Goal: Task Accomplishment & Management: Manage account settings

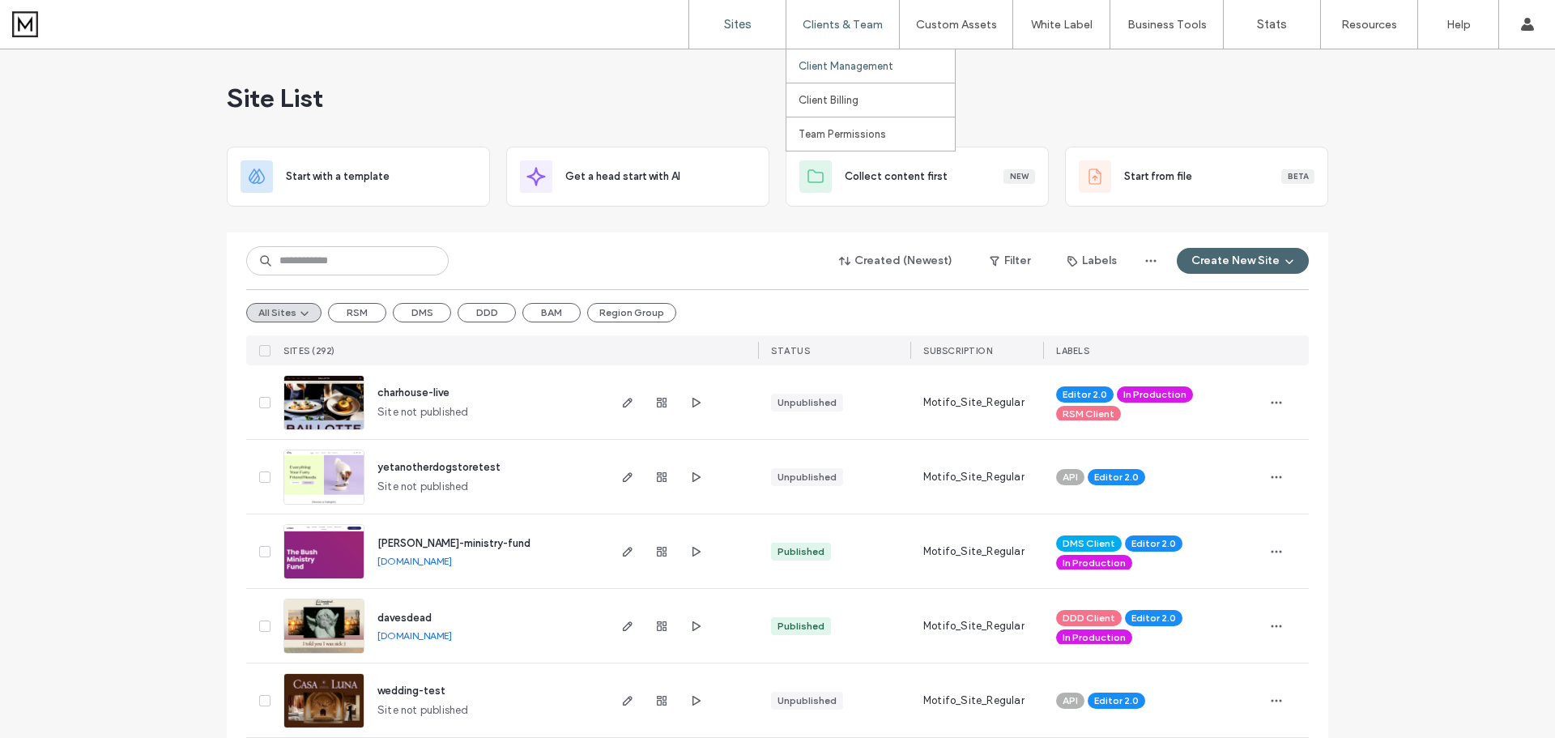
click at [850, 64] on label "Client Management" at bounding box center [846, 66] width 95 height 12
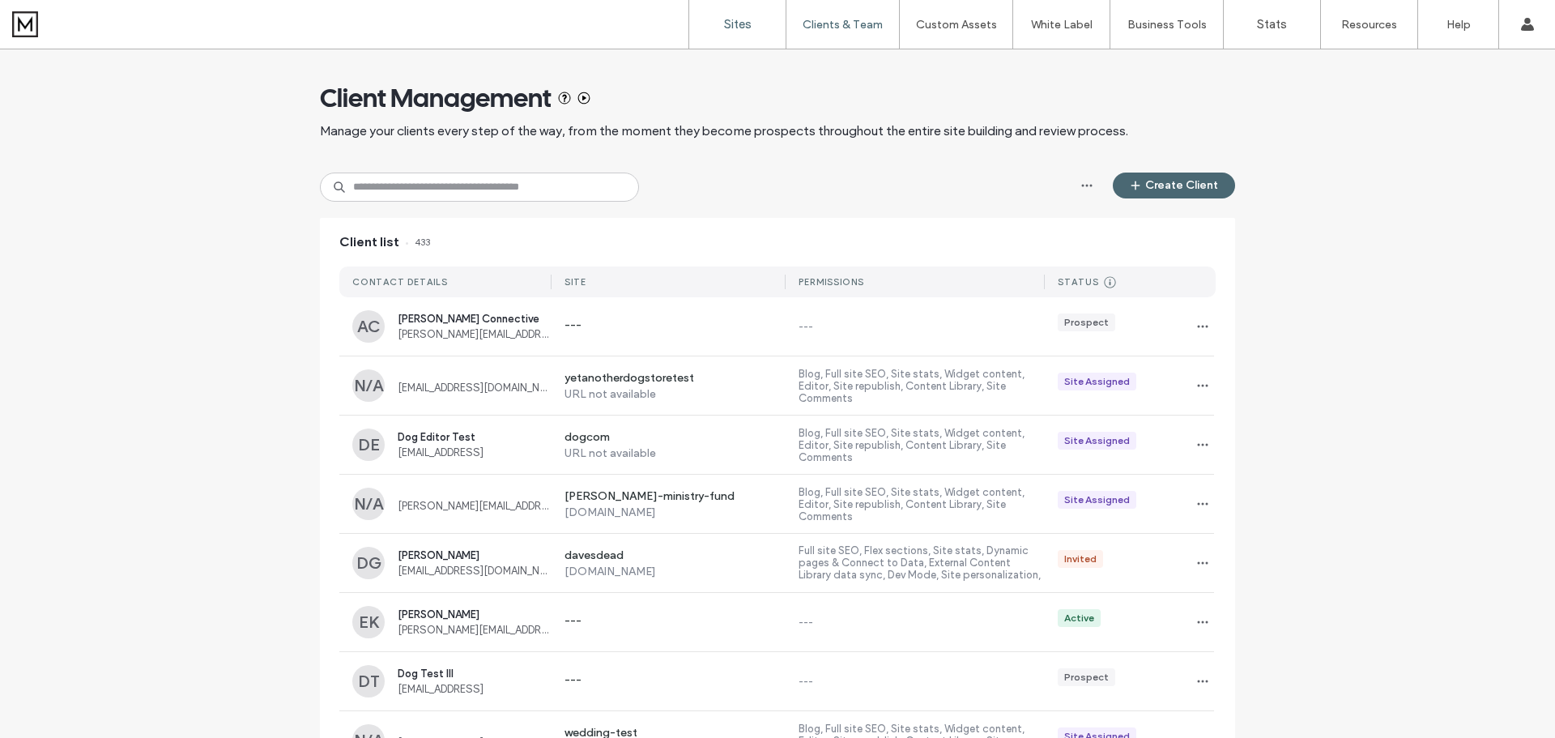
click at [748, 28] on label "Sites" at bounding box center [738, 24] width 28 height 15
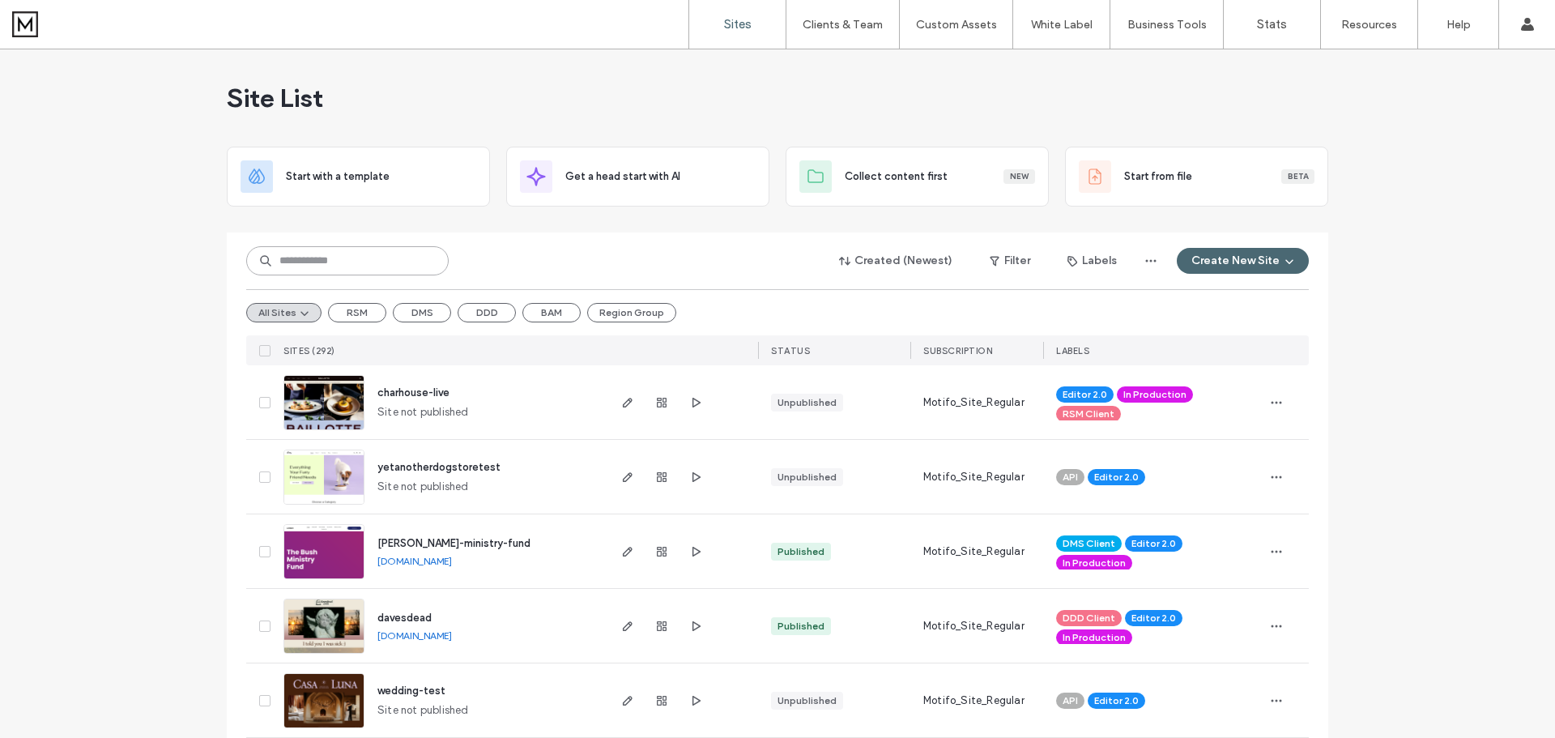
click at [396, 263] on input at bounding box center [347, 260] width 203 height 29
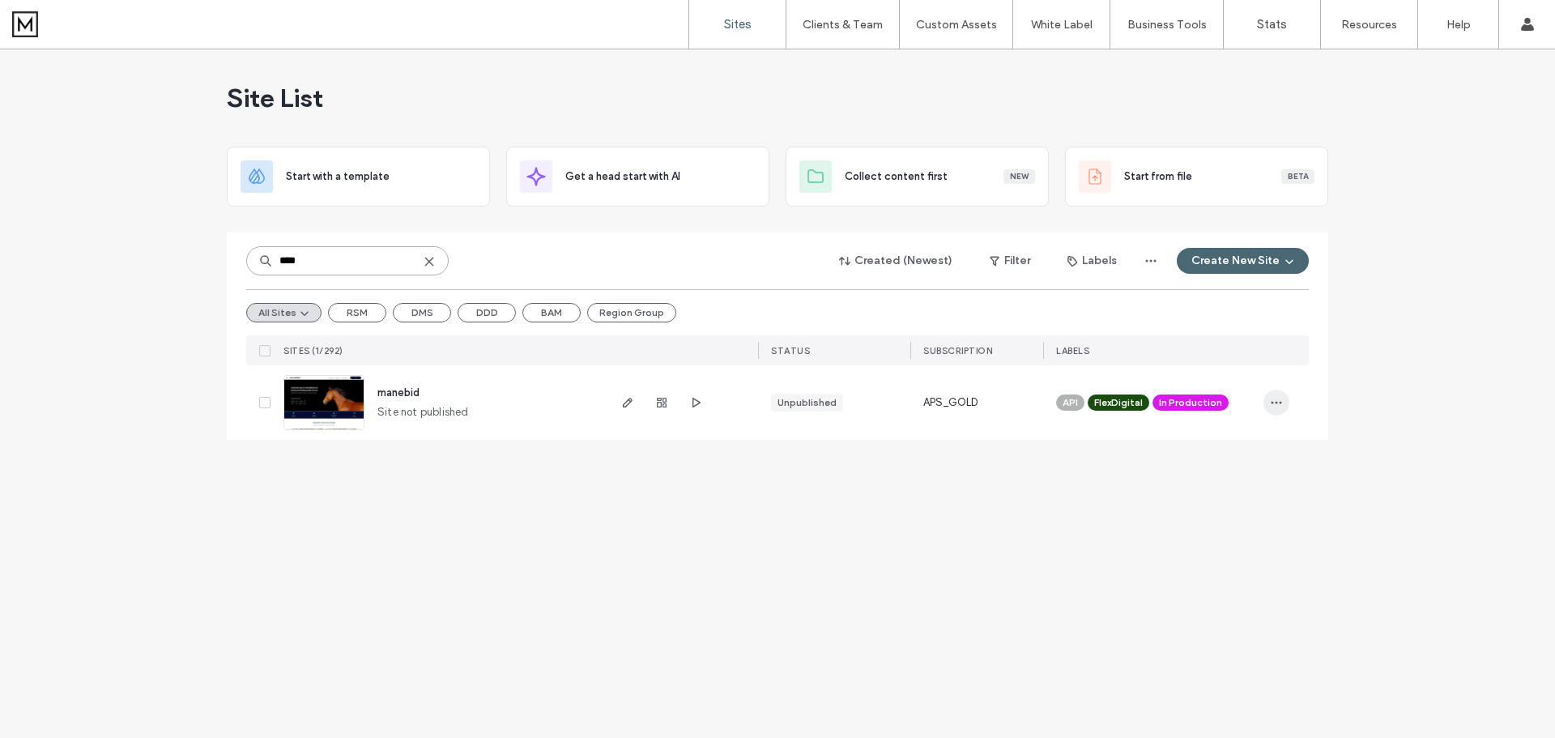
type input "****"
click at [1274, 399] on icon "button" at bounding box center [1276, 402] width 13 height 13
click at [1219, 572] on span "Site Dashboard" at bounding box center [1212, 577] width 75 height 16
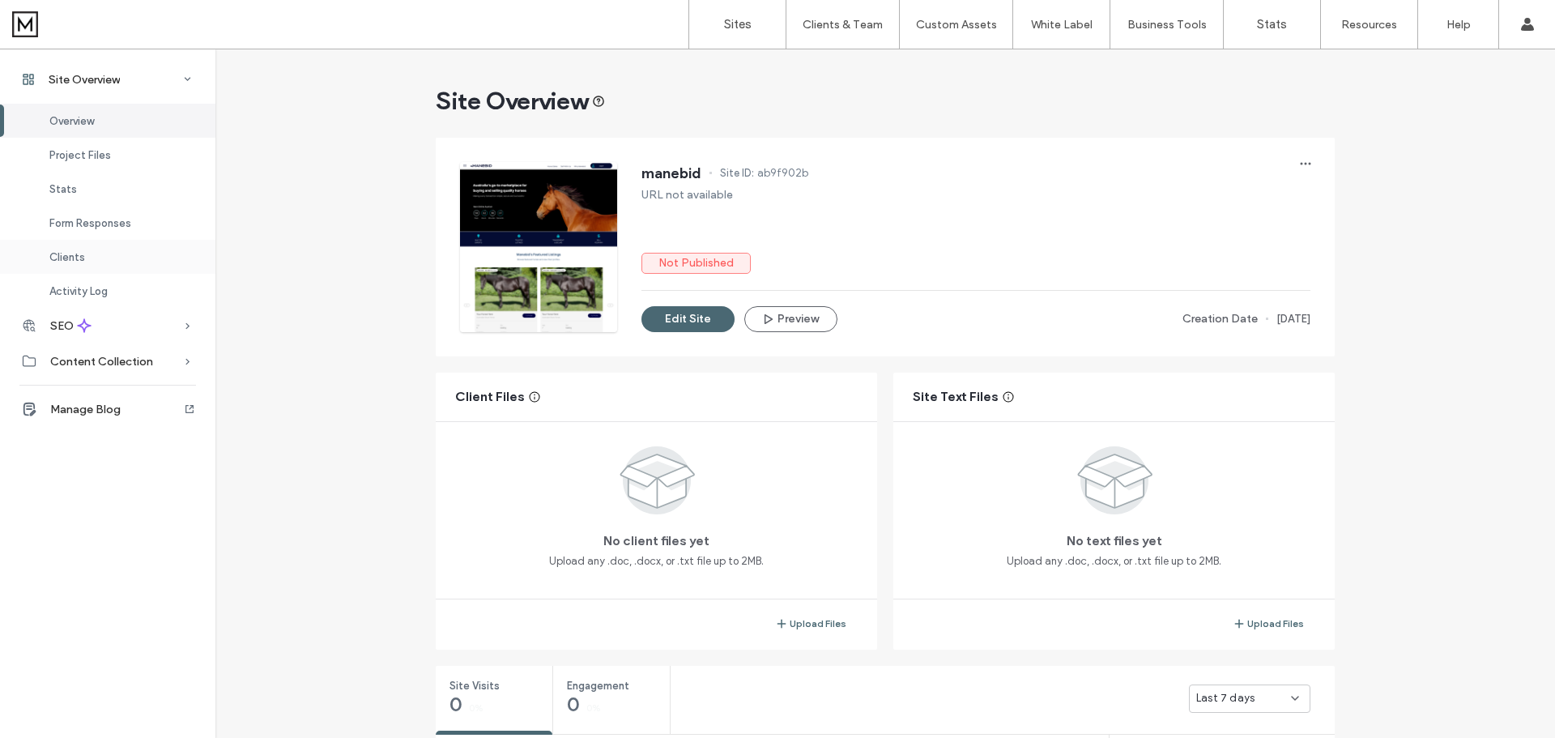
click at [122, 254] on div "Clients" at bounding box center [107, 257] width 215 height 34
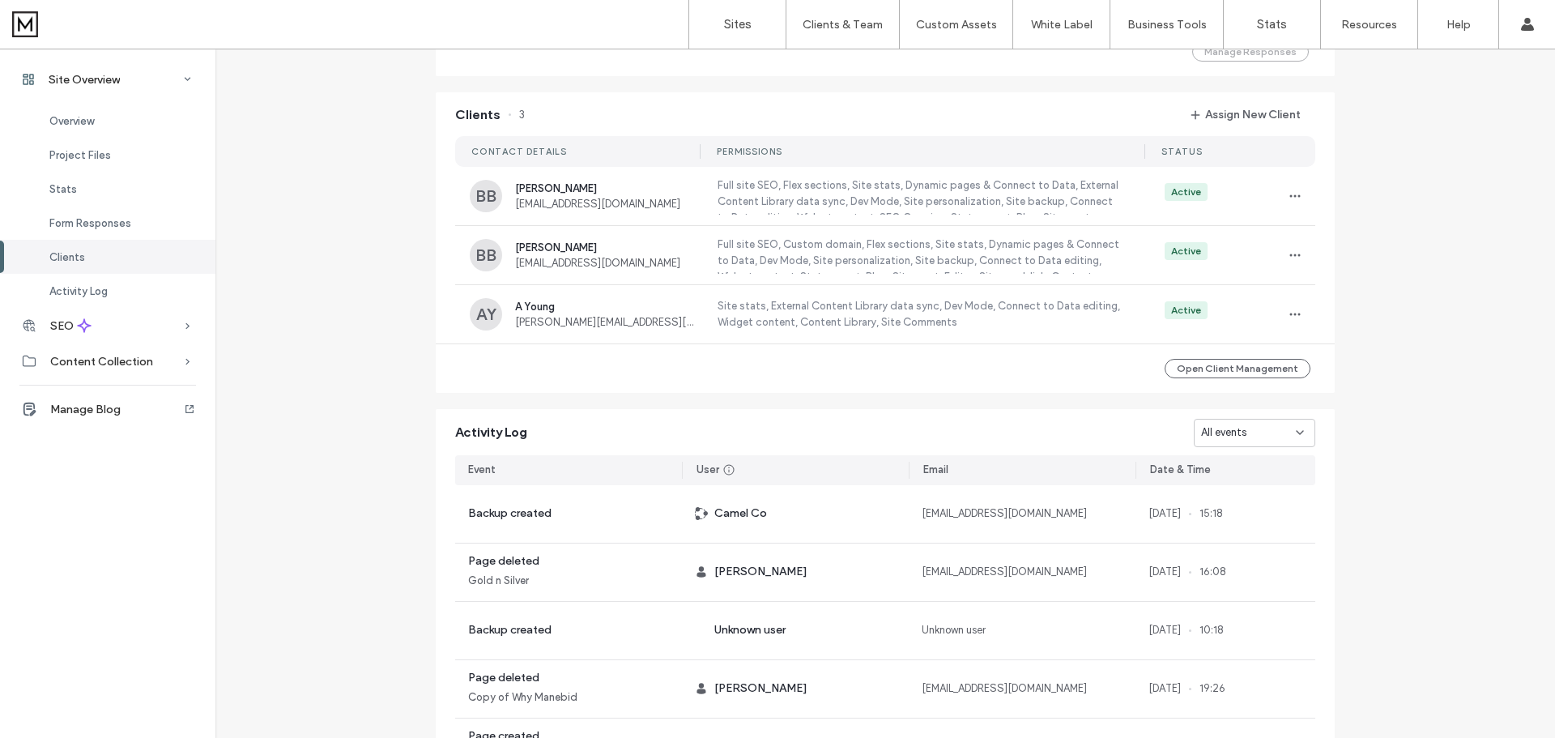
scroll to position [1321, 0]
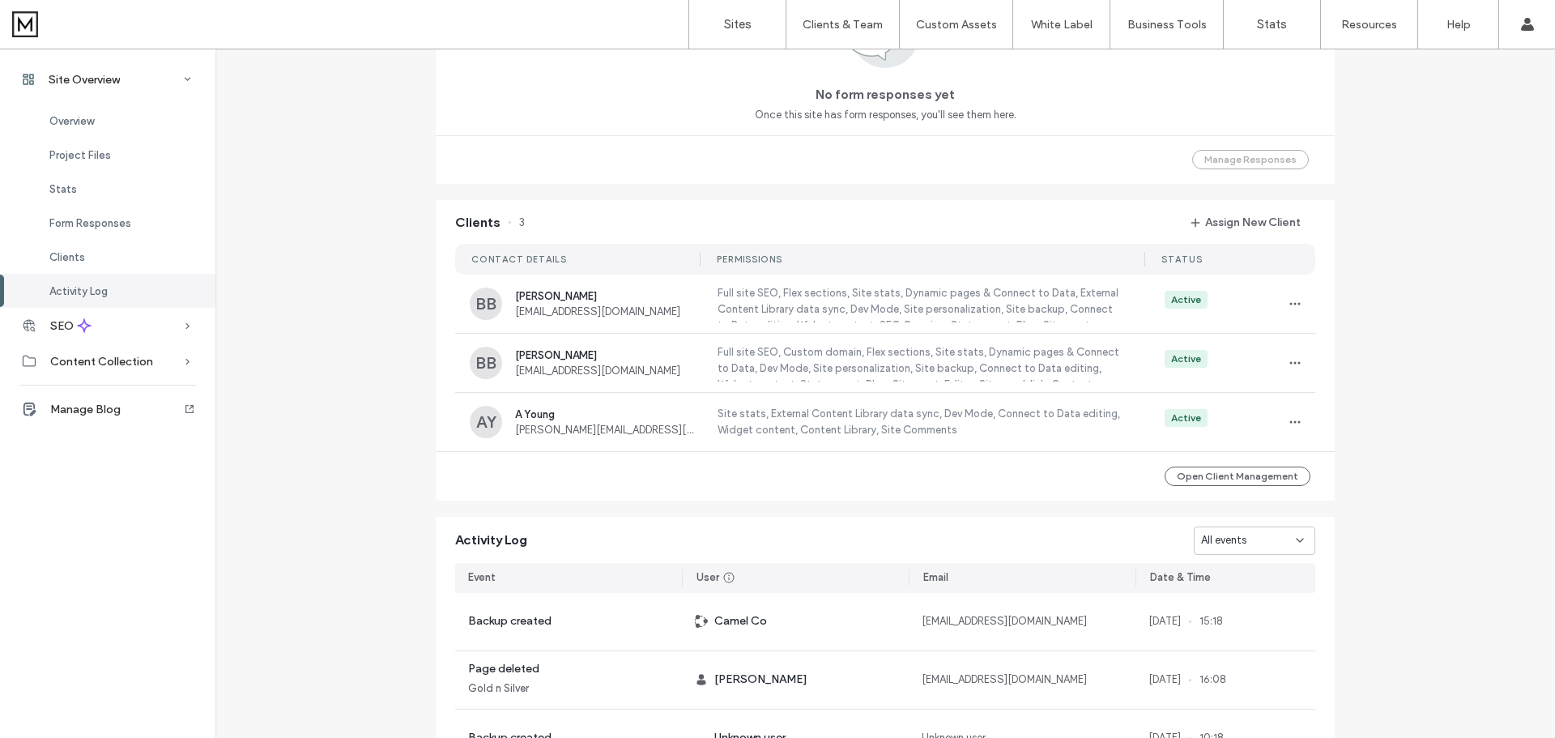
scroll to position [1135, 0]
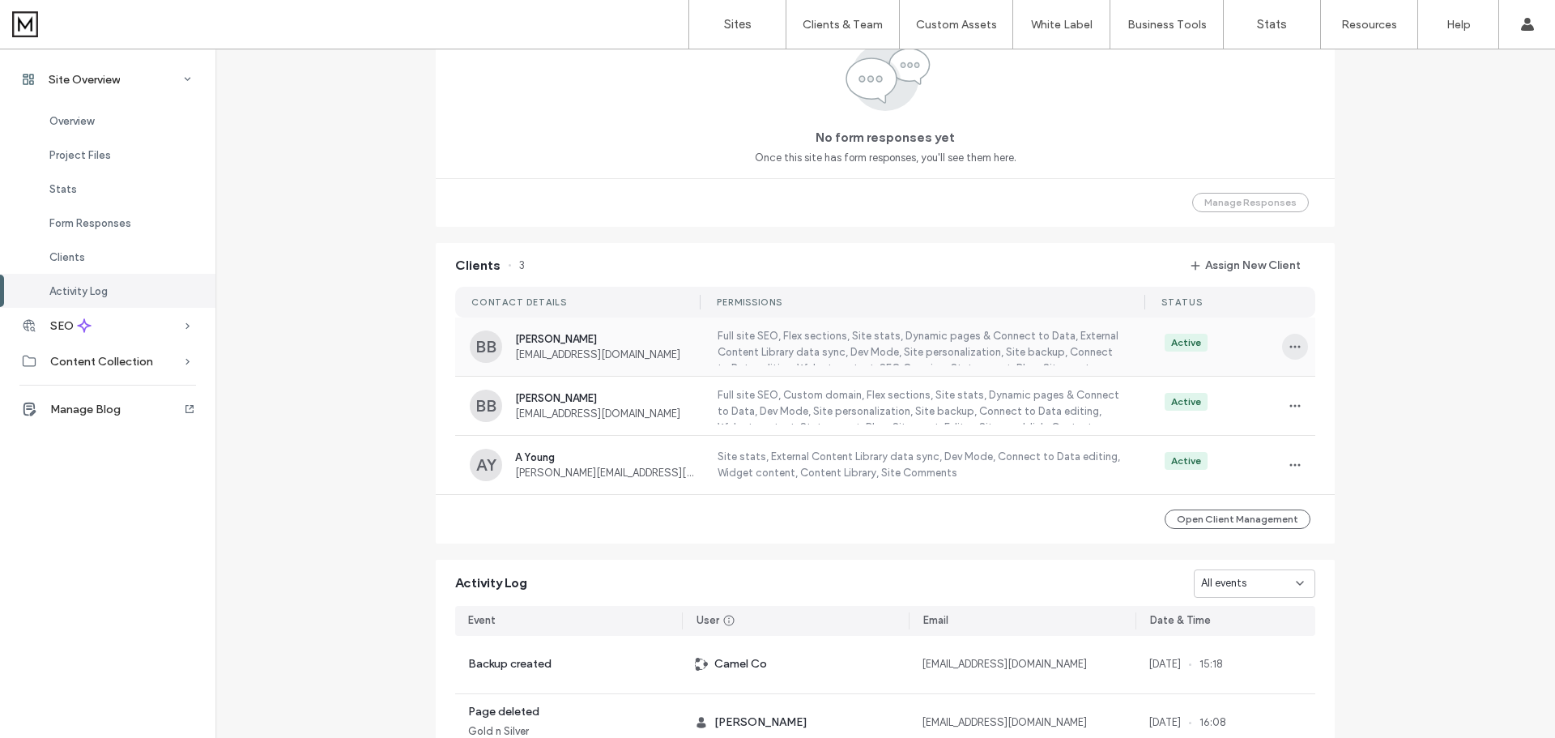
click at [1289, 347] on icon "button" at bounding box center [1295, 346] width 13 height 13
click at [1337, 382] on span "Edit Permissions" at bounding box center [1348, 389] width 77 height 16
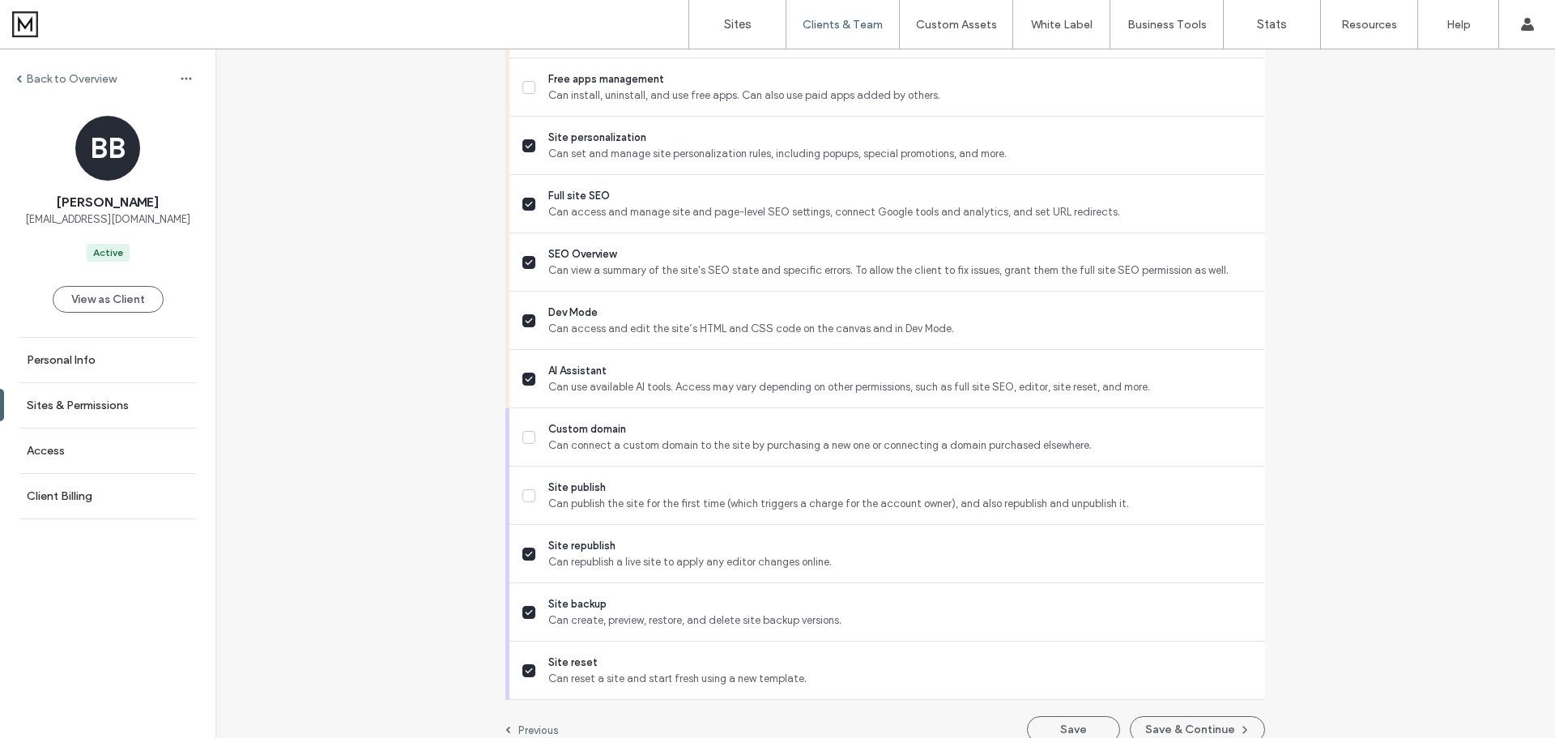
scroll to position [1422, 0]
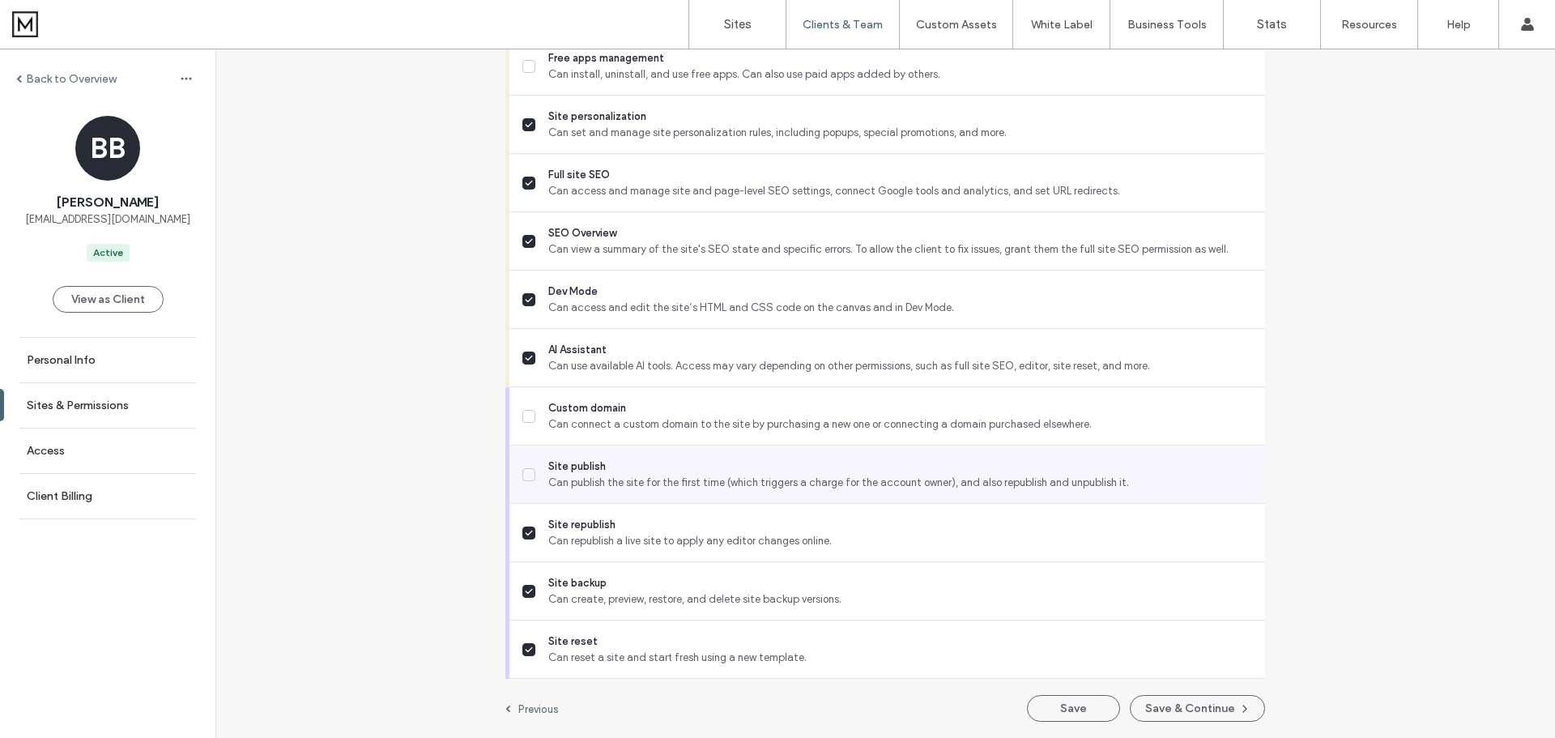
click at [561, 467] on span "Site publish" at bounding box center [900, 466] width 704 height 16
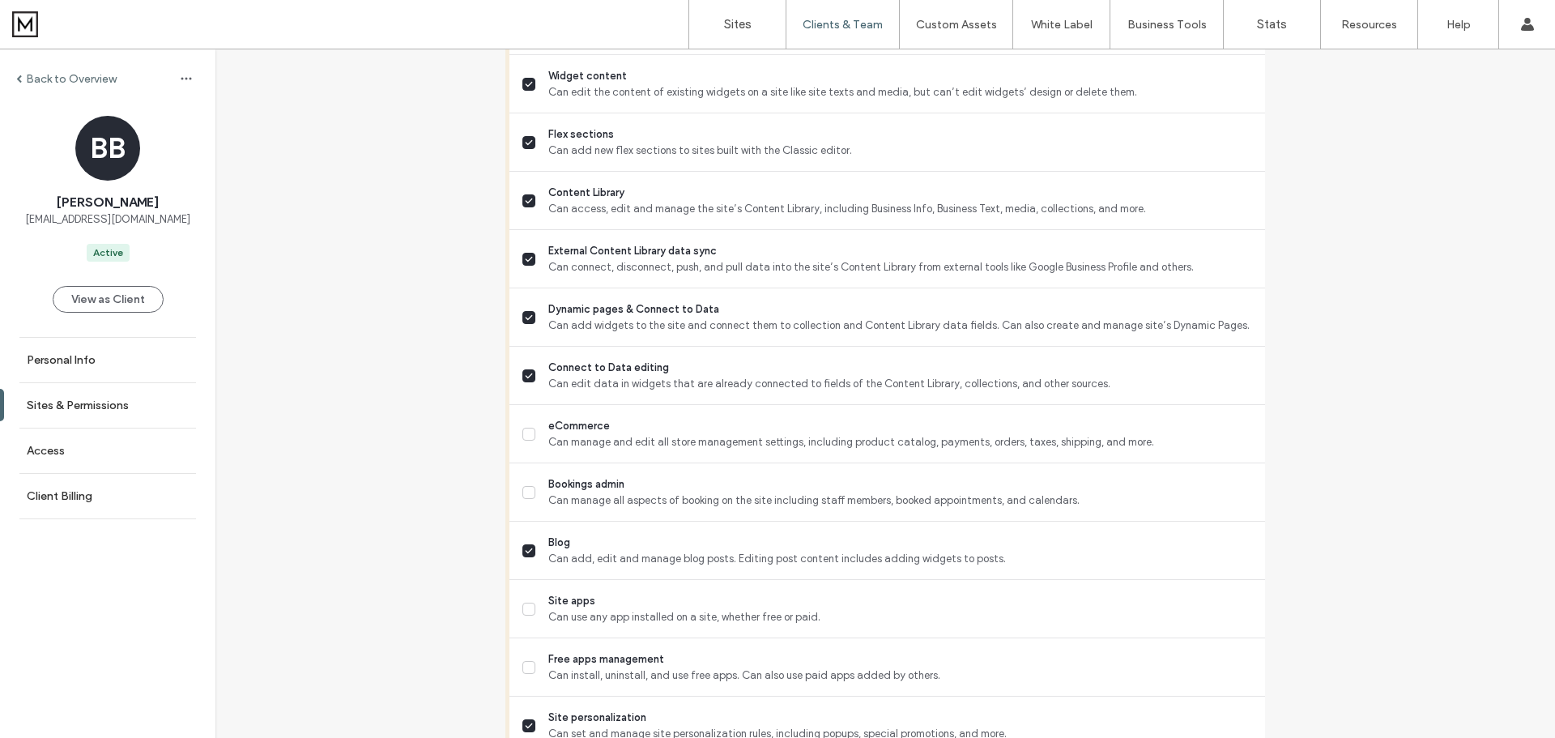
scroll to position [693, 0]
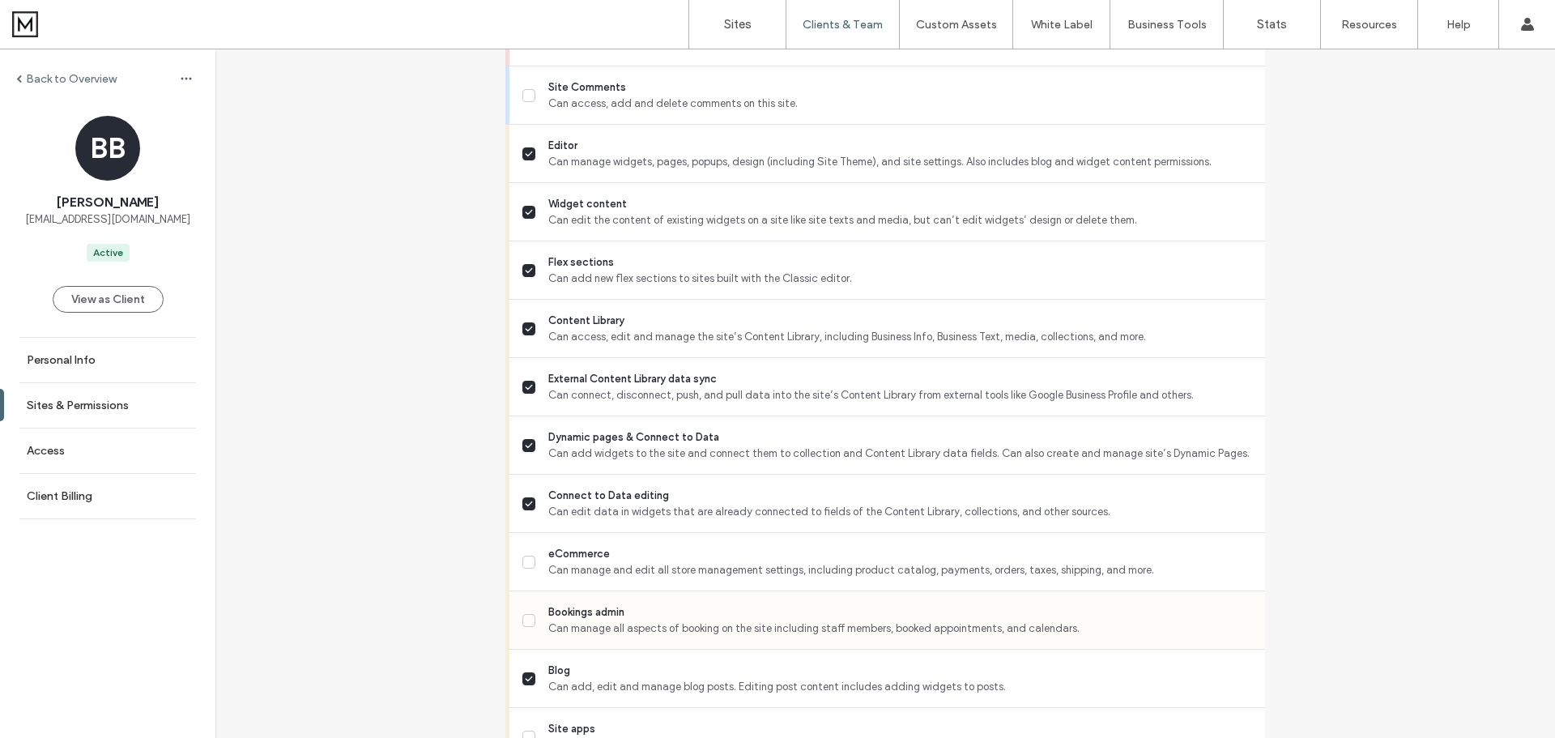
click at [590, 606] on span "Bookings admin" at bounding box center [900, 612] width 704 height 16
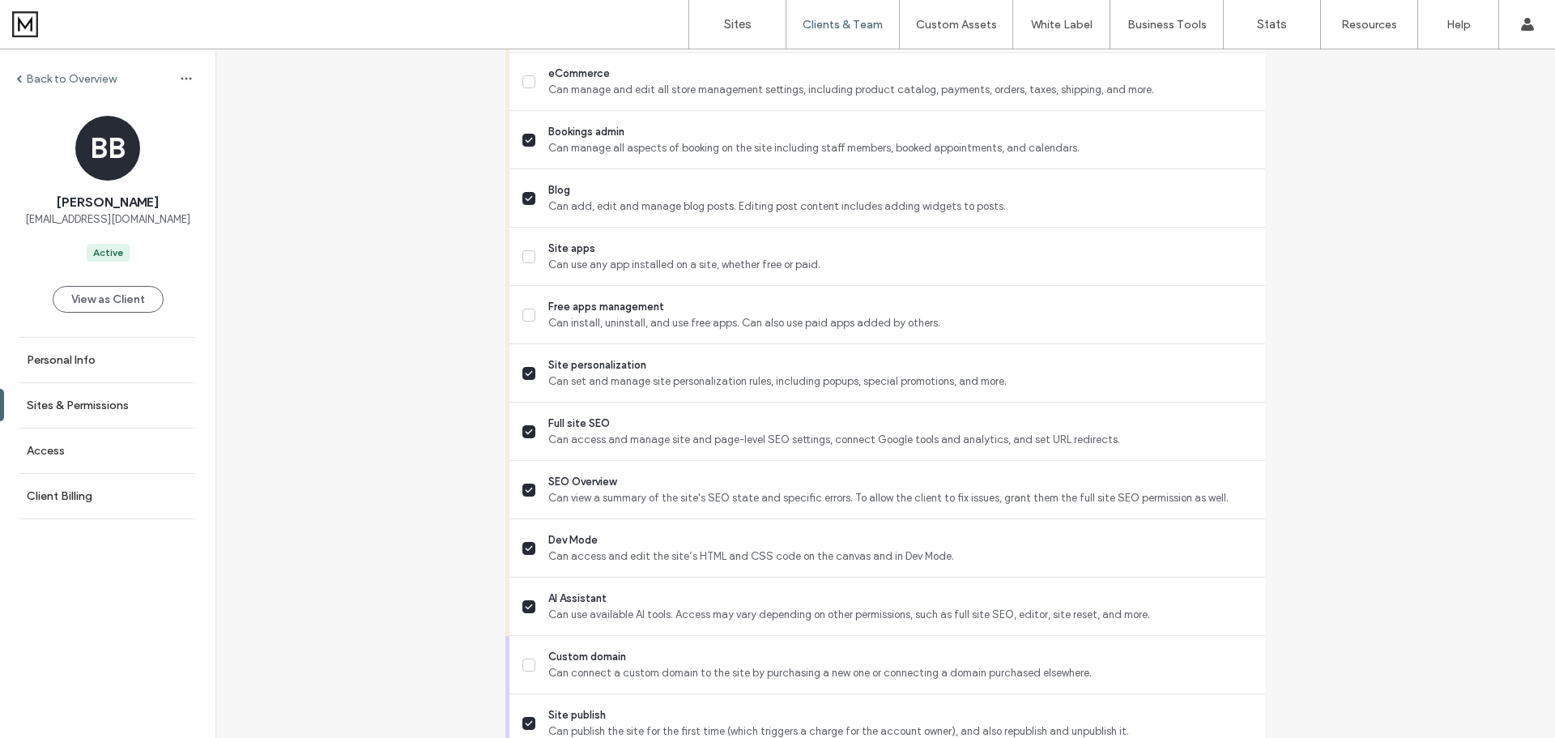
scroll to position [1422, 0]
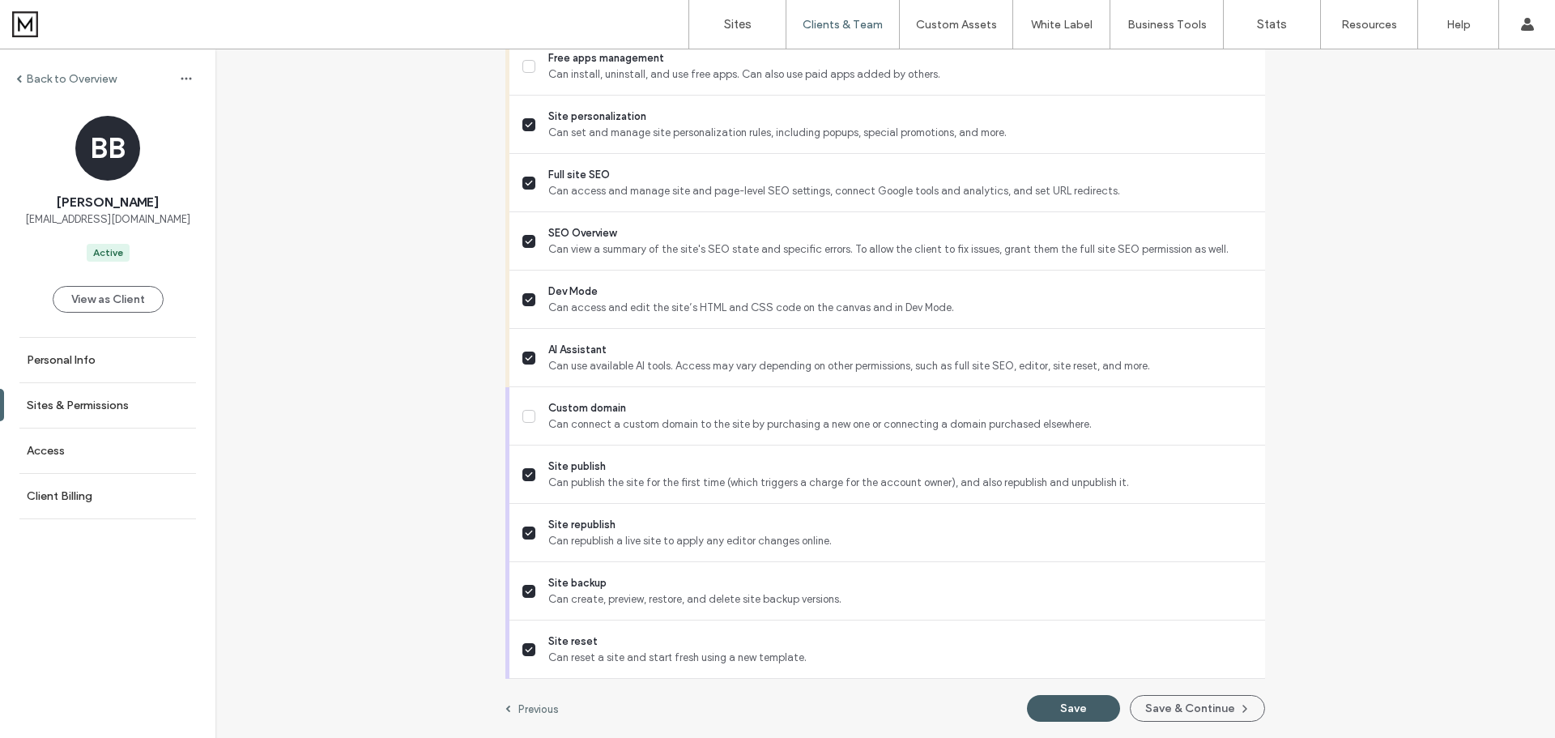
click at [1072, 706] on button "Save" at bounding box center [1073, 708] width 93 height 27
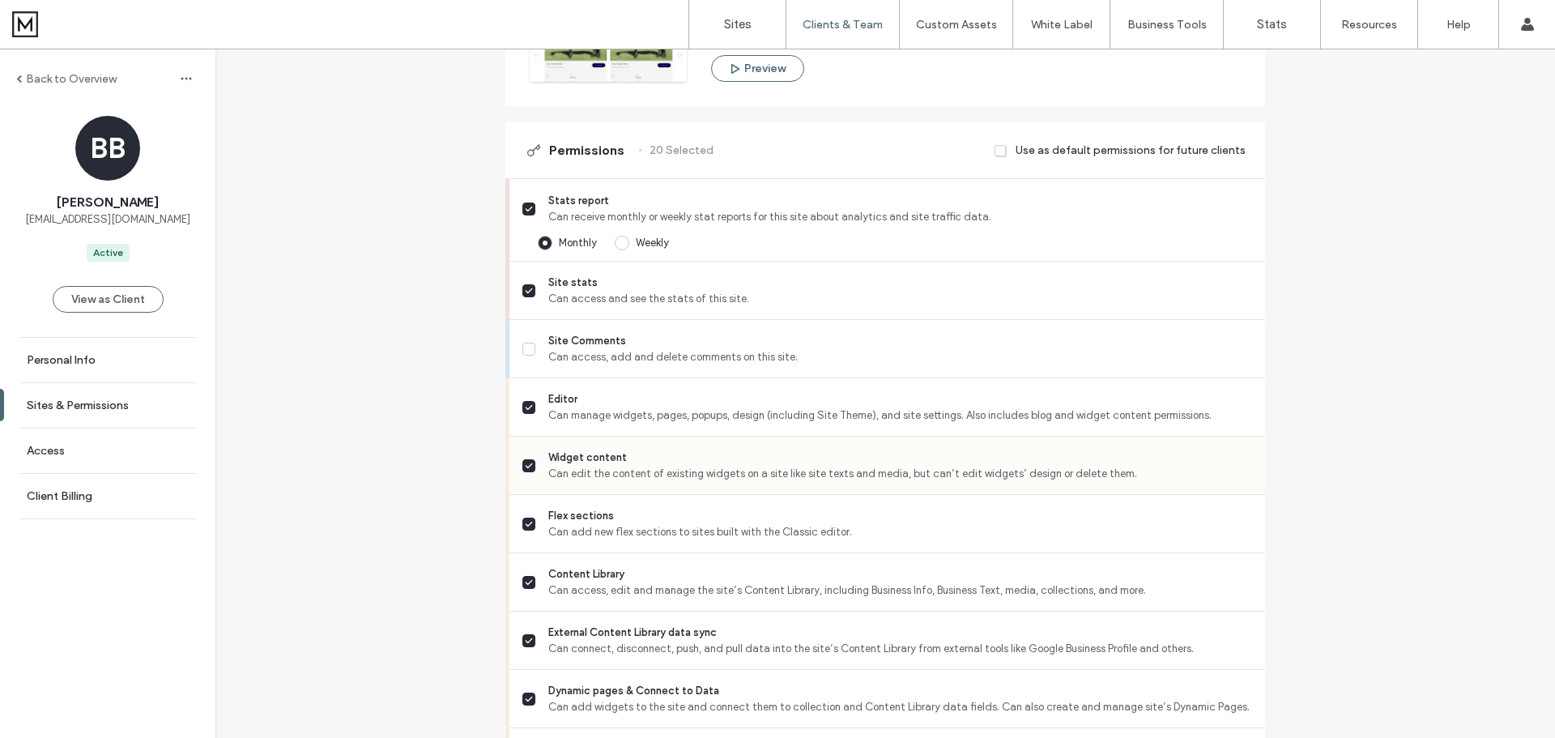
scroll to position [207, 0]
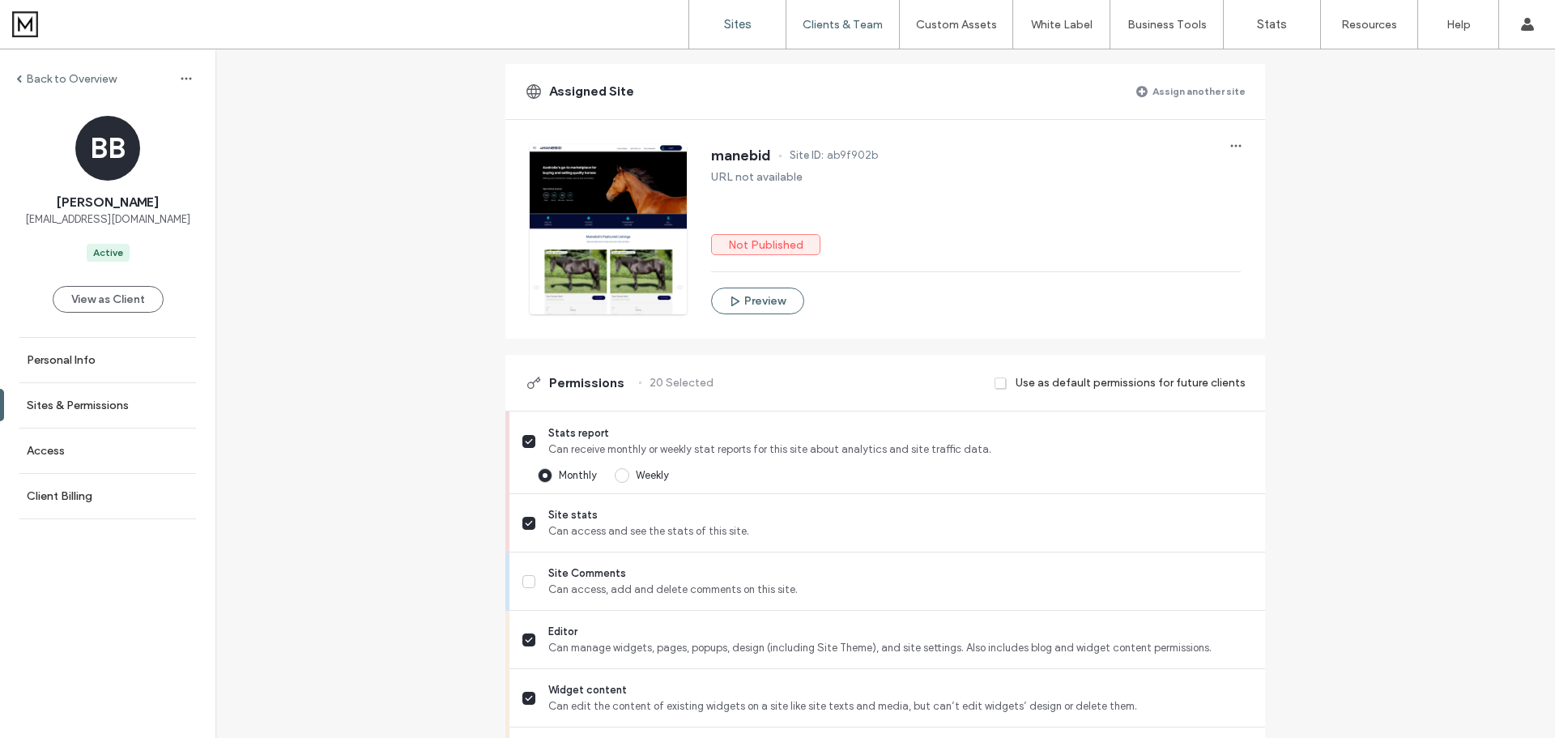
drag, startPoint x: 748, startPoint y: 28, endPoint x: 755, endPoint y: 41, distance: 14.2
click at [748, 28] on label "Sites" at bounding box center [738, 24] width 28 height 15
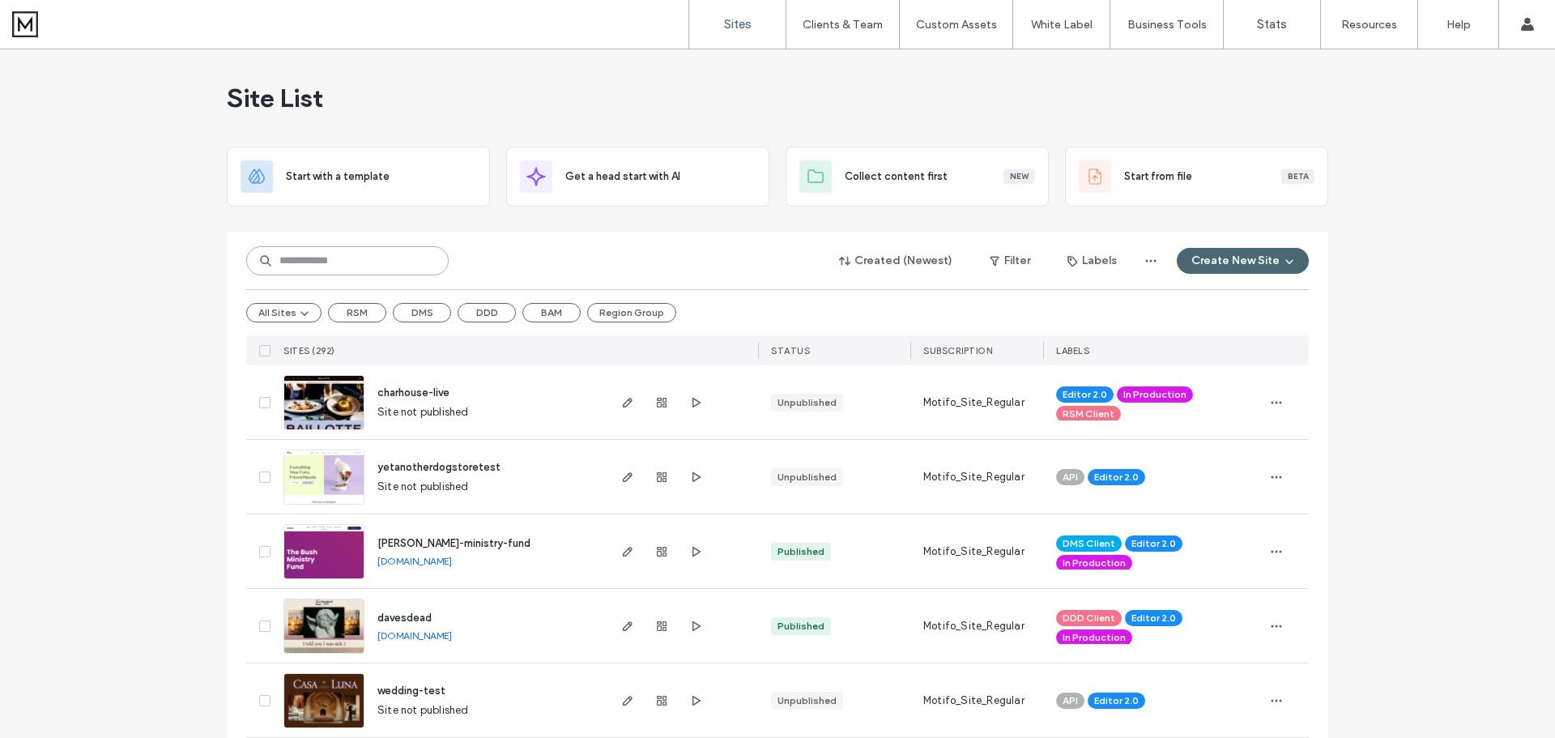
click at [370, 262] on input at bounding box center [347, 260] width 203 height 29
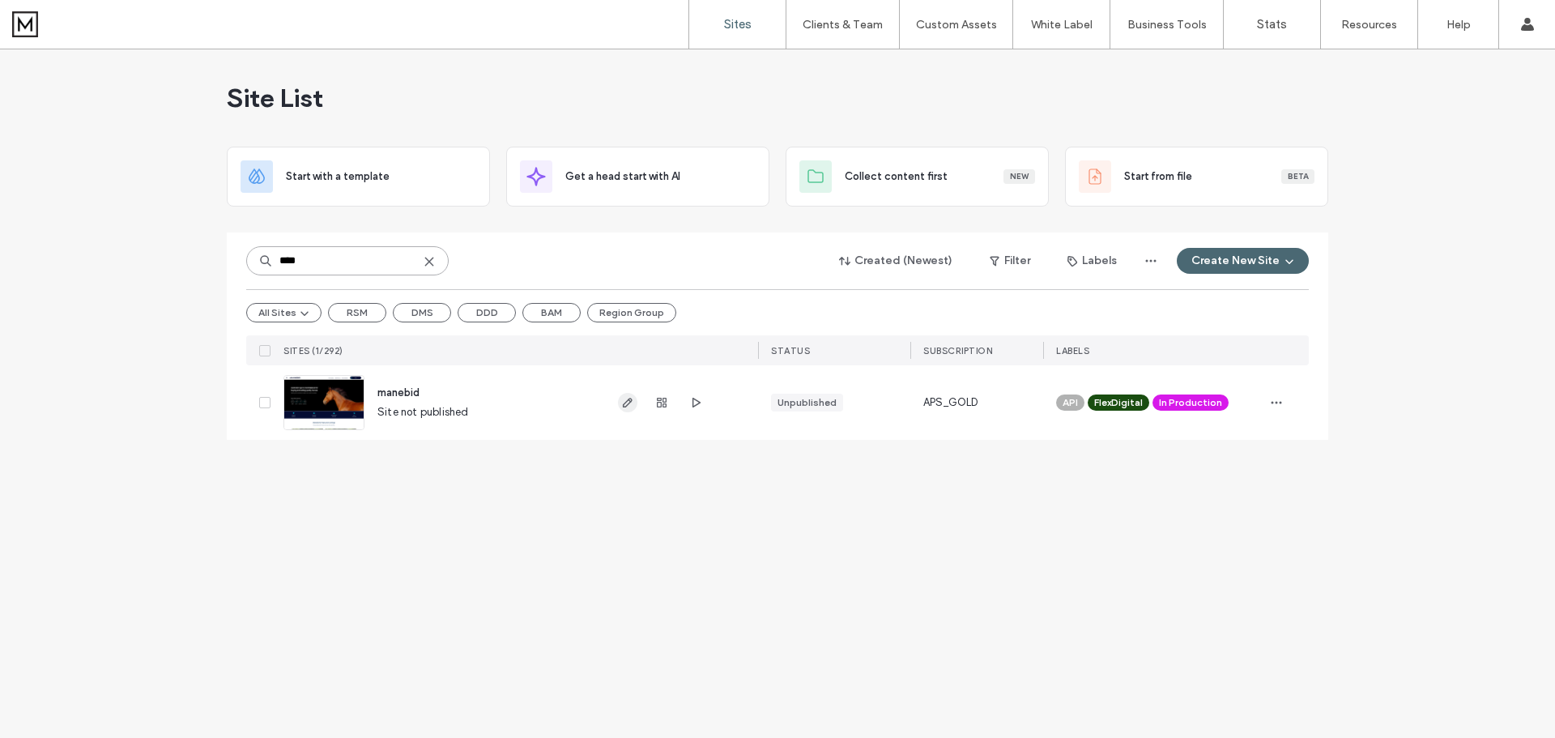
type input "****"
click at [623, 399] on icon "button" at bounding box center [627, 402] width 13 height 13
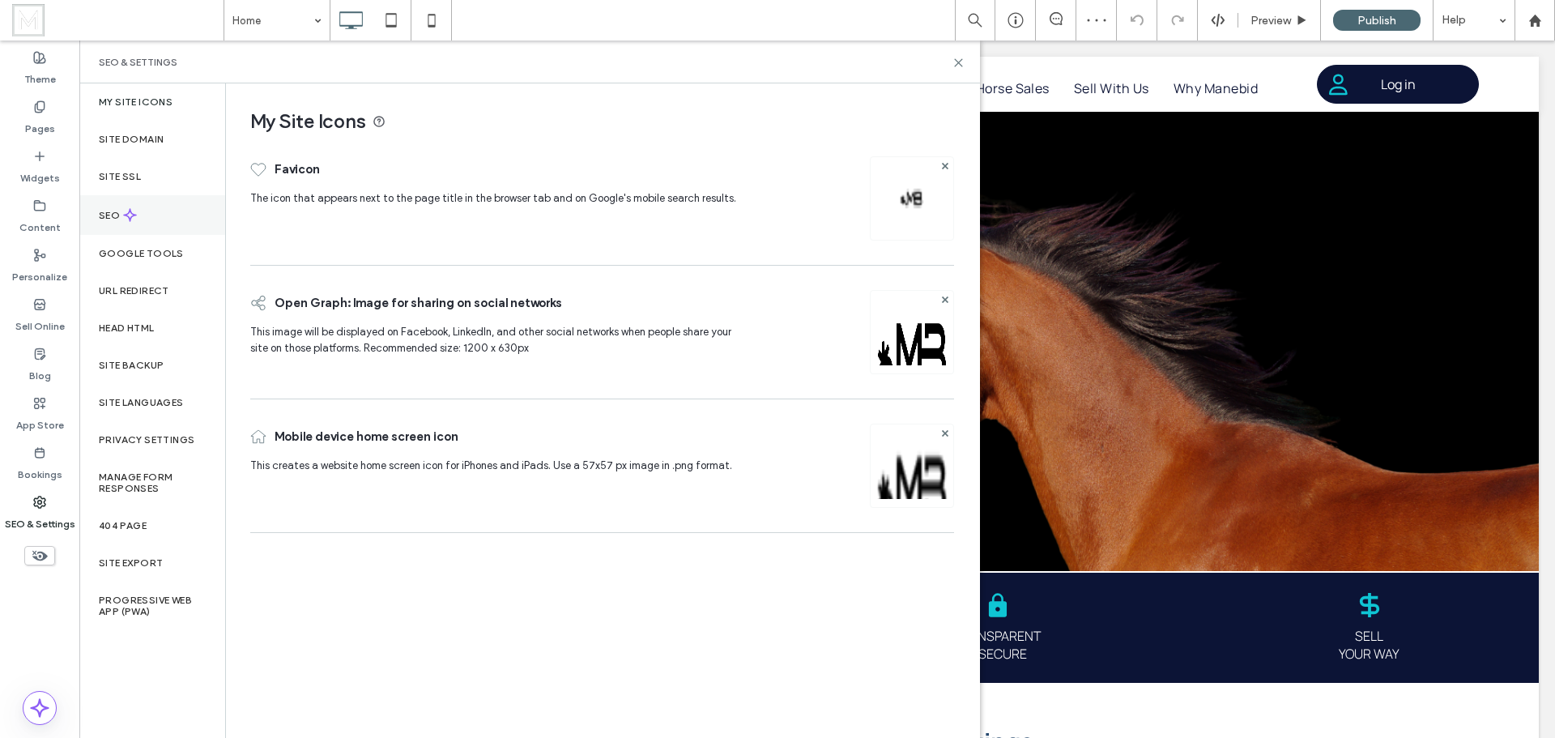
click at [149, 207] on div "SEO" at bounding box center [152, 215] width 146 height 40
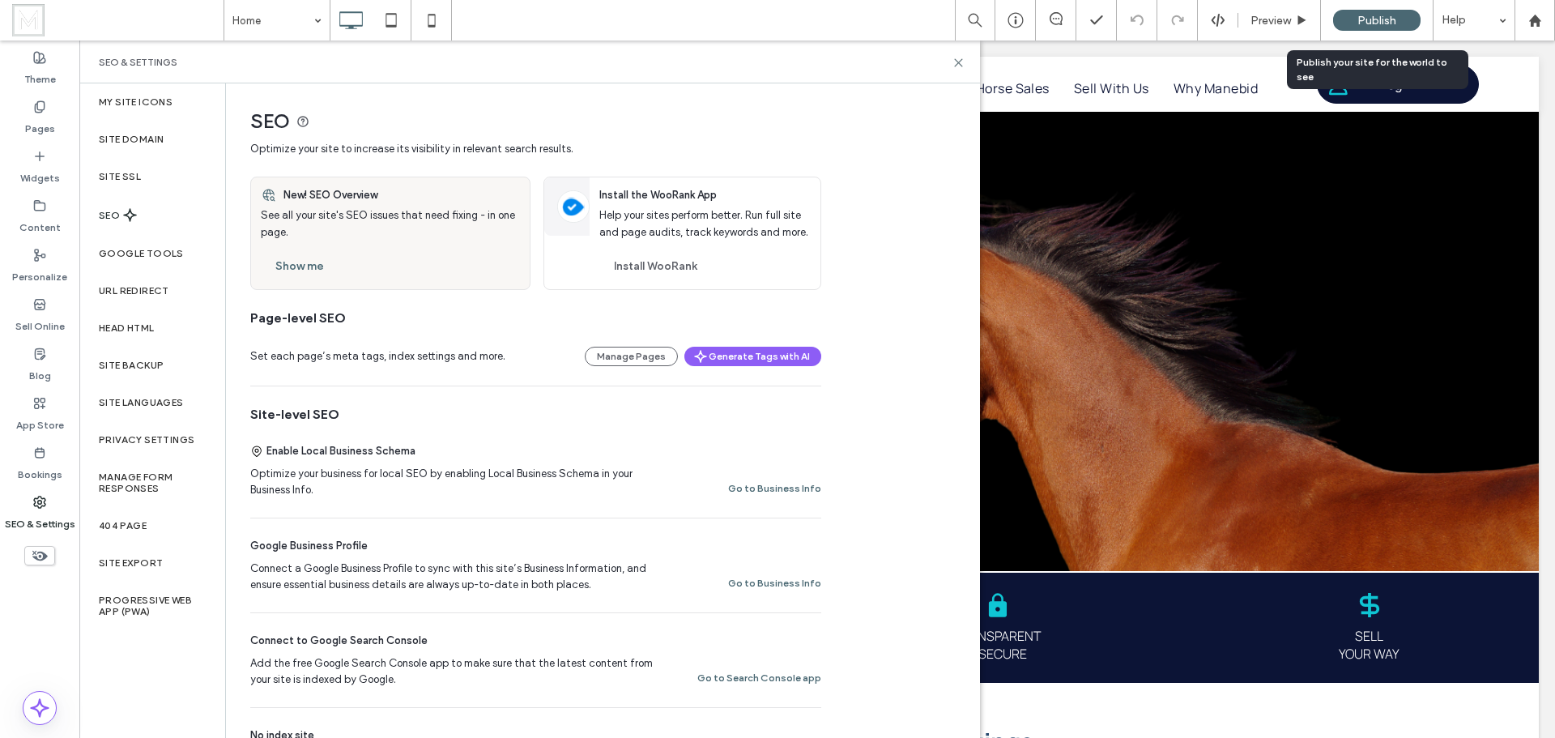
click at [1380, 23] on span "Publish" at bounding box center [1377, 21] width 39 height 14
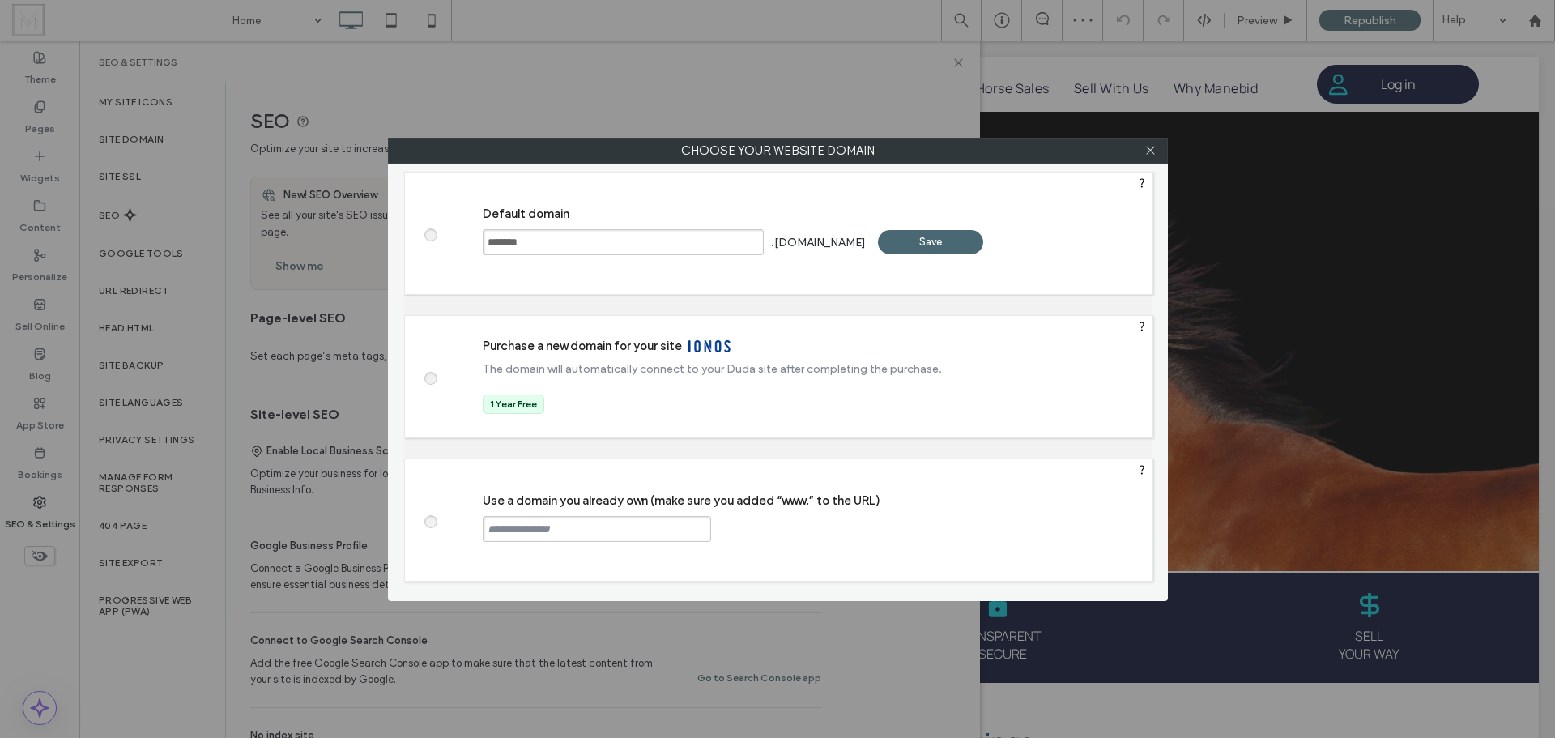
click at [981, 241] on div "Save" at bounding box center [930, 242] width 105 height 24
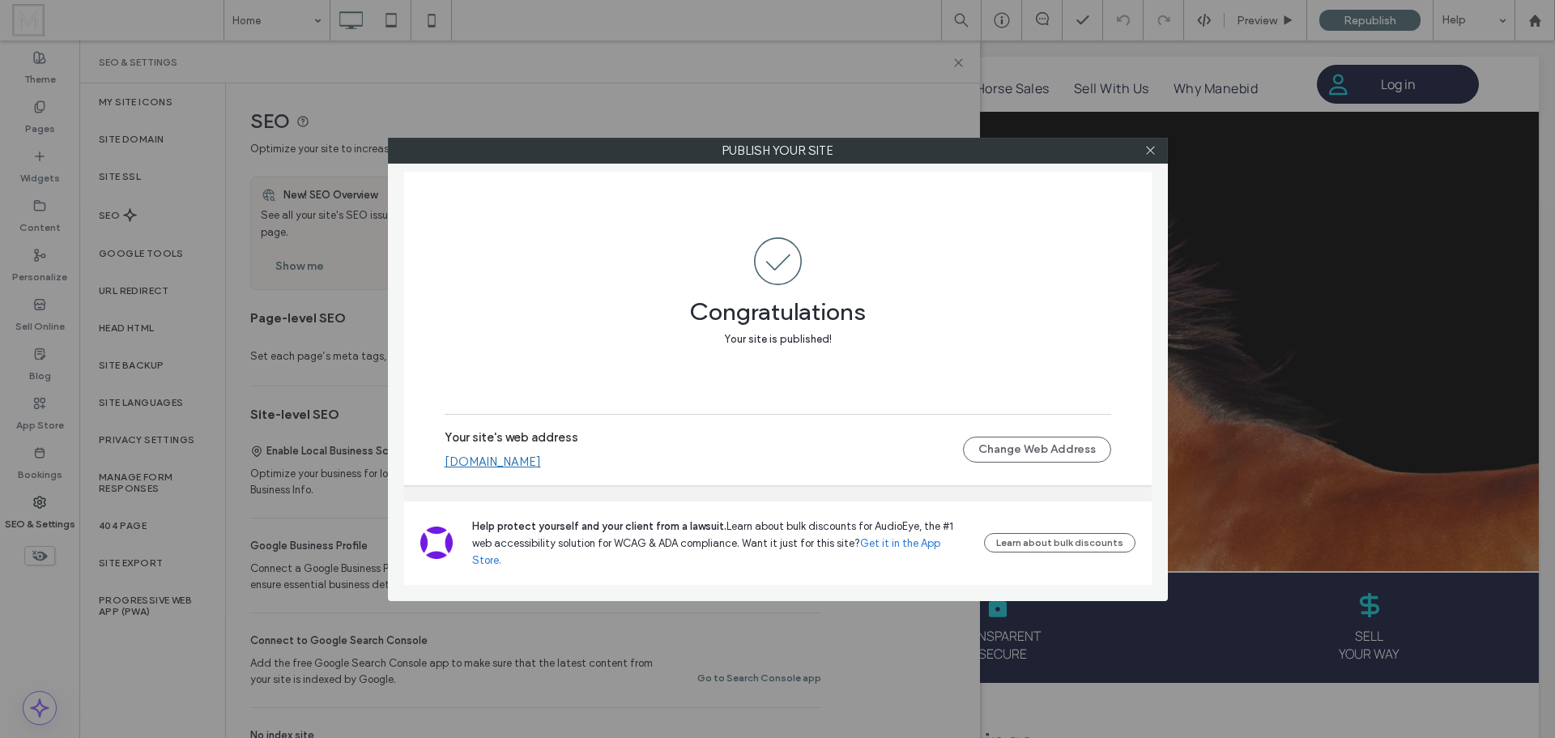
click at [541, 469] on link "[DOMAIN_NAME]" at bounding box center [493, 461] width 96 height 15
click at [1149, 151] on use at bounding box center [1150, 151] width 8 height 8
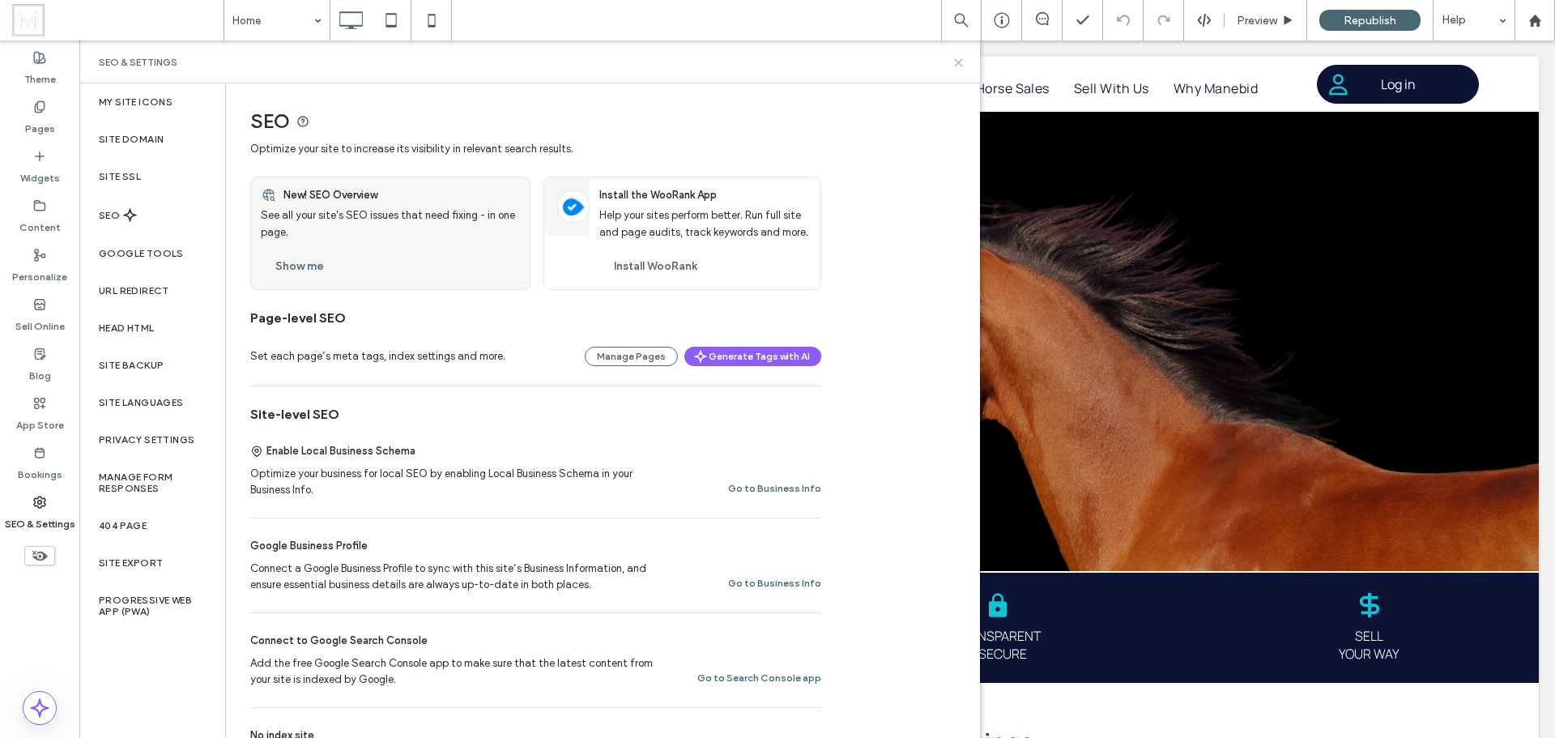
drag, startPoint x: 961, startPoint y: 64, endPoint x: 880, endPoint y: 32, distance: 86.9
click at [961, 64] on icon at bounding box center [959, 63] width 12 height 12
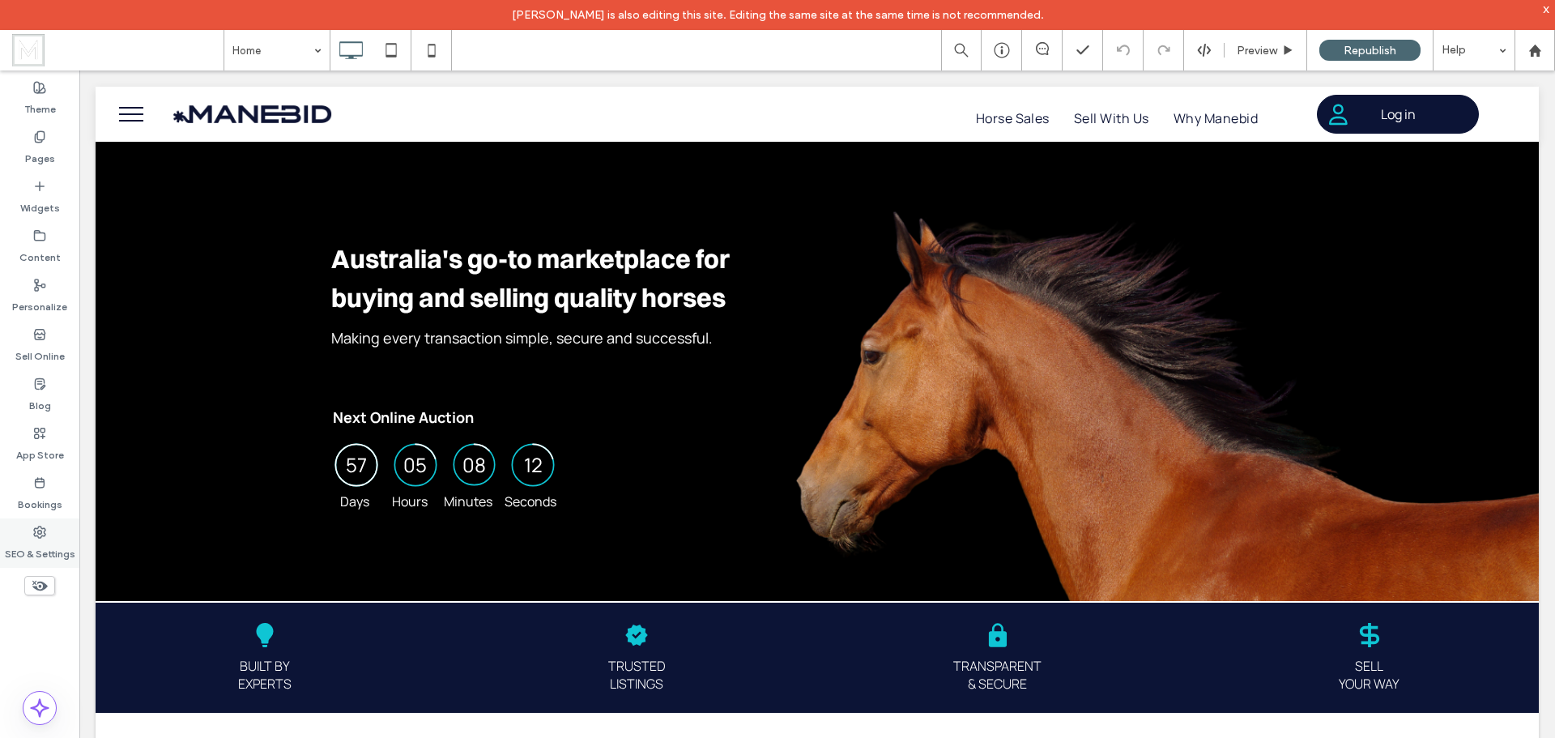
click at [49, 543] on label "SEO & Settings" at bounding box center [40, 550] width 70 height 23
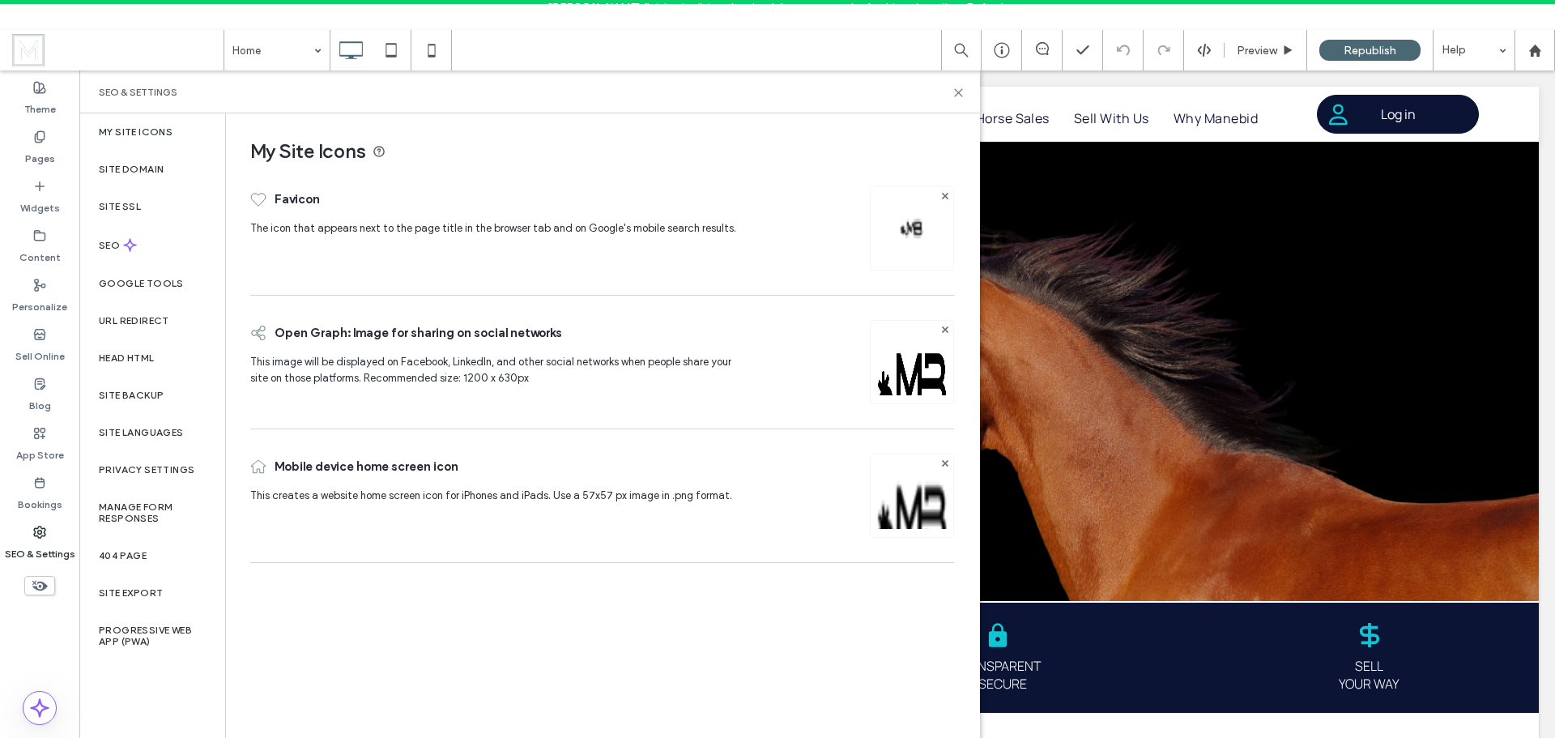
click at [38, 518] on div "SEO & Settings" at bounding box center [39, 542] width 79 height 49
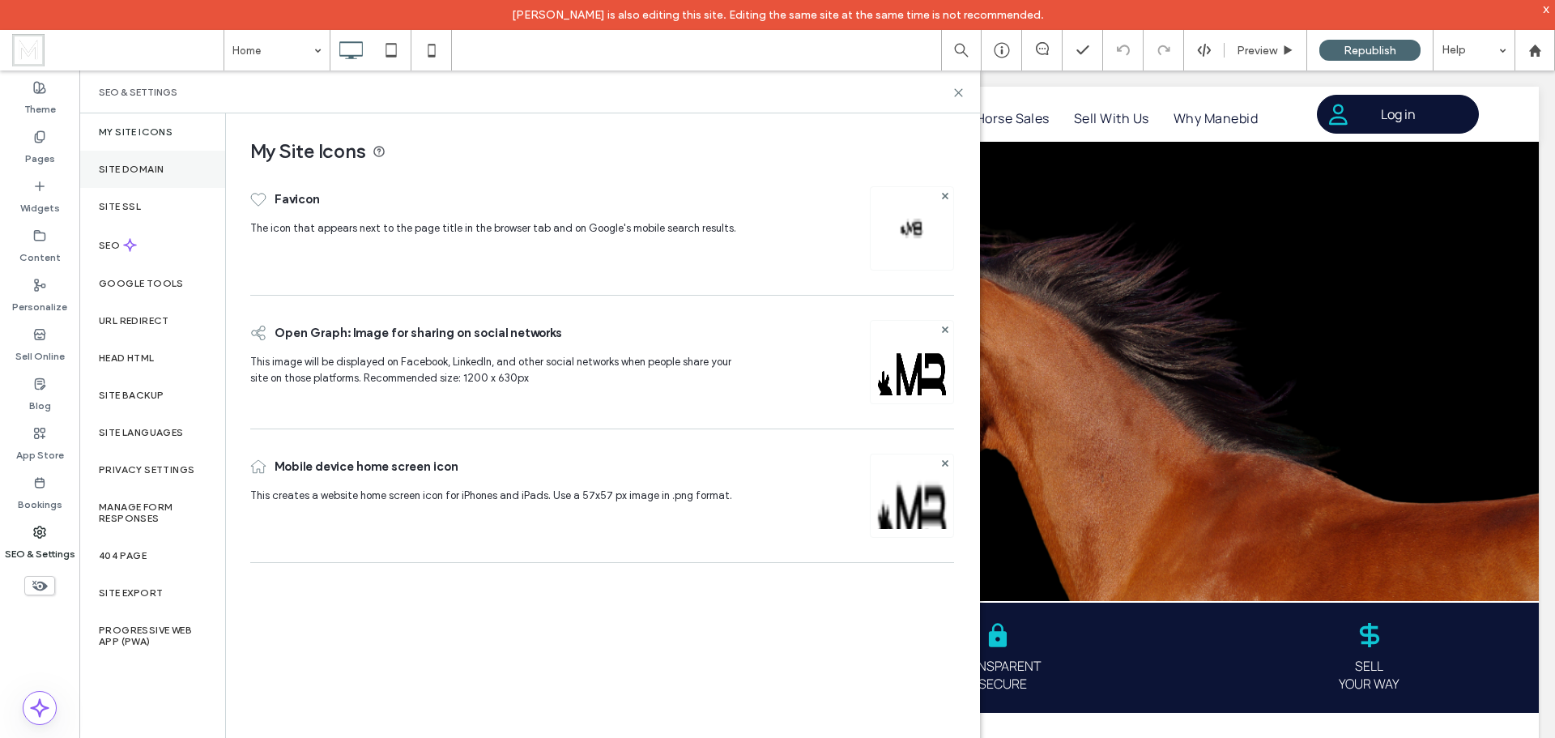
click at [156, 164] on label "Site Domain" at bounding box center [131, 169] width 65 height 11
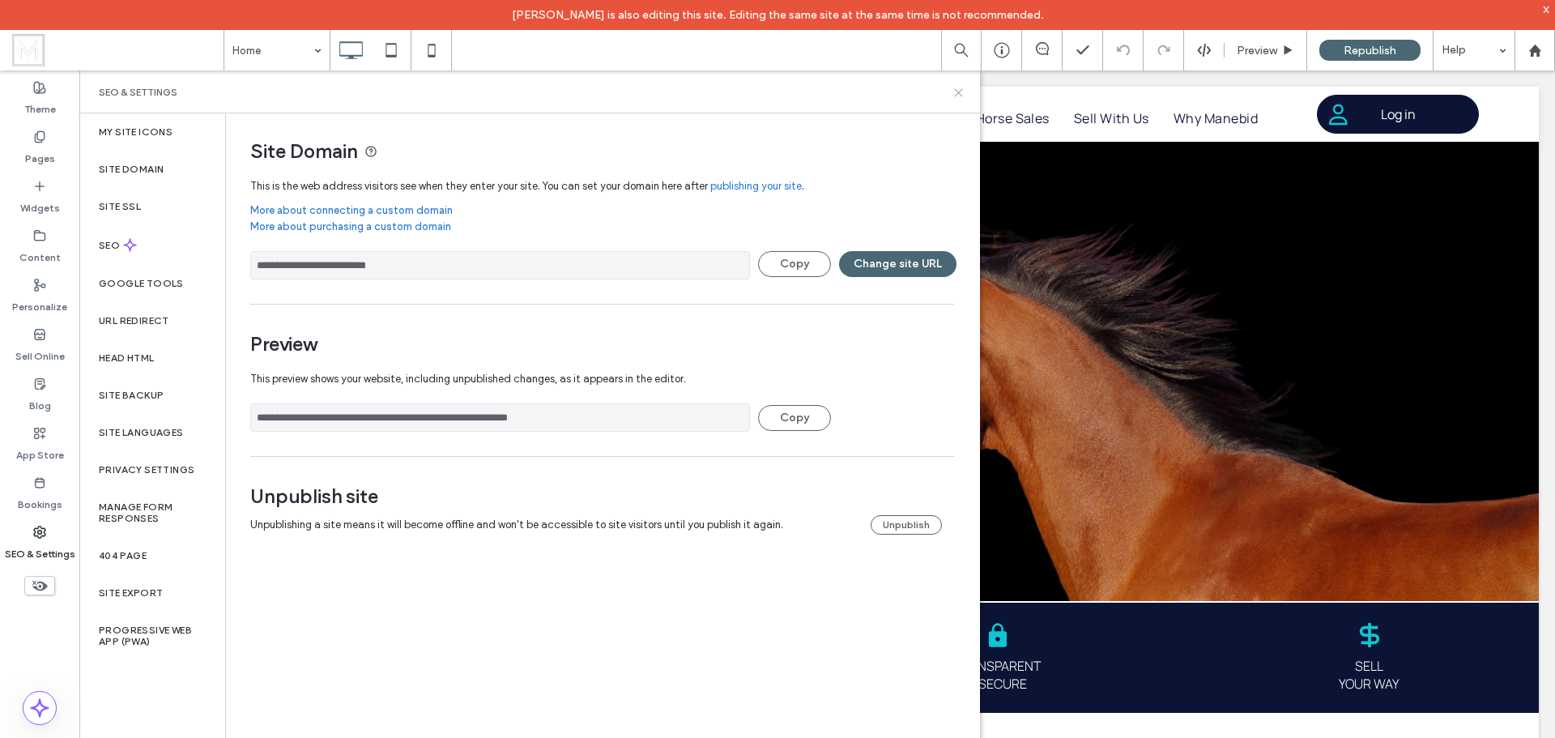
click at [961, 92] on icon at bounding box center [959, 93] width 12 height 12
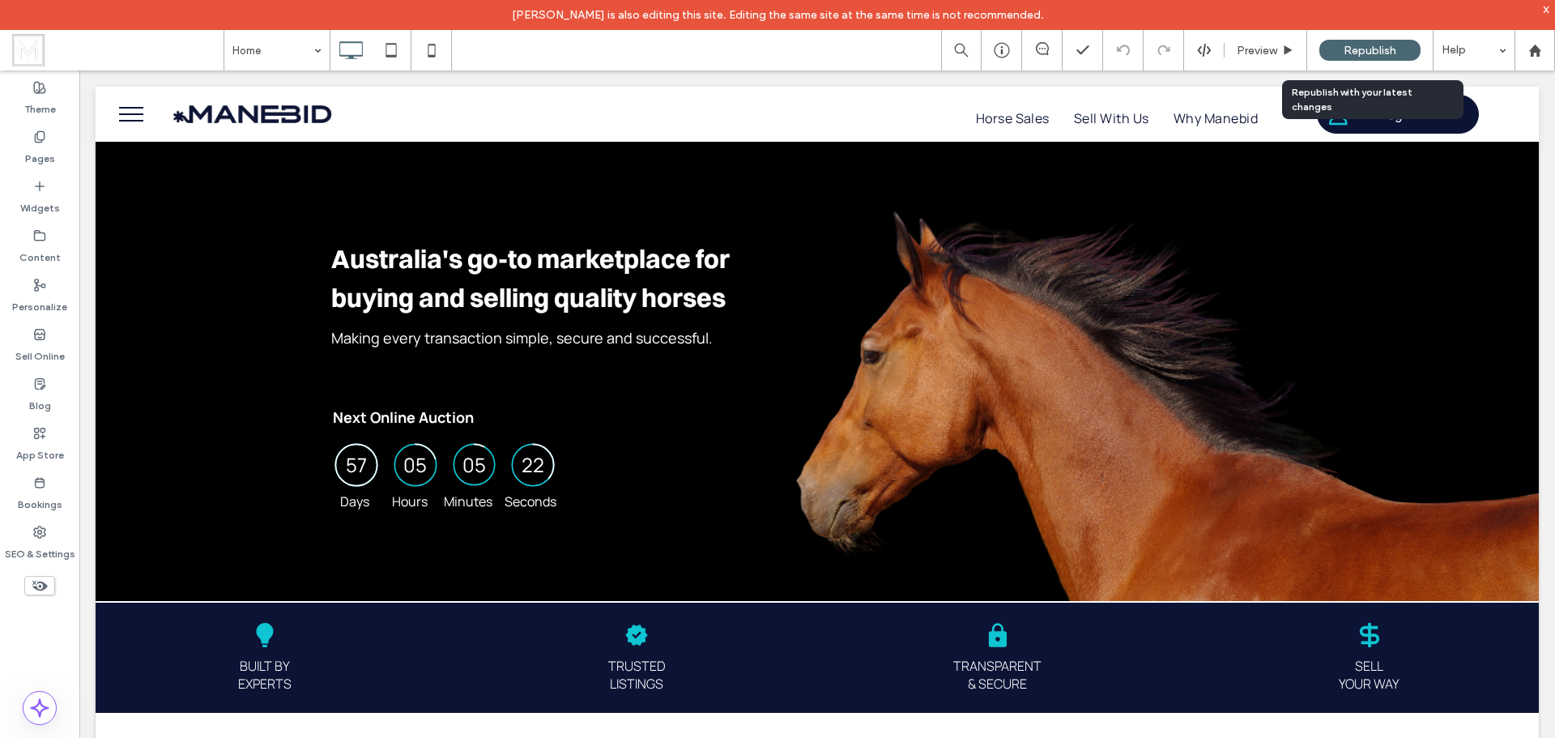
click at [1404, 50] on div "Republish" at bounding box center [1370, 50] width 101 height 21
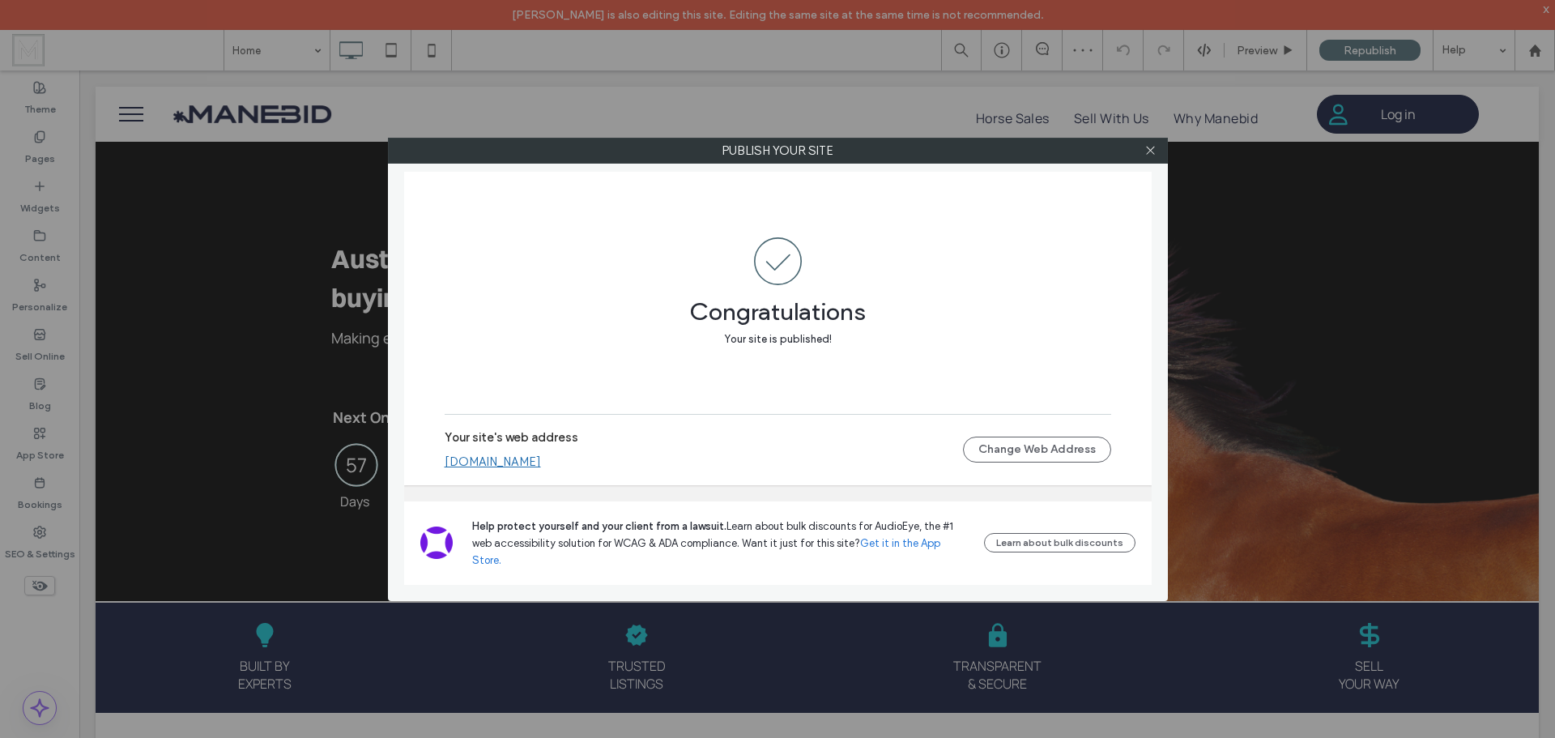
click at [541, 469] on link "[DOMAIN_NAME]" at bounding box center [493, 461] width 96 height 15
click at [1154, 150] on icon at bounding box center [1151, 150] width 12 height 12
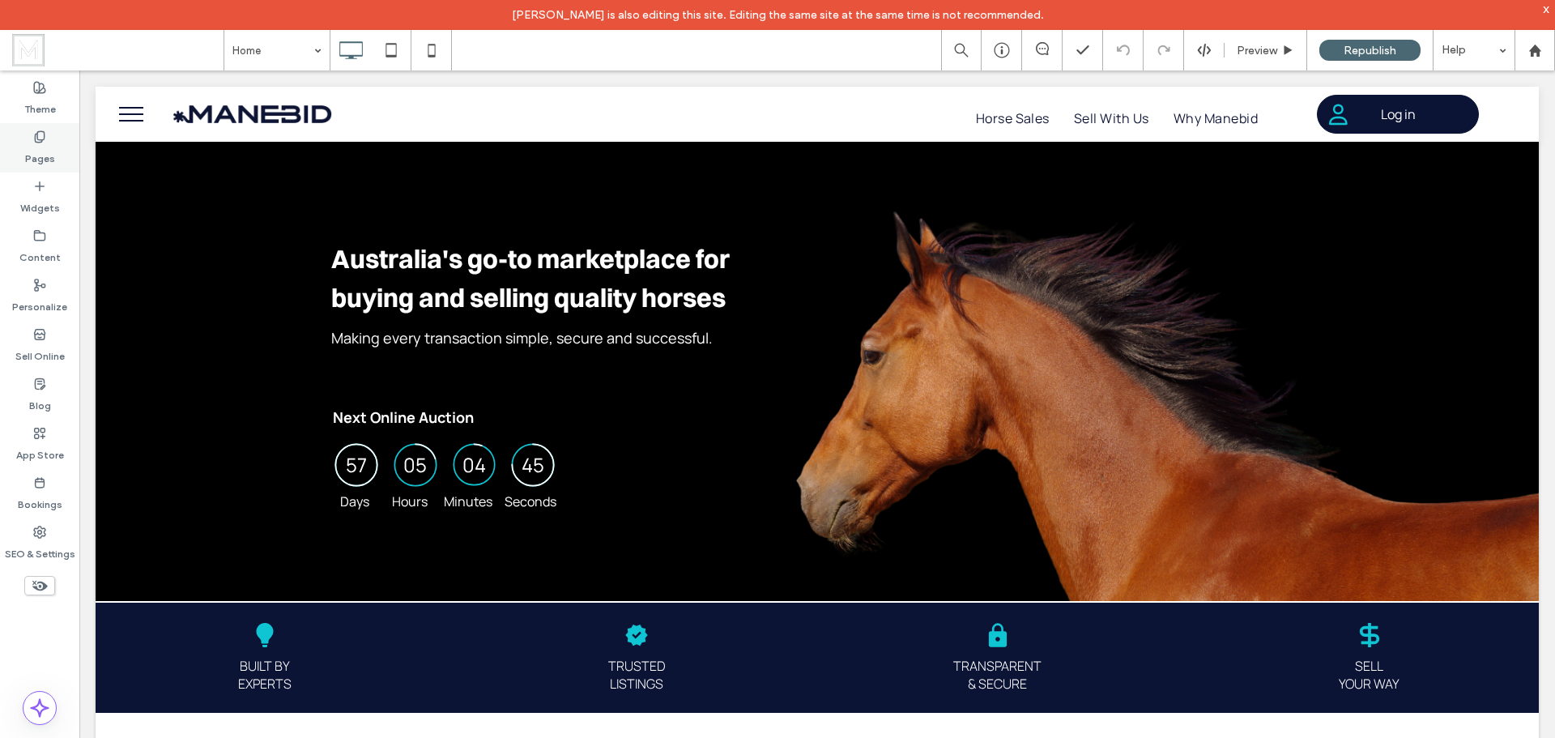
click at [47, 147] on label "Pages" at bounding box center [40, 154] width 30 height 23
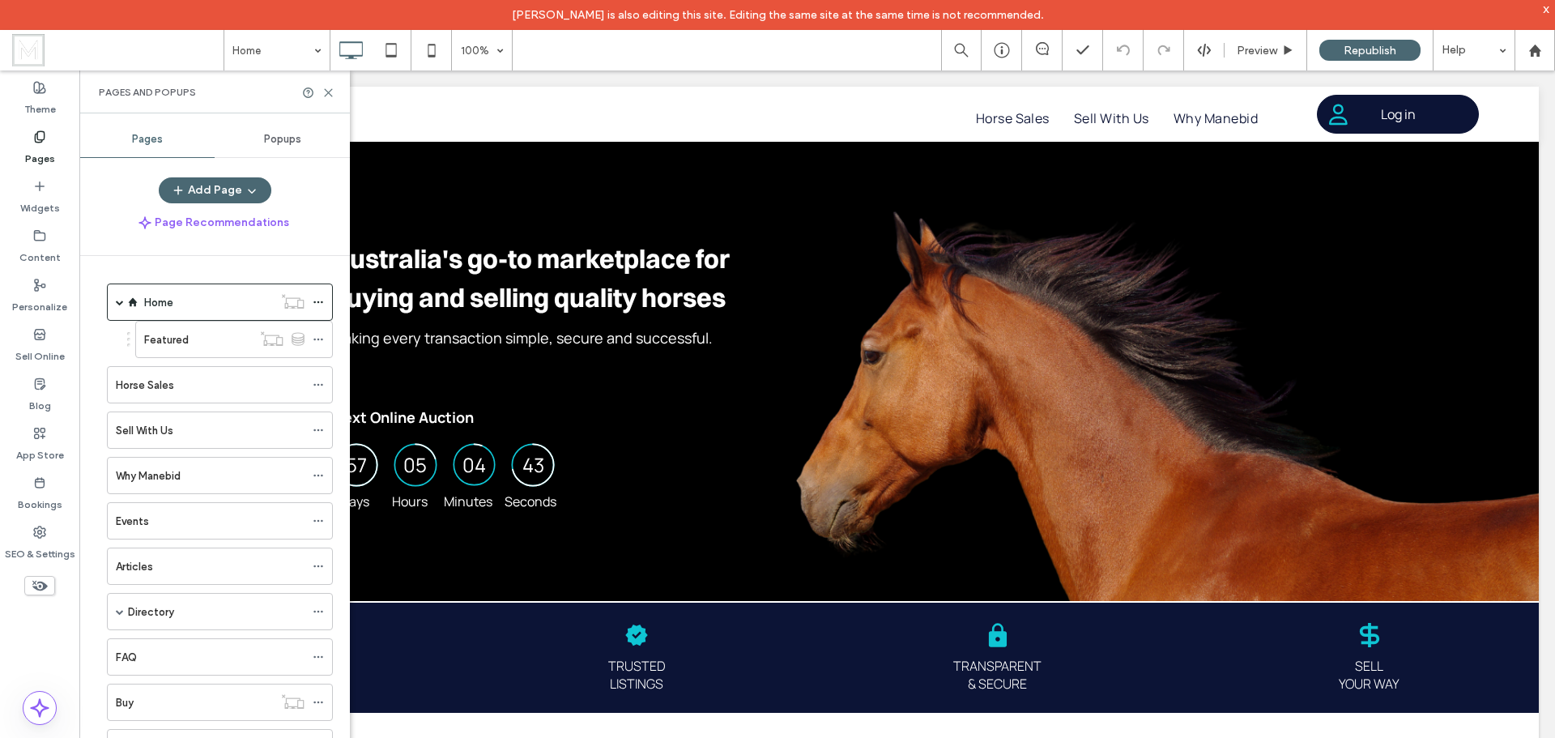
click at [269, 140] on span "Popups" at bounding box center [282, 139] width 37 height 13
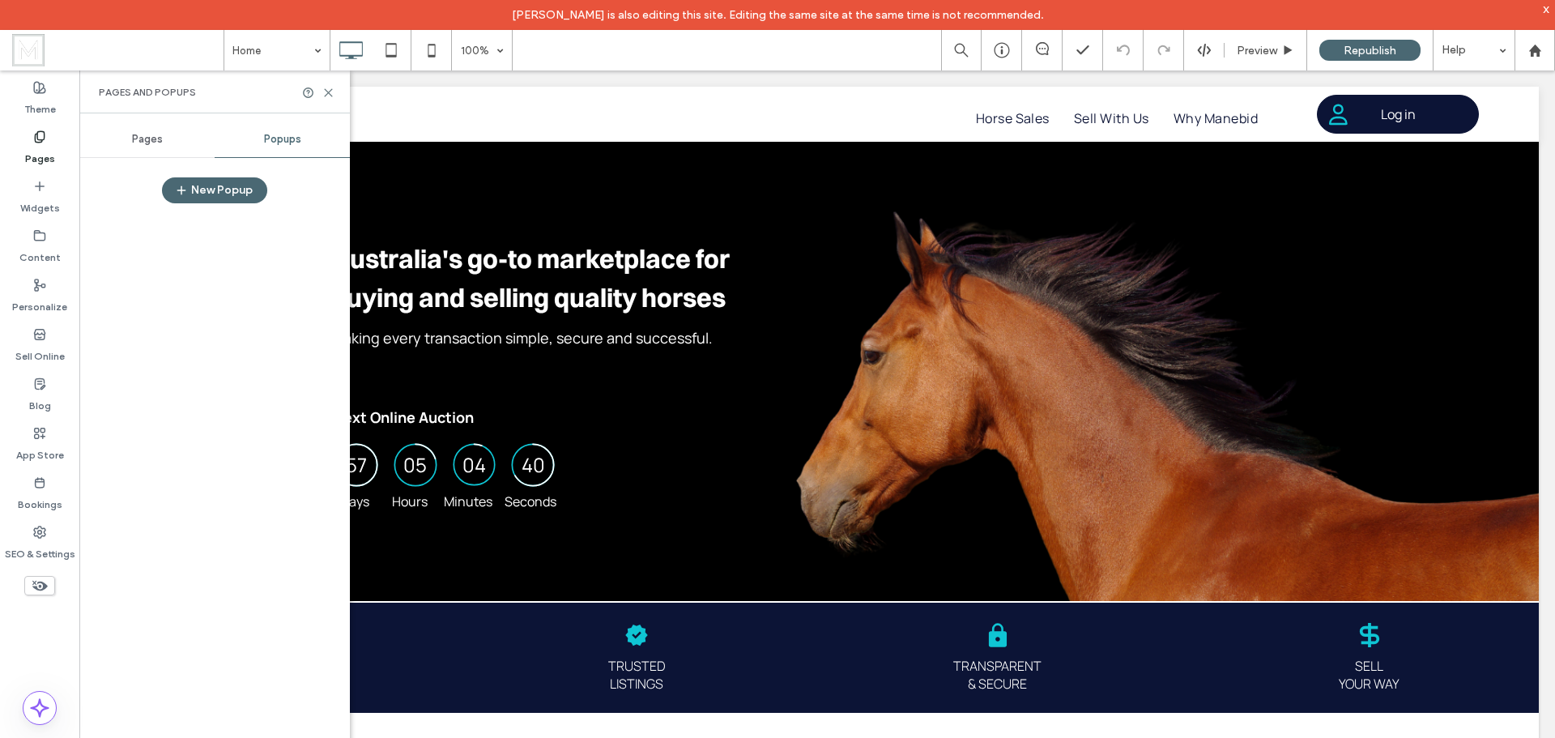
click at [164, 138] on div "Pages" at bounding box center [146, 140] width 135 height 36
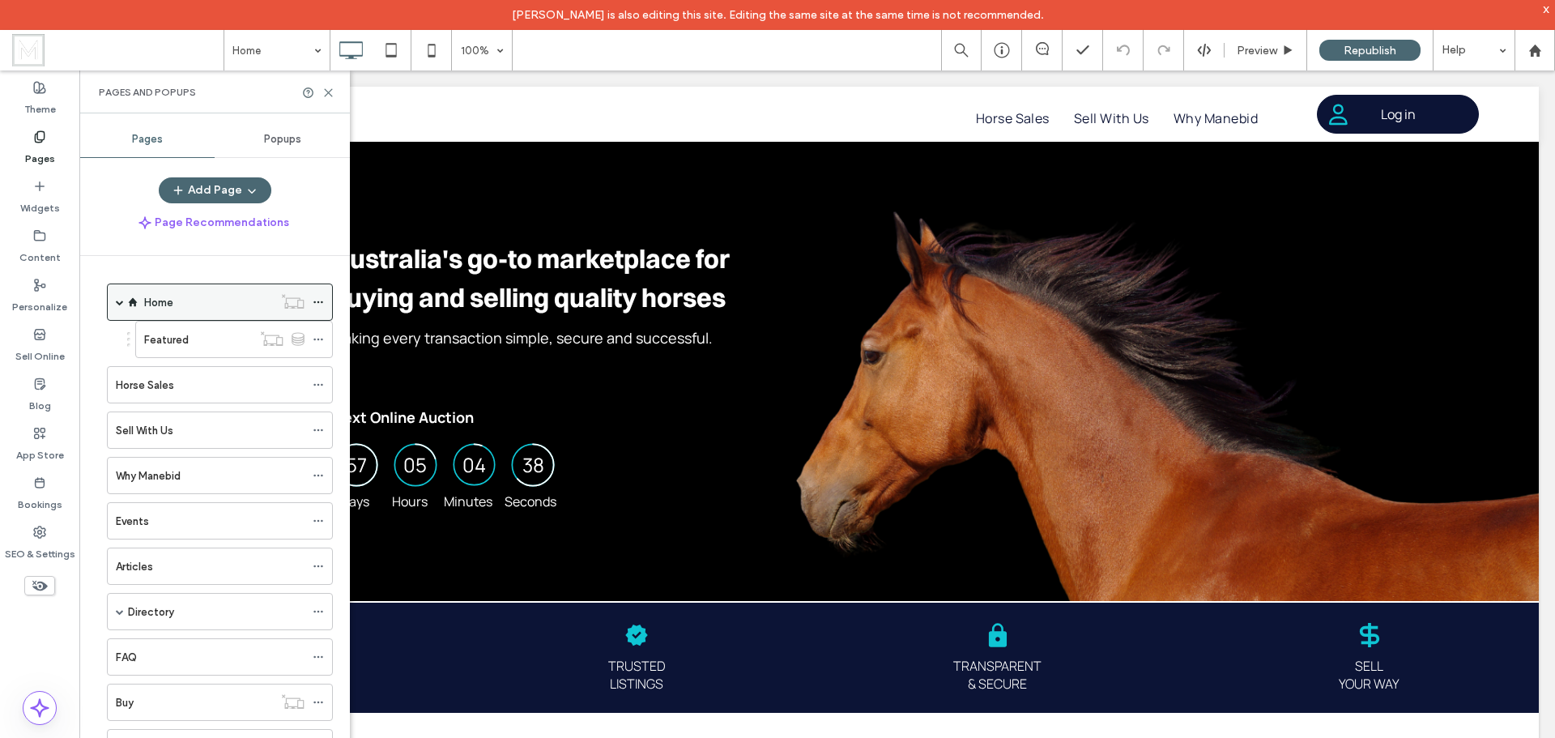
click at [318, 299] on icon at bounding box center [318, 301] width 11 height 11
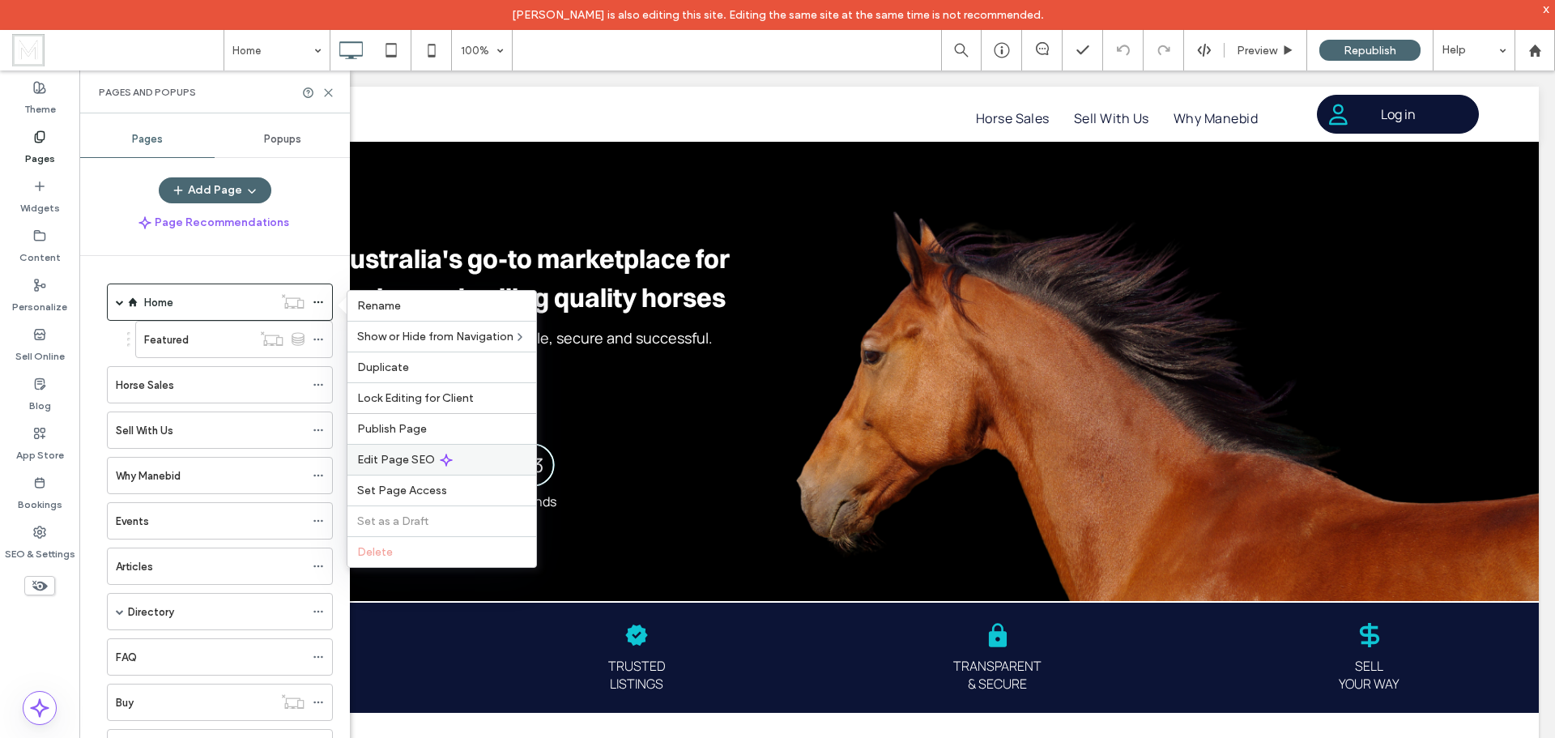
click at [419, 459] on span "Edit Page SEO" at bounding box center [396, 460] width 78 height 14
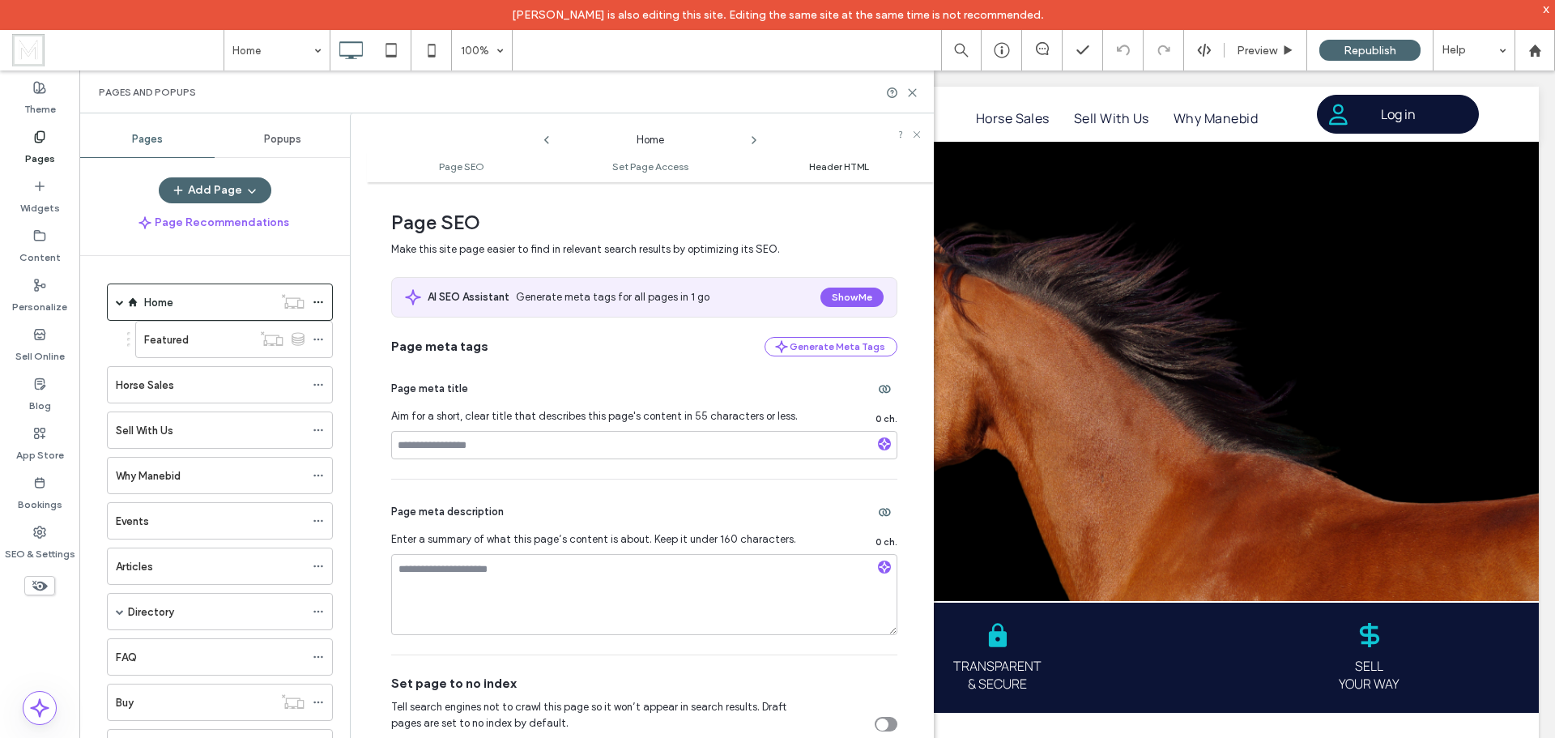
click at [831, 168] on span "Header HTML" at bounding box center [839, 166] width 60 height 12
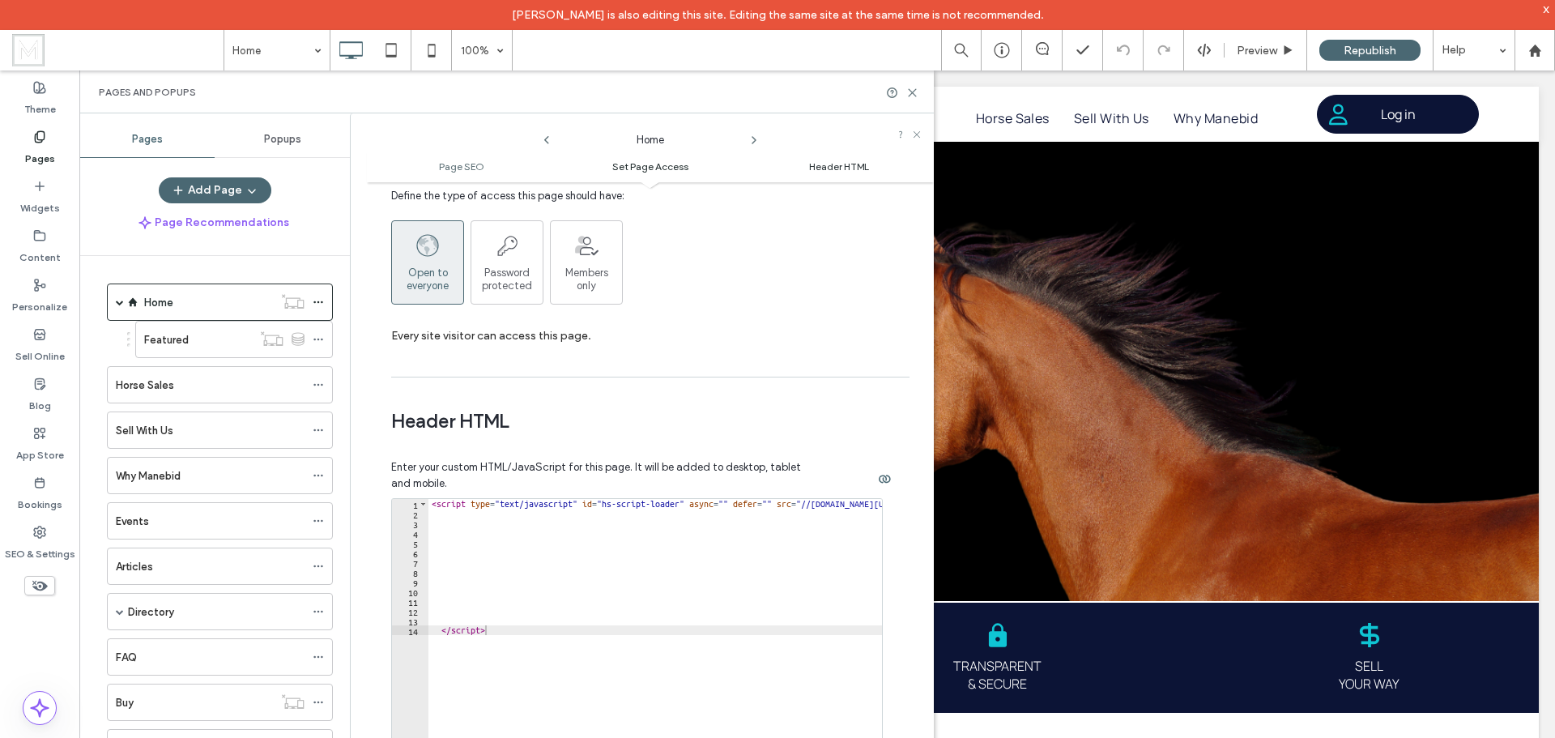
scroll to position [1375, 0]
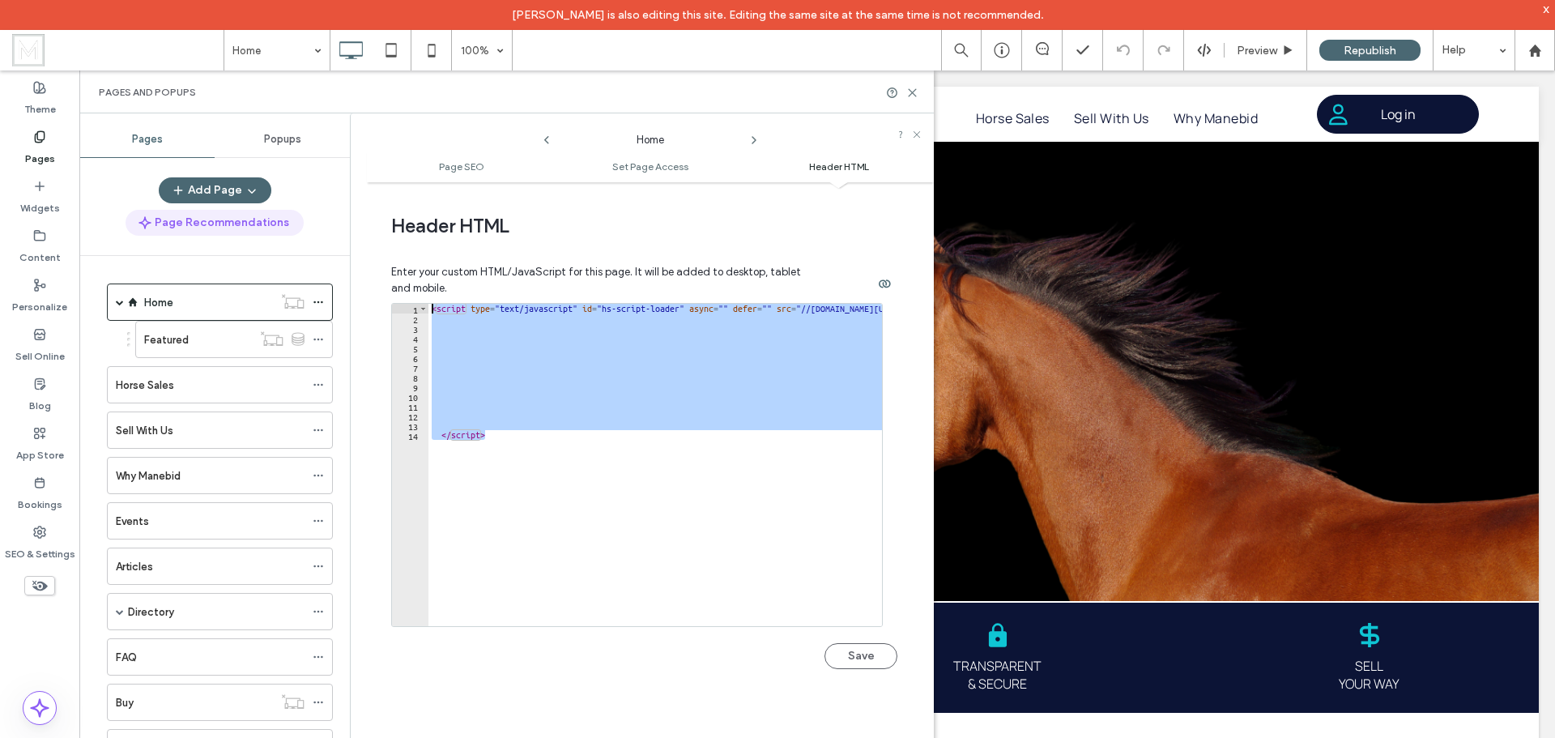
drag, startPoint x: 505, startPoint y: 435, endPoint x: 290, endPoint y: 215, distance: 307.0
click at [290, 215] on div "Pages Popups Add Page Page Recommendations Home Featured Horse Sales Sell With …" at bounding box center [506, 440] width 855 height 654
type textarea "**********"
click at [257, 301] on div "Home" at bounding box center [208, 302] width 129 height 17
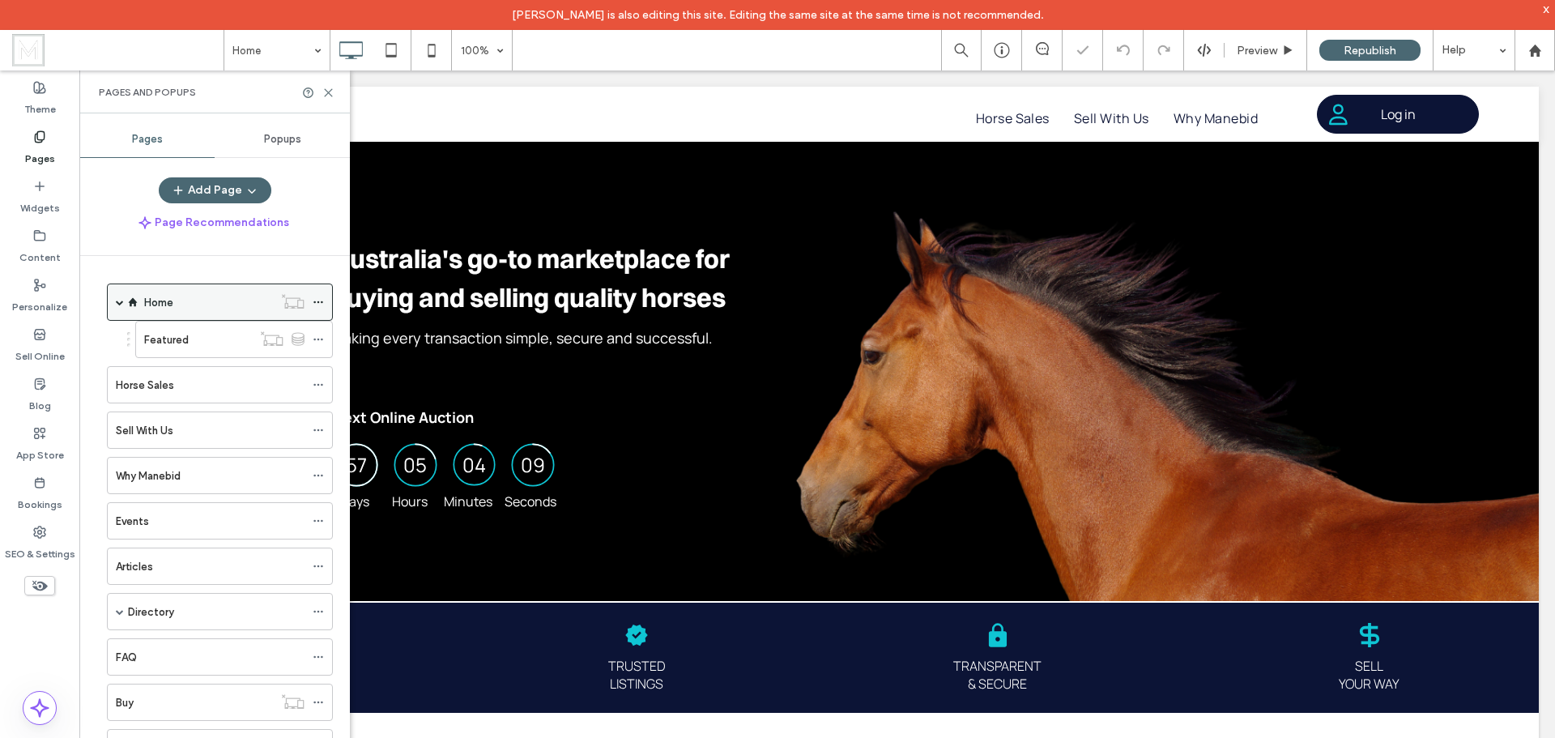
scroll to position [0, 0]
click at [320, 302] on icon at bounding box center [318, 301] width 11 height 11
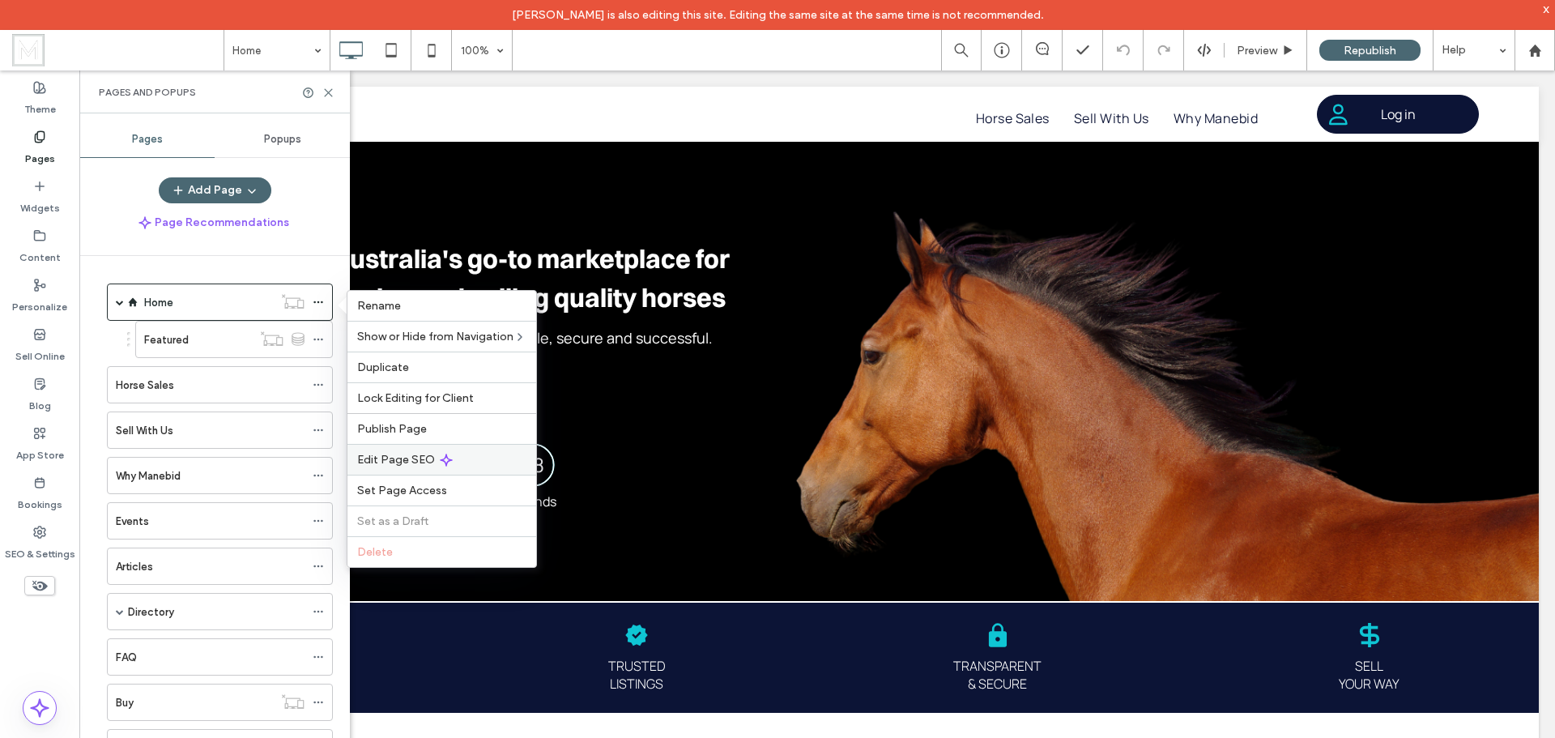
click at [450, 457] on div "Edit Page SEO" at bounding box center [441, 459] width 189 height 31
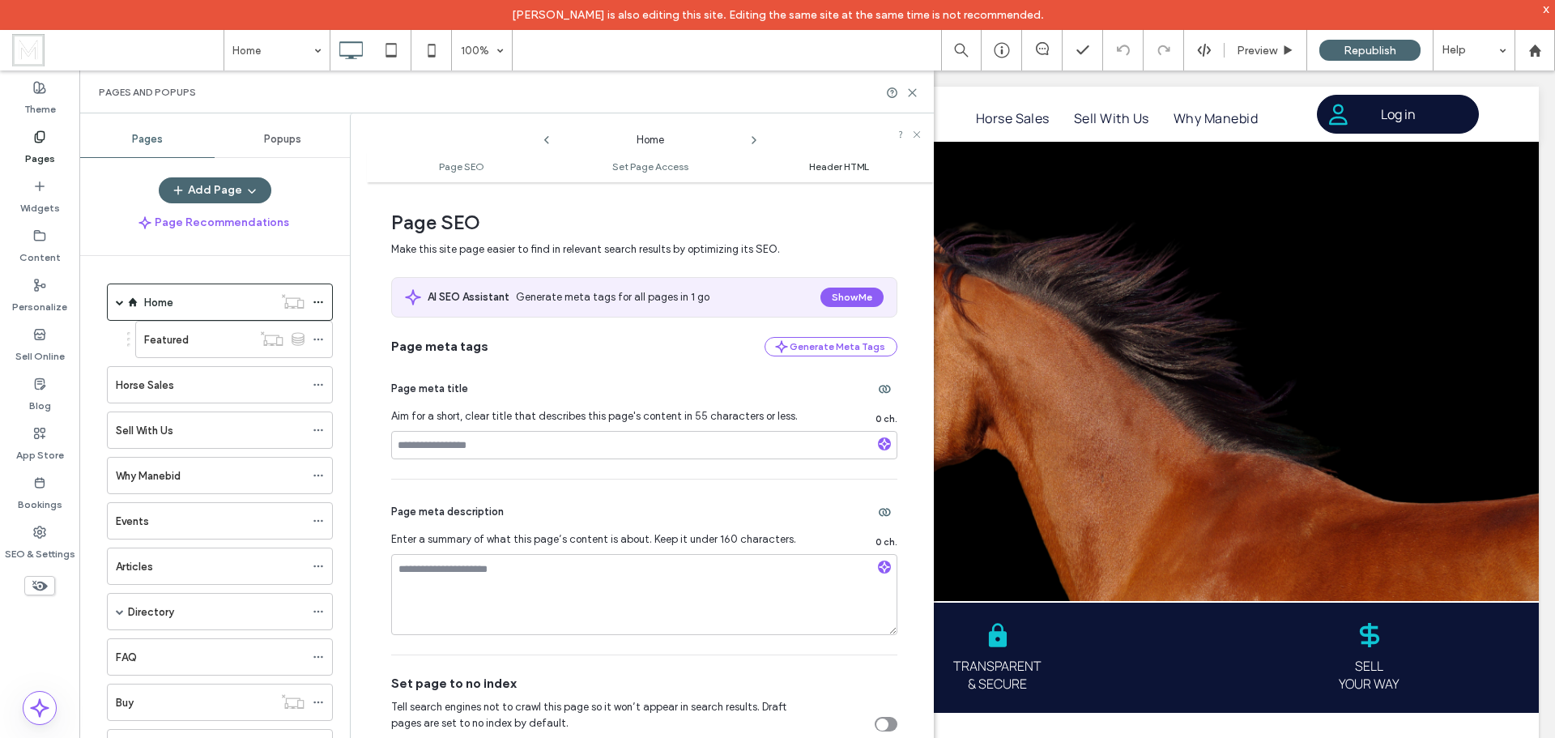
click at [853, 165] on span "Header HTML" at bounding box center [839, 166] width 60 height 12
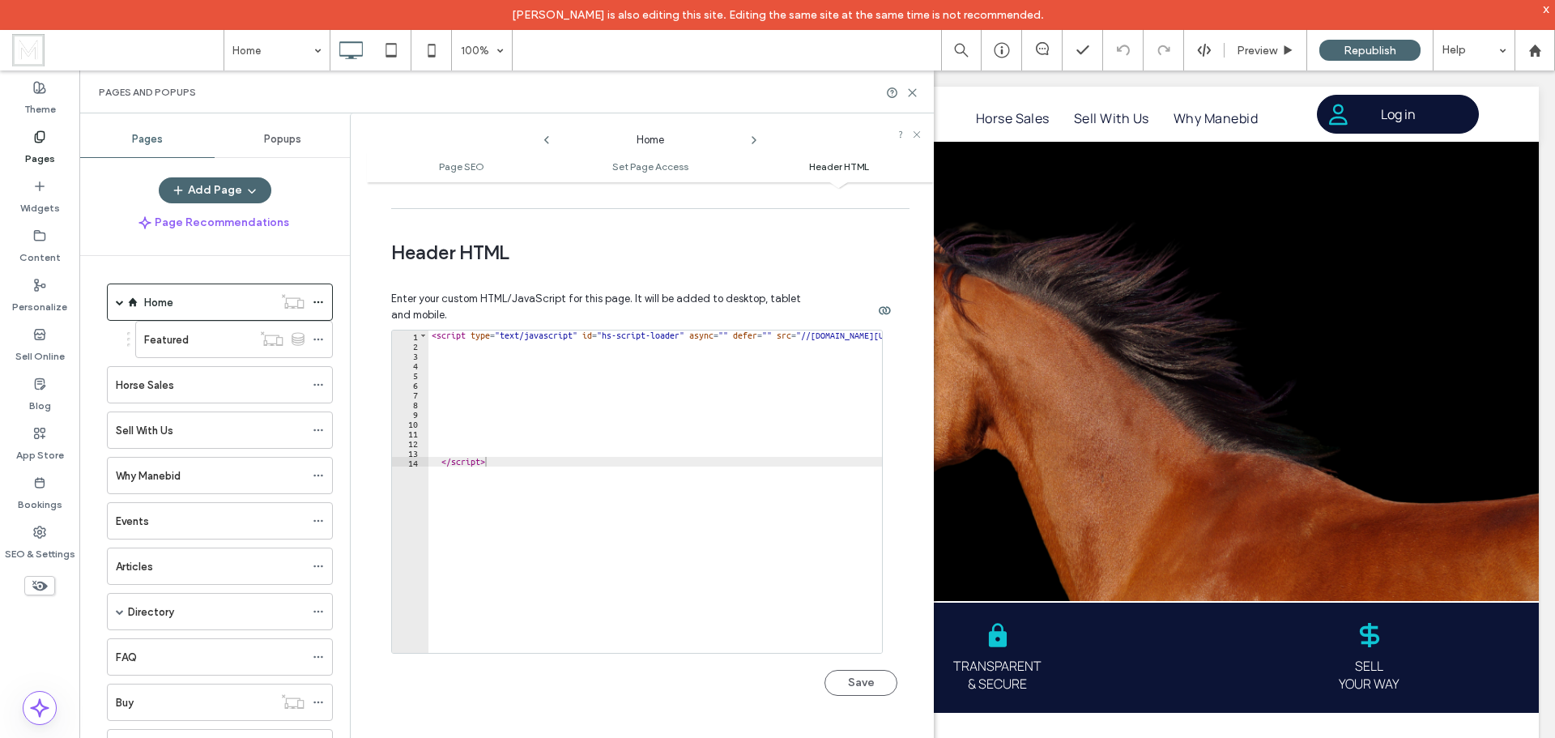
scroll to position [1375, 0]
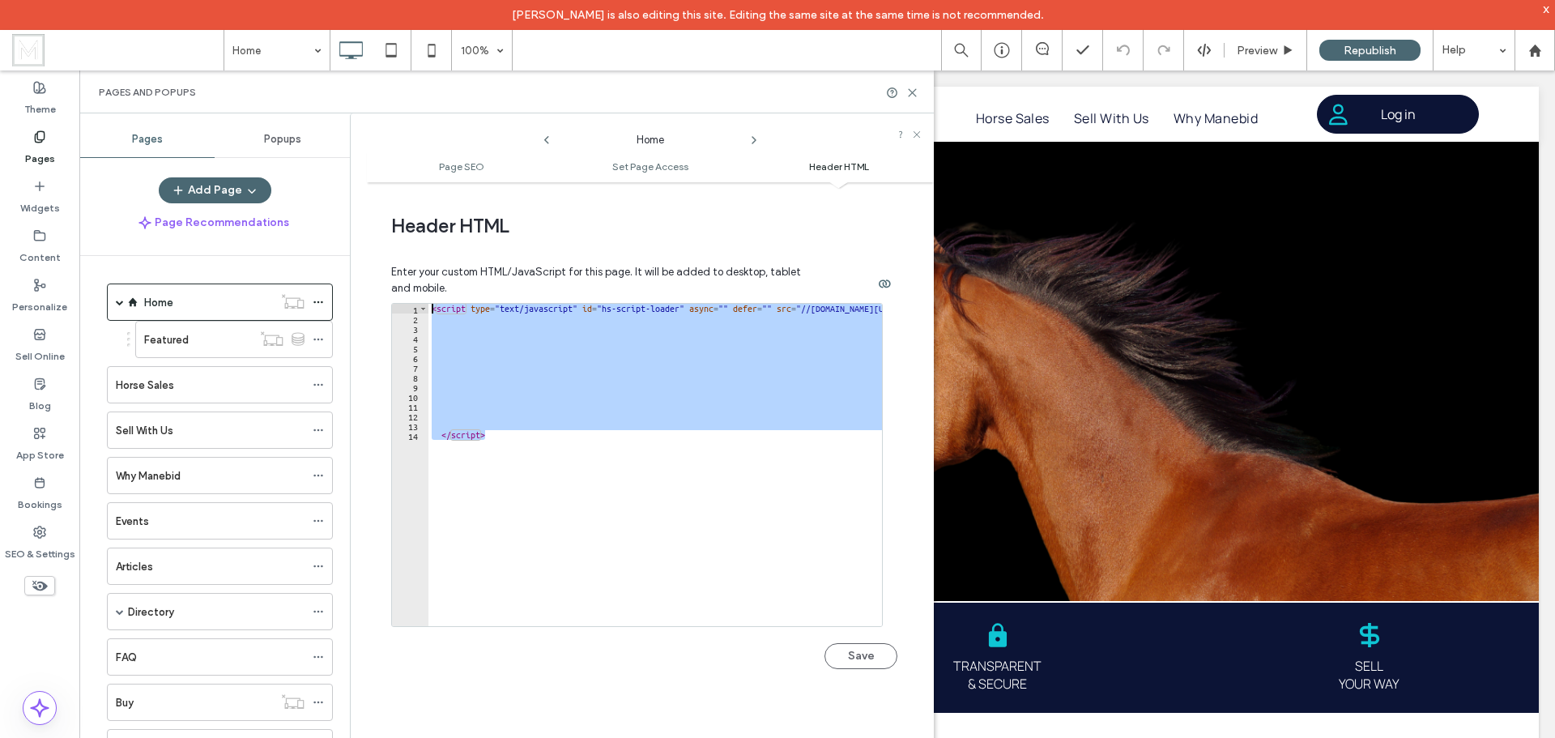
drag, startPoint x: 586, startPoint y: 436, endPoint x: 324, endPoint y: 266, distance: 312.8
click at [324, 266] on div "Pages Popups Add Page Page Recommendations Home Featured Horse Sales Sell With …" at bounding box center [506, 440] width 855 height 654
type textarea "**********"
click at [829, 374] on div "< script type = "text/javascript" id = "hs-script-loader" async = "" defer = ""…" at bounding box center [656, 465] width 454 height 322
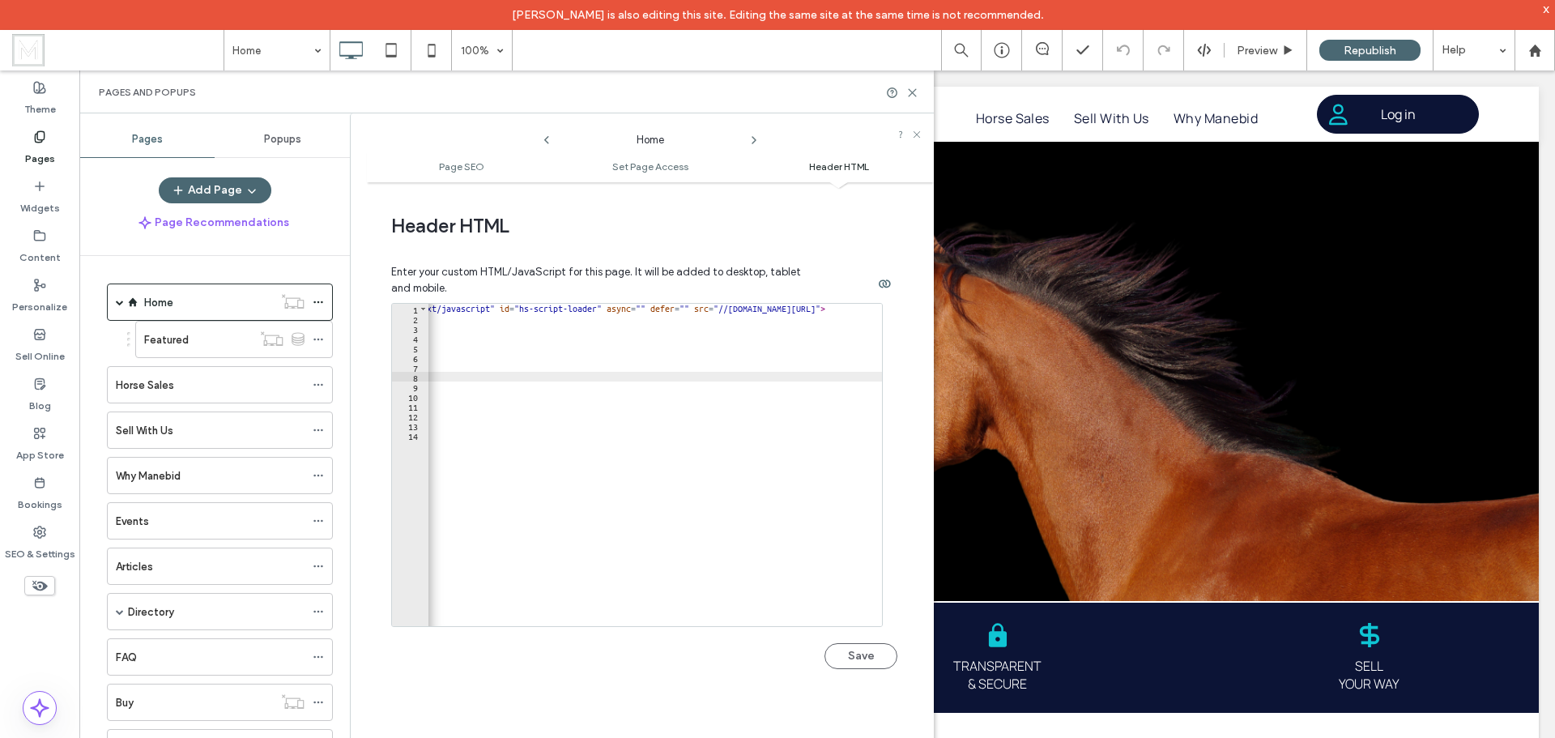
scroll to position [0, 0]
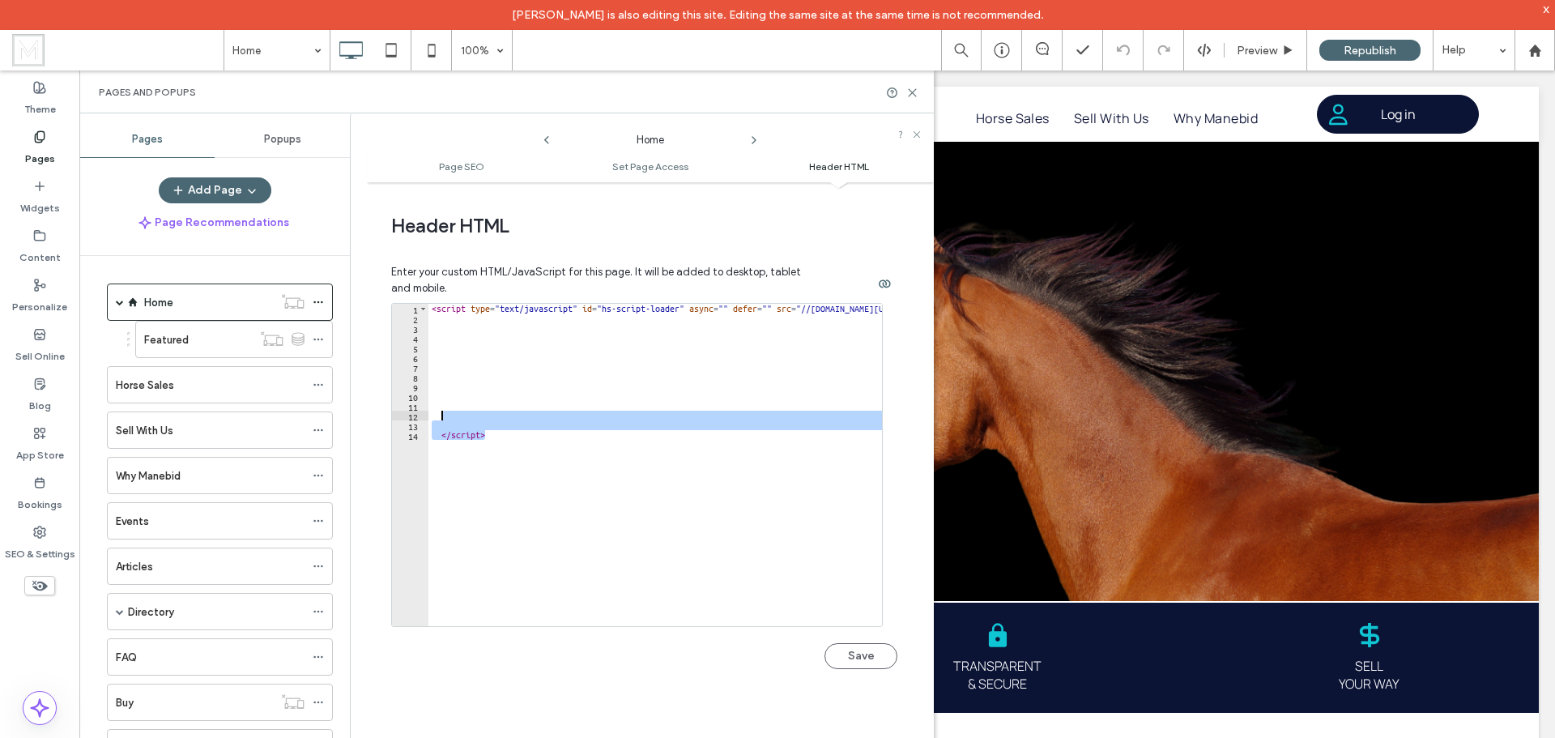
drag, startPoint x: 519, startPoint y: 434, endPoint x: 456, endPoint y: 412, distance: 66.9
click at [456, 412] on div "< script type = "text/javascript" id = "hs-script-loader" async = "" defer = ""…" at bounding box center [697, 469] width 536 height 330
click at [1364, 44] on span "Republish" at bounding box center [1370, 51] width 53 height 14
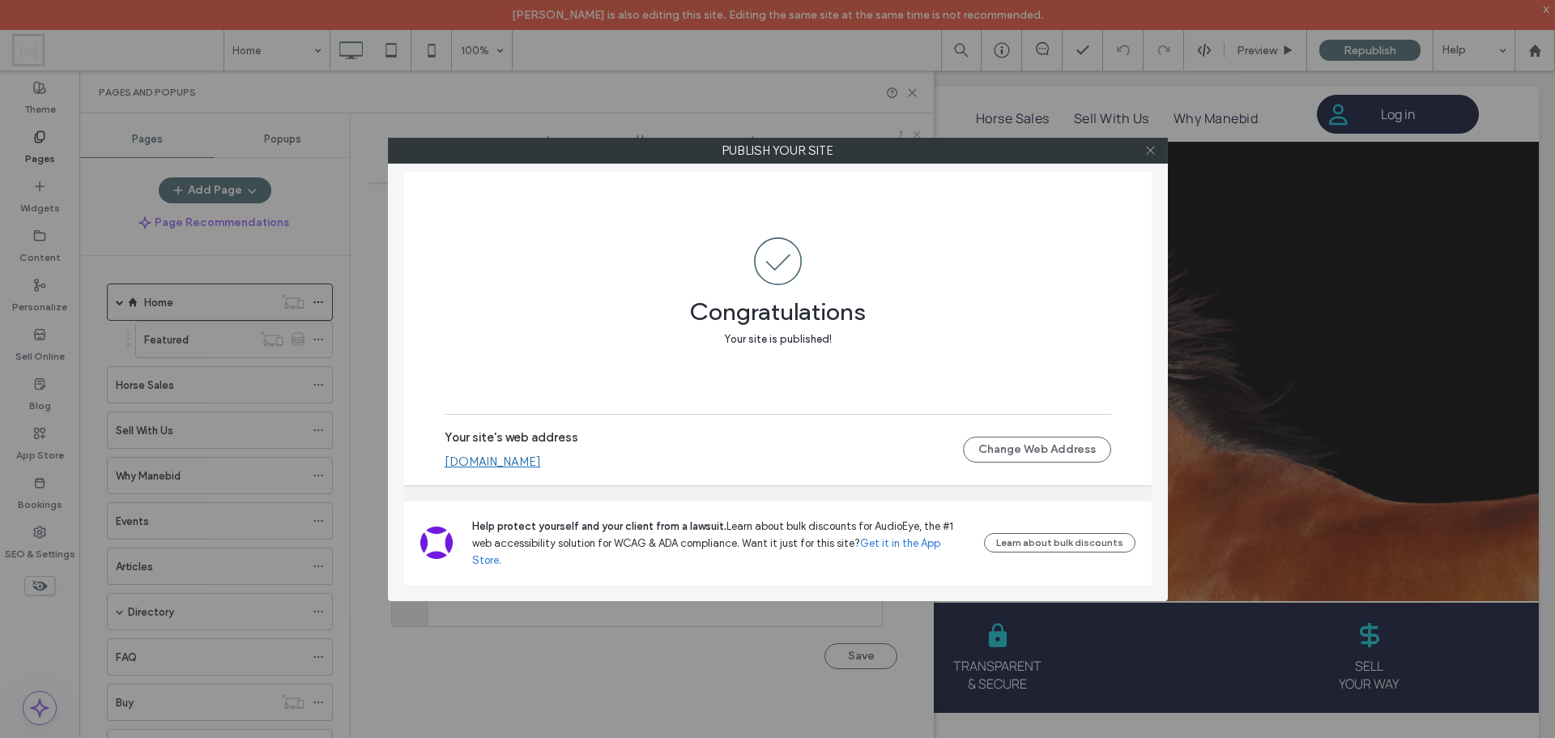
click at [1152, 151] on icon at bounding box center [1151, 150] width 12 height 12
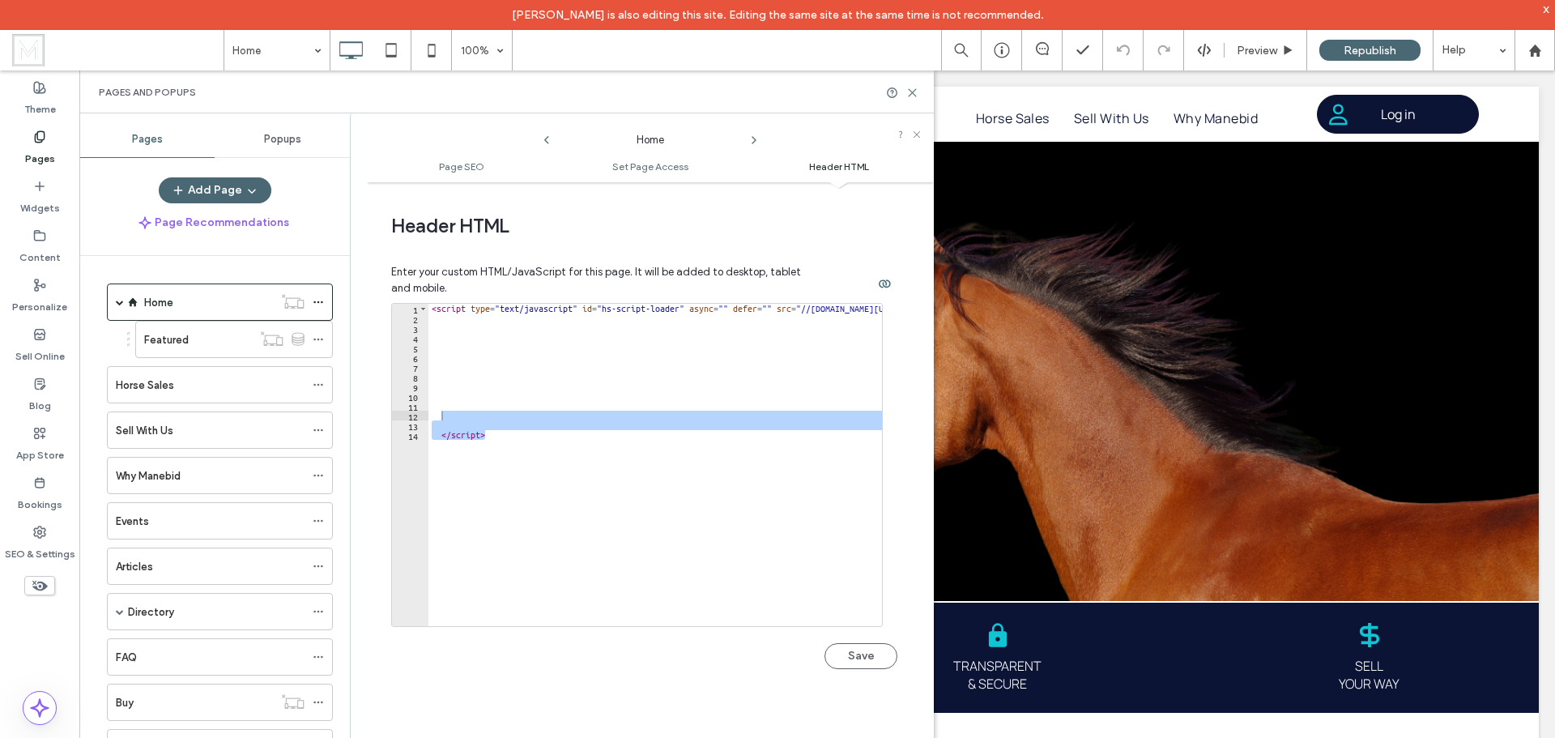
click at [667, 446] on div "< script type = "text/javascript" id = "hs-script-loader" async = "" defer = ""…" at bounding box center [656, 465] width 454 height 322
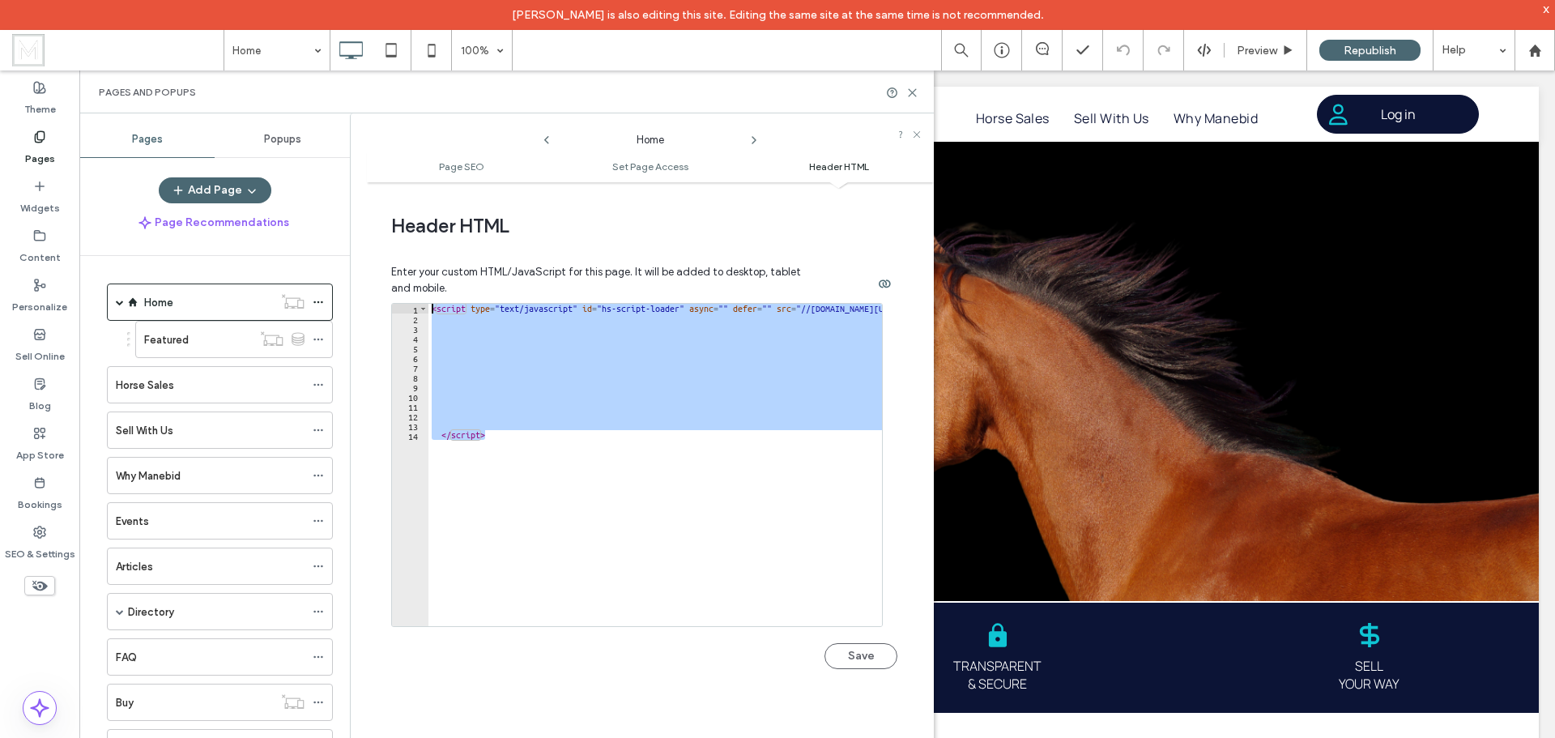
drag, startPoint x: 514, startPoint y: 429, endPoint x: 366, endPoint y: 288, distance: 205.1
click at [366, 288] on div "Home Page SEO Set Page Access Header HTML Page SEO Make this site page easier t…" at bounding box center [642, 440] width 584 height 654
type textarea "**********"
click at [46, 531] on div "SEO & Settings" at bounding box center [39, 542] width 79 height 49
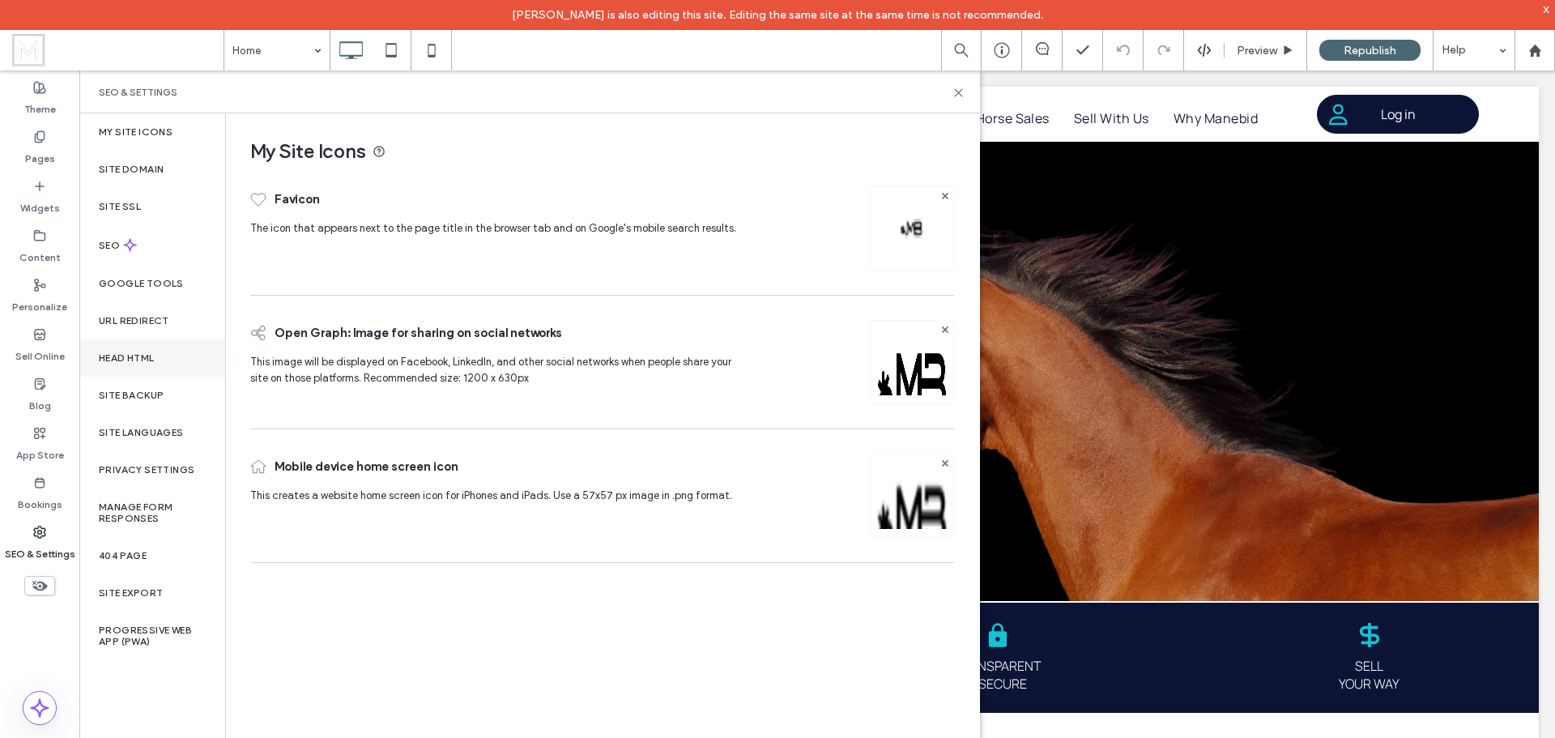
click at [155, 358] on label "Head HTML" at bounding box center [127, 357] width 56 height 11
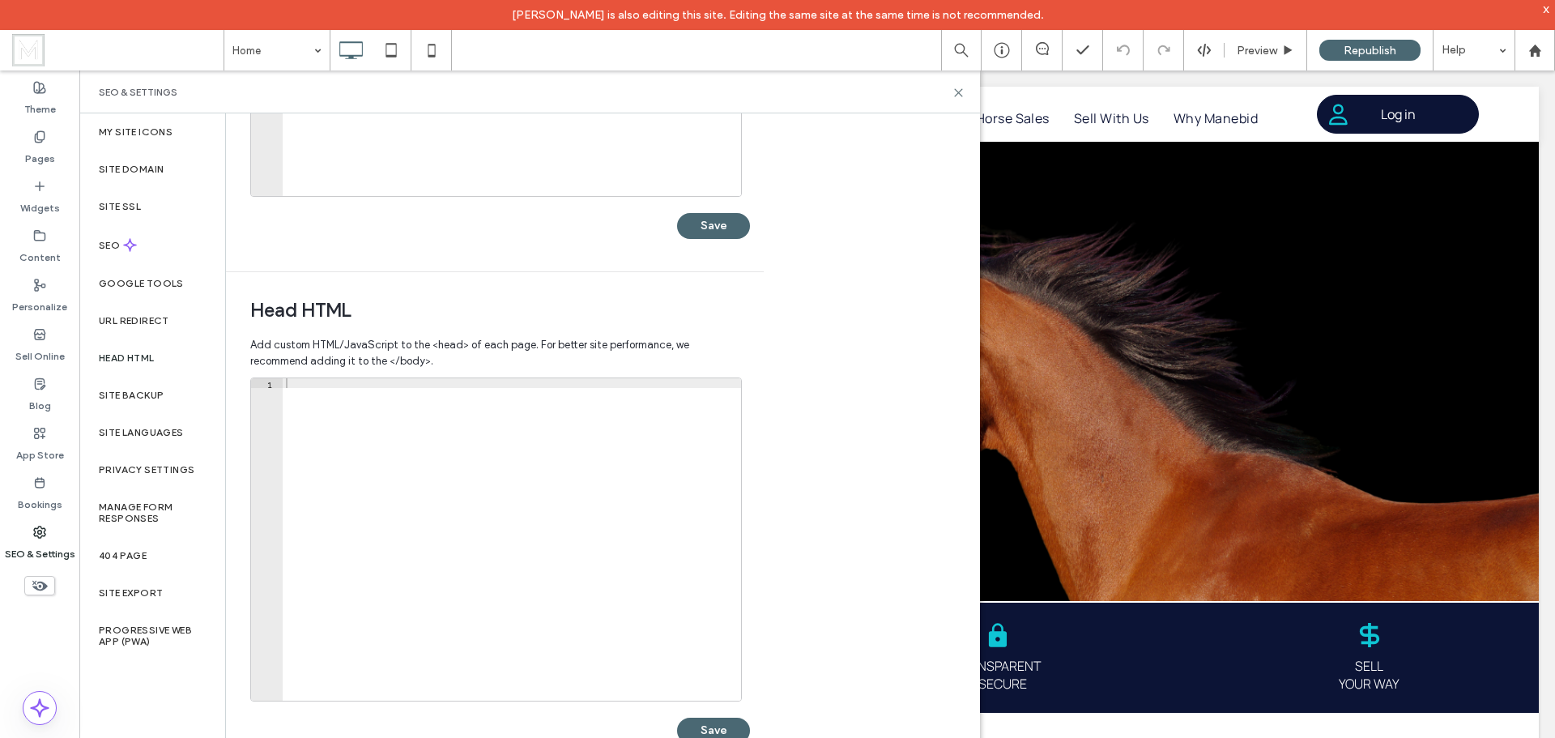
scroll to position [372, 0]
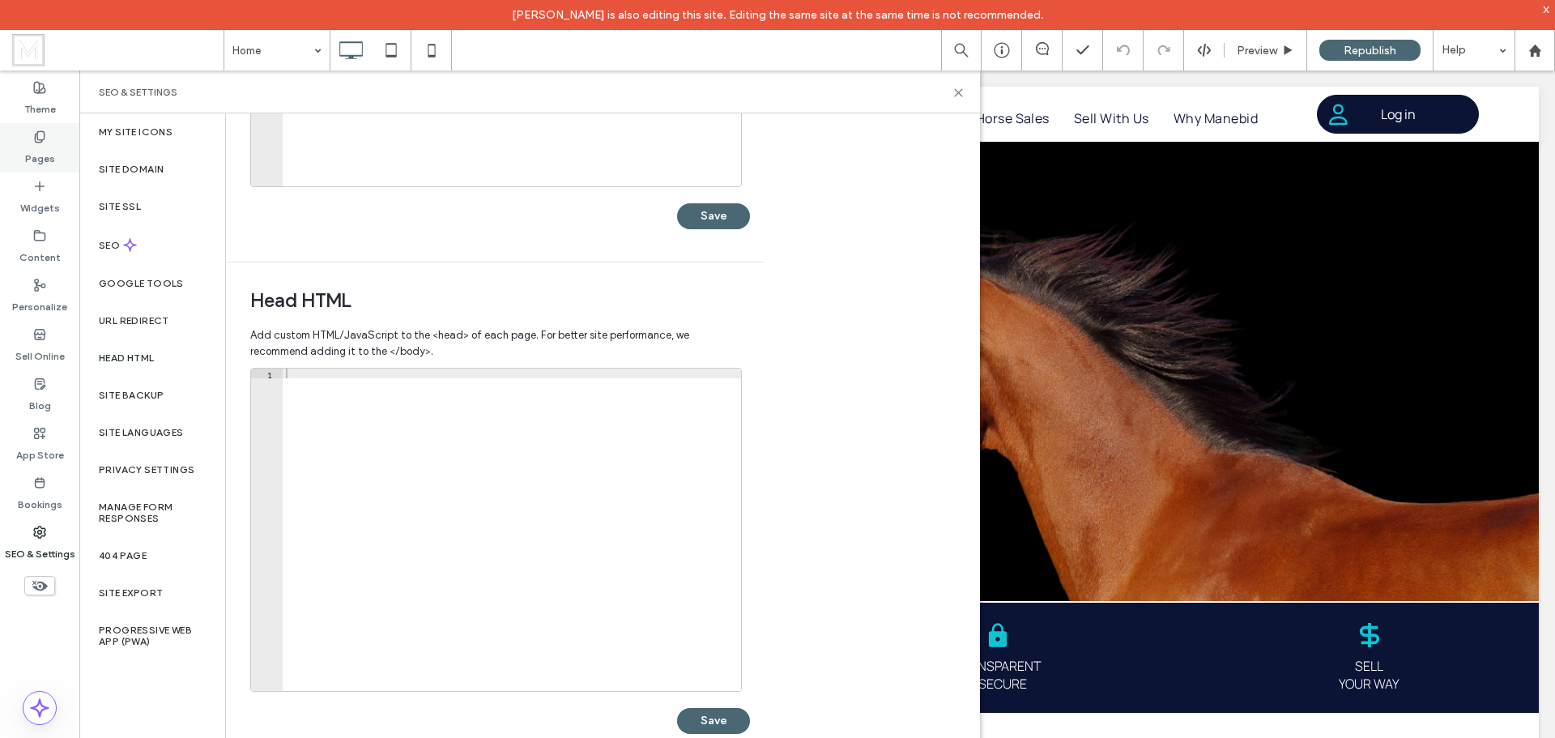
click at [41, 145] on label "Pages" at bounding box center [40, 154] width 30 height 23
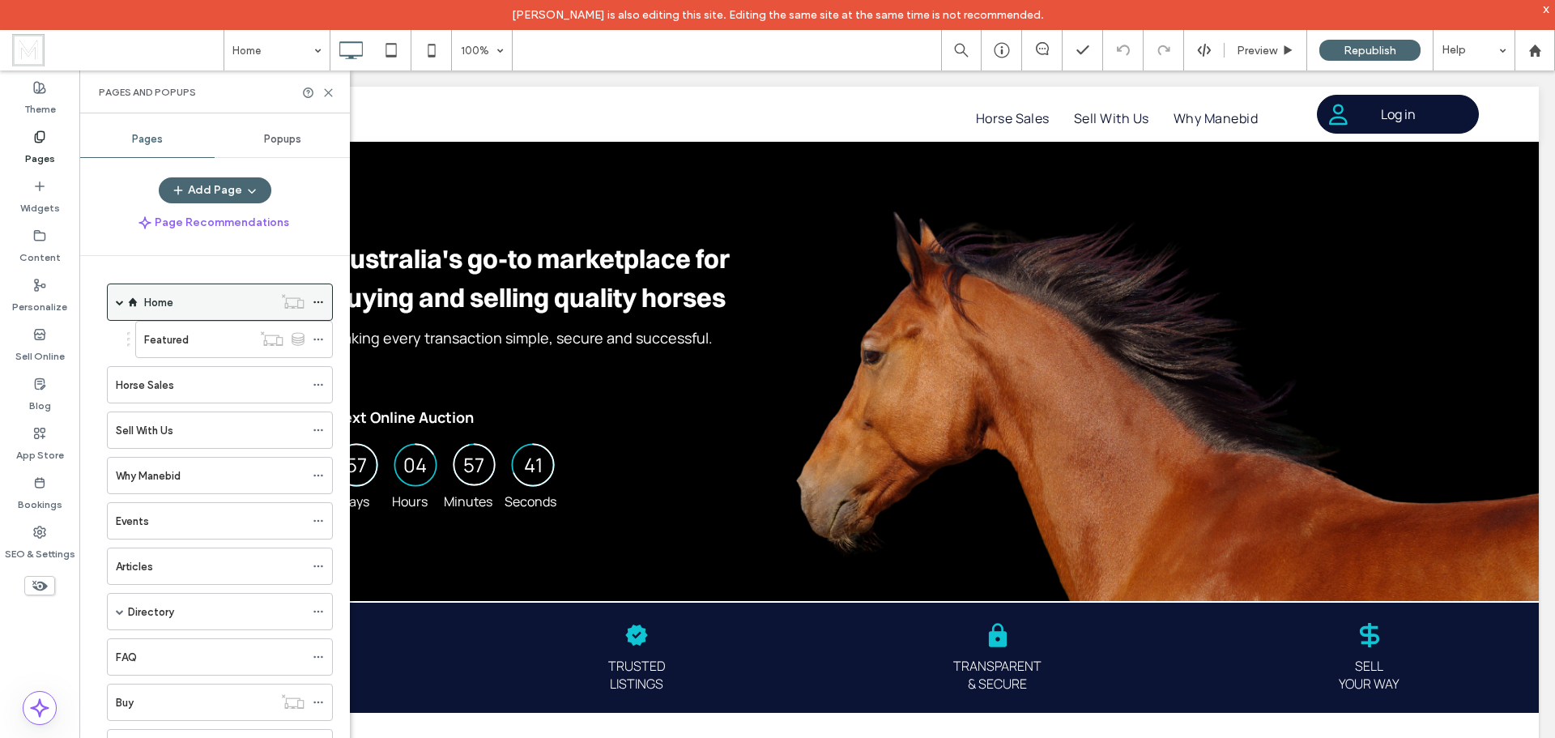
click at [319, 301] on icon at bounding box center [318, 301] width 11 height 11
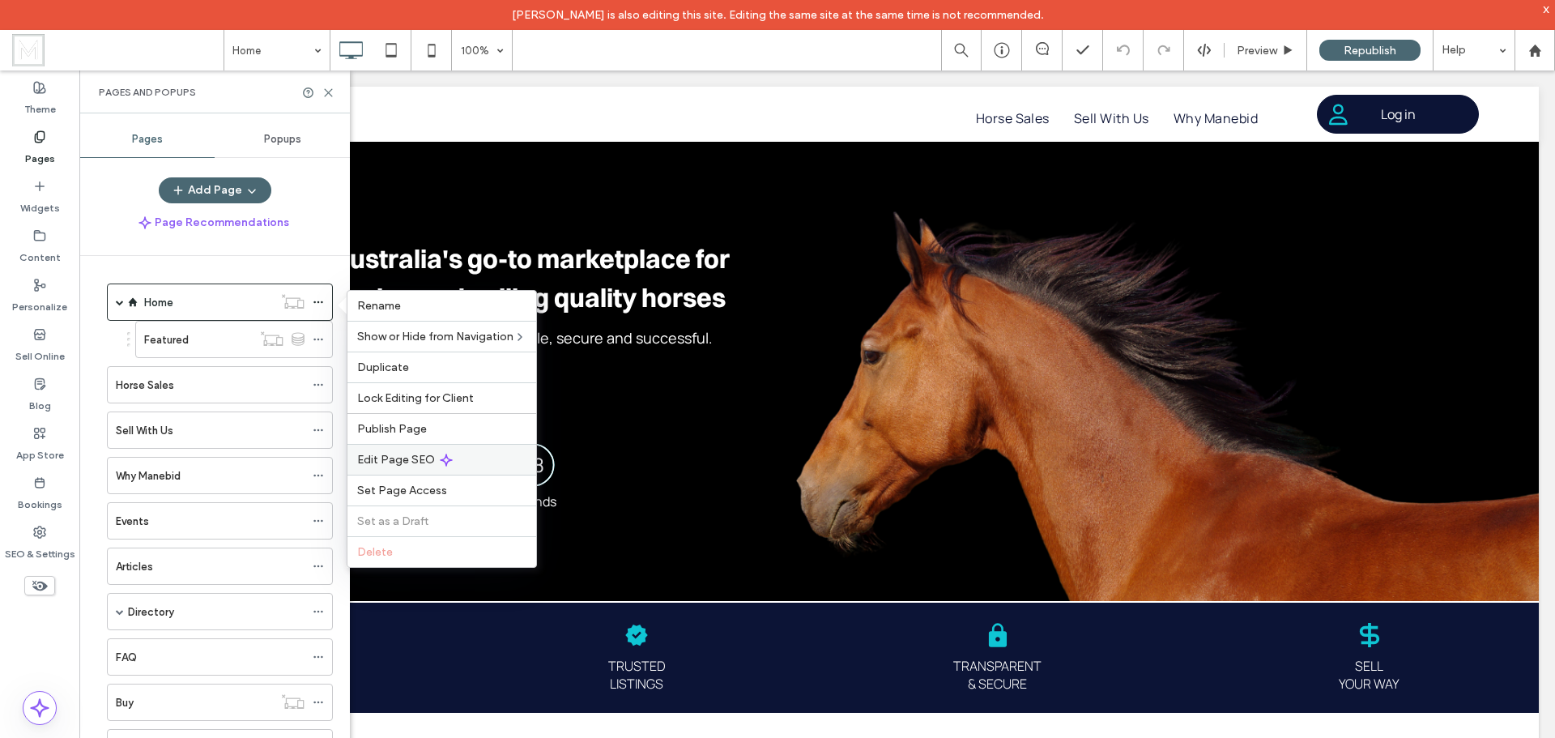
click at [427, 452] on div "Edit Page SEO" at bounding box center [441, 459] width 189 height 31
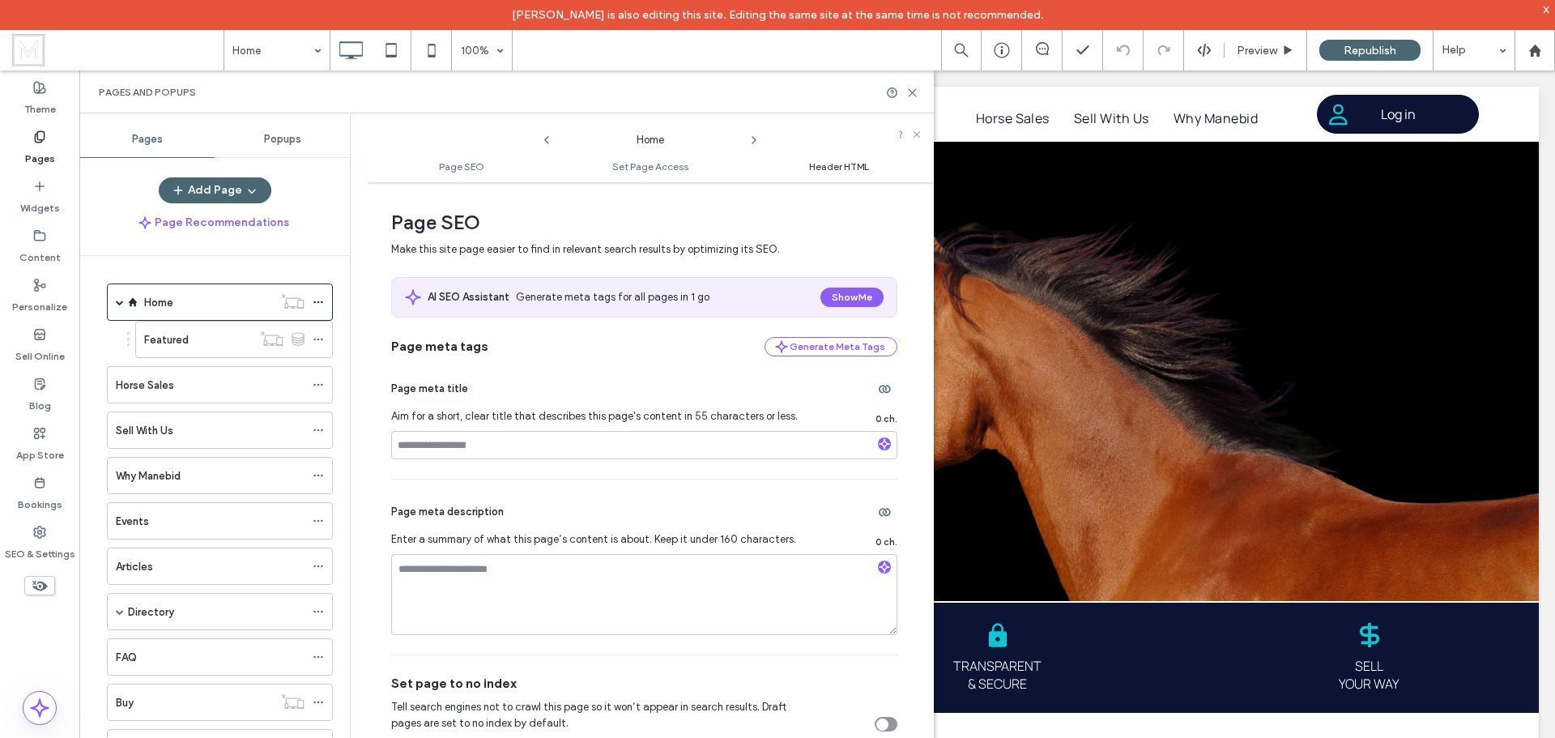
click at [827, 164] on span "Header HTML" at bounding box center [839, 166] width 60 height 12
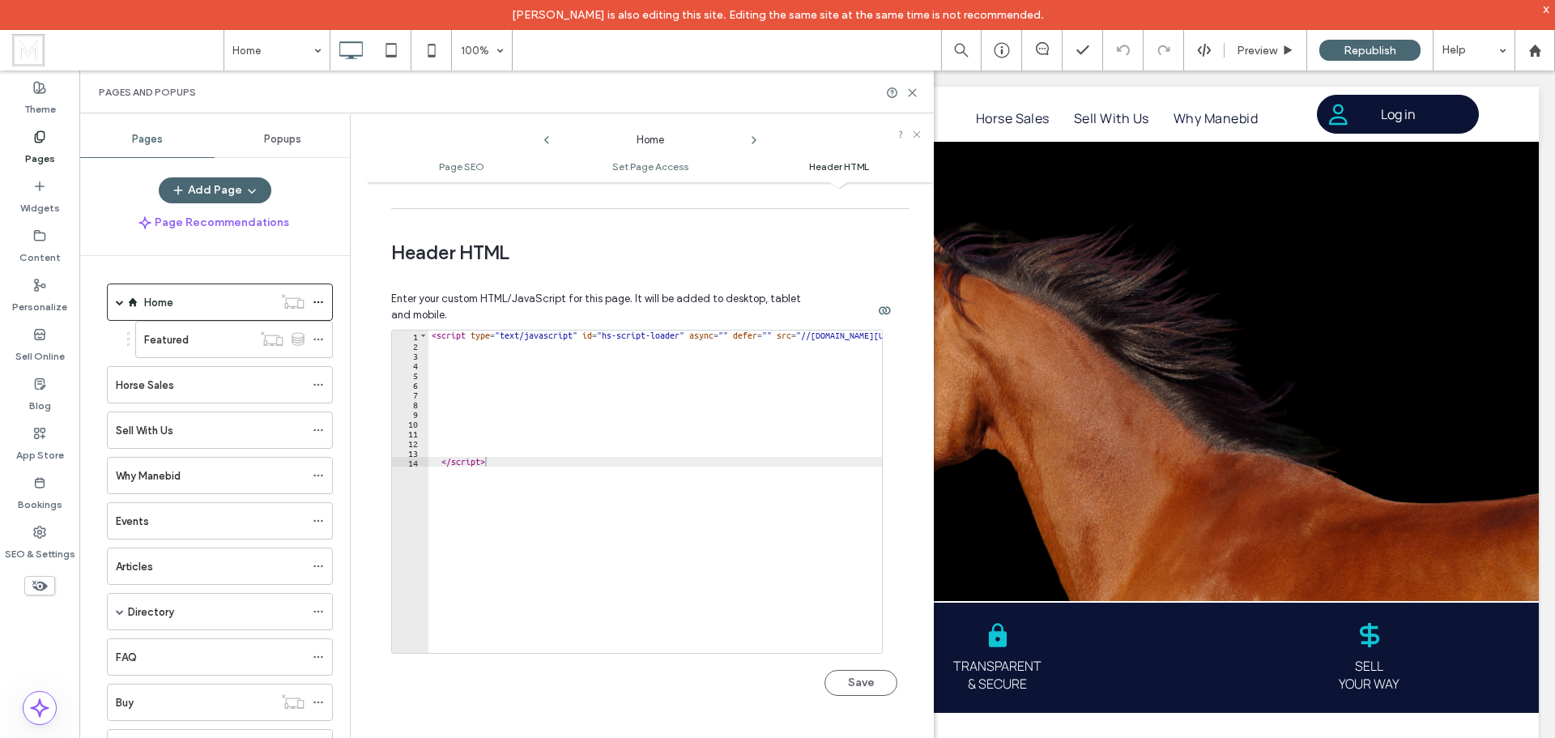
scroll to position [1375, 0]
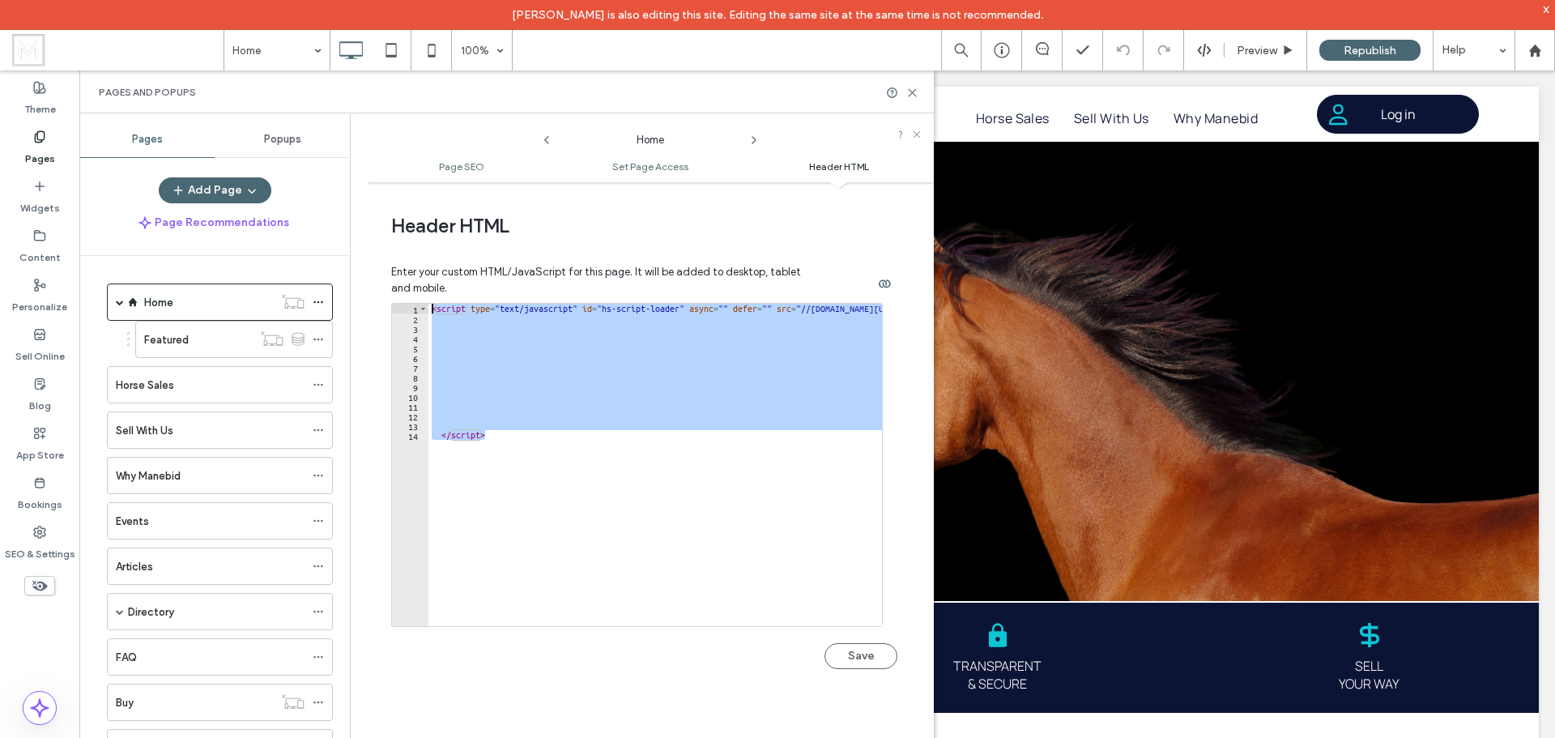
drag, startPoint x: 496, startPoint y: 438, endPoint x: 273, endPoint y: 264, distance: 282.8
click at [273, 264] on div "Pages Popups Add Page Page Recommendations Home Featured Horse Sales Sell With …" at bounding box center [506, 440] width 855 height 654
type textarea "**********"
click at [44, 548] on label "SEO & Settings" at bounding box center [40, 550] width 70 height 23
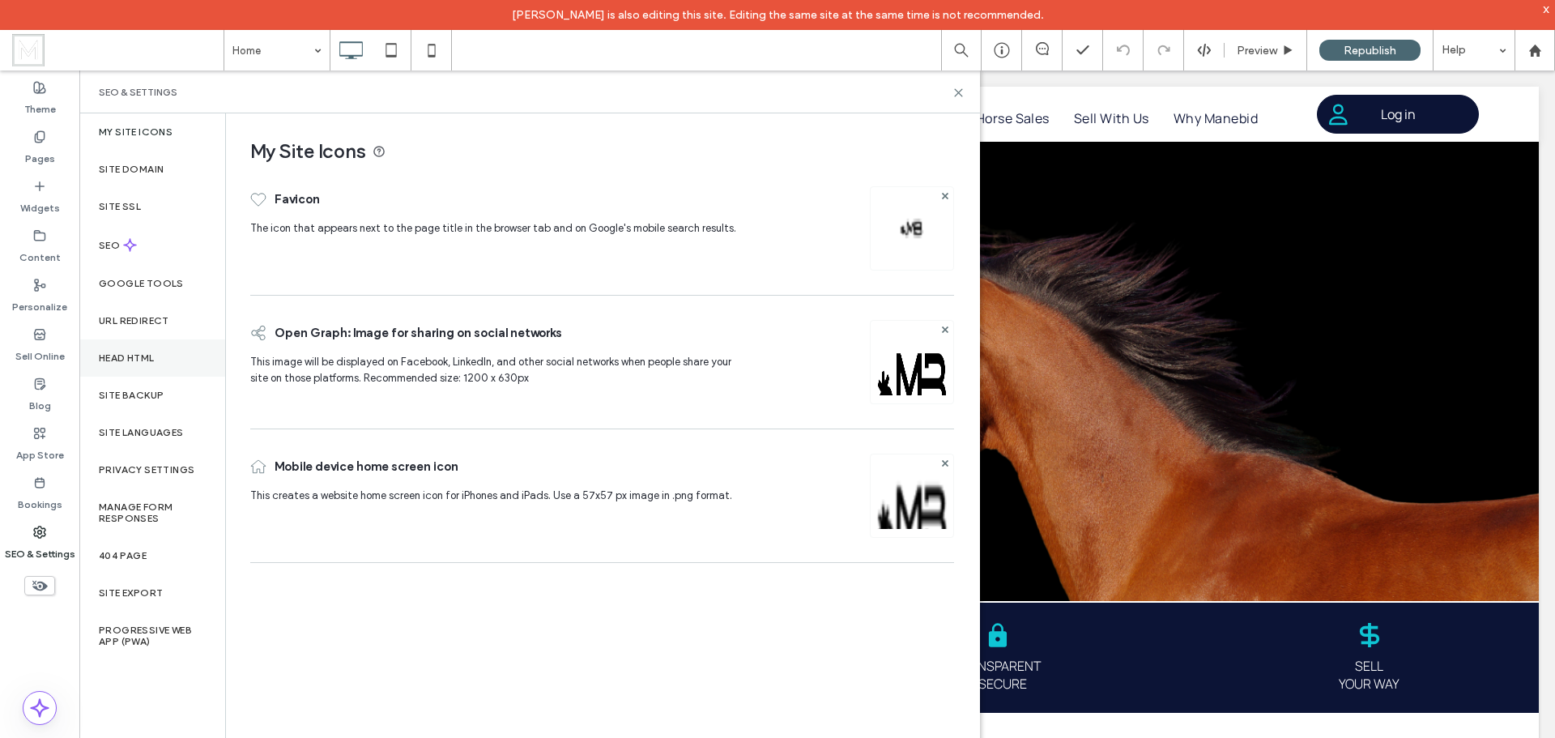
click at [148, 357] on label "Head HTML" at bounding box center [127, 357] width 56 height 11
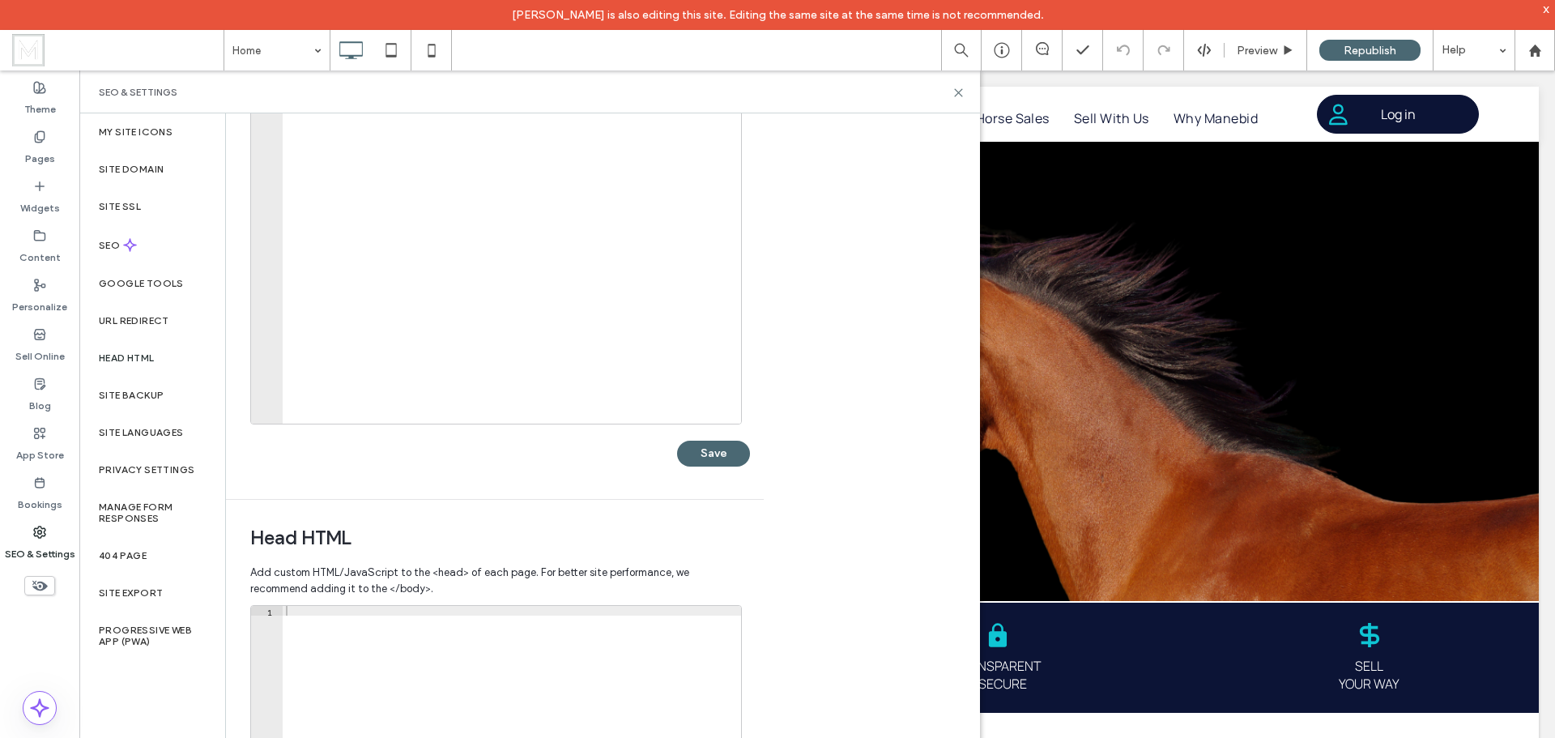
scroll to position [372, 0]
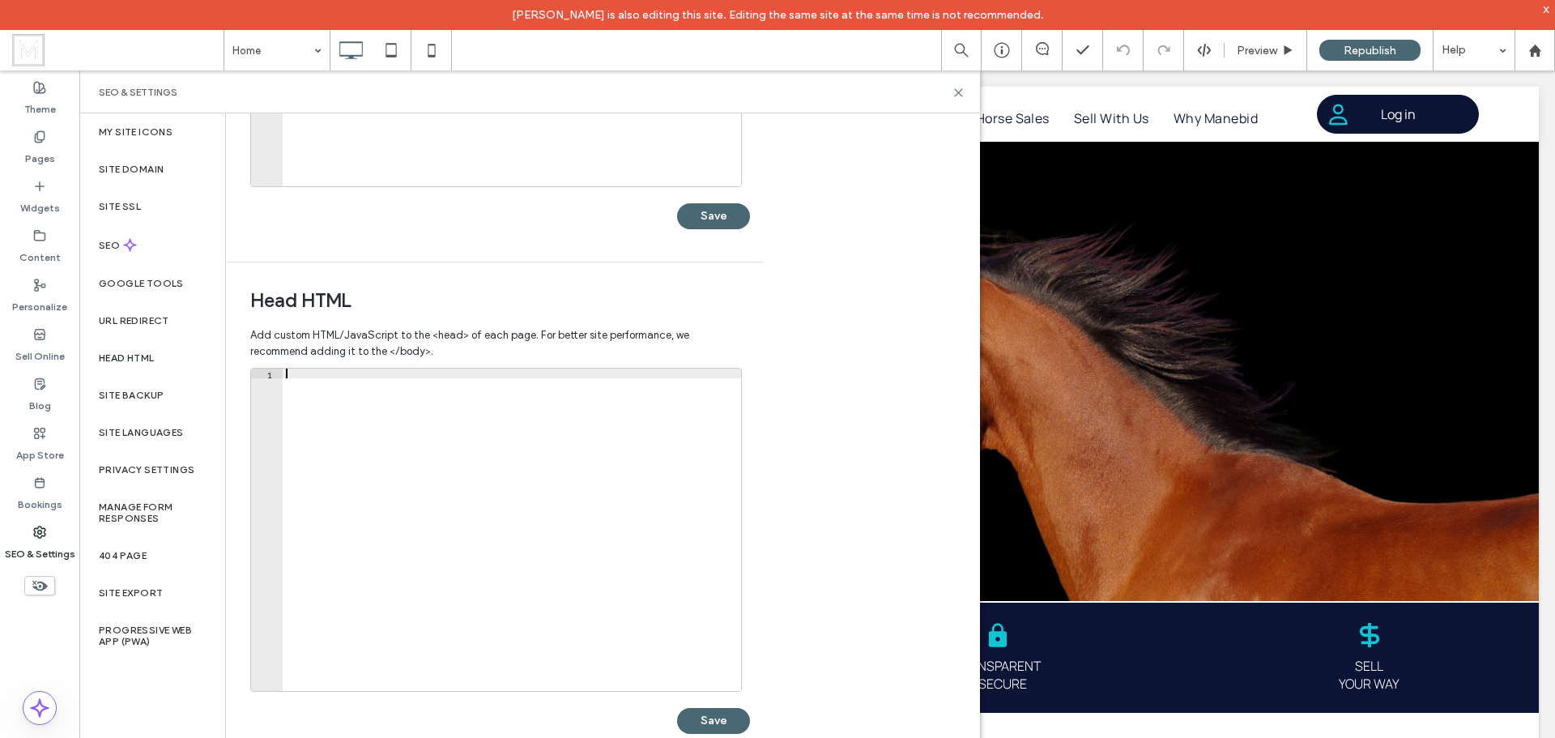
click at [427, 395] on div at bounding box center [512, 540] width 458 height 342
paste textarea "*********"
type textarea "*********"
click at [713, 718] on button "Save" at bounding box center [713, 721] width 73 height 26
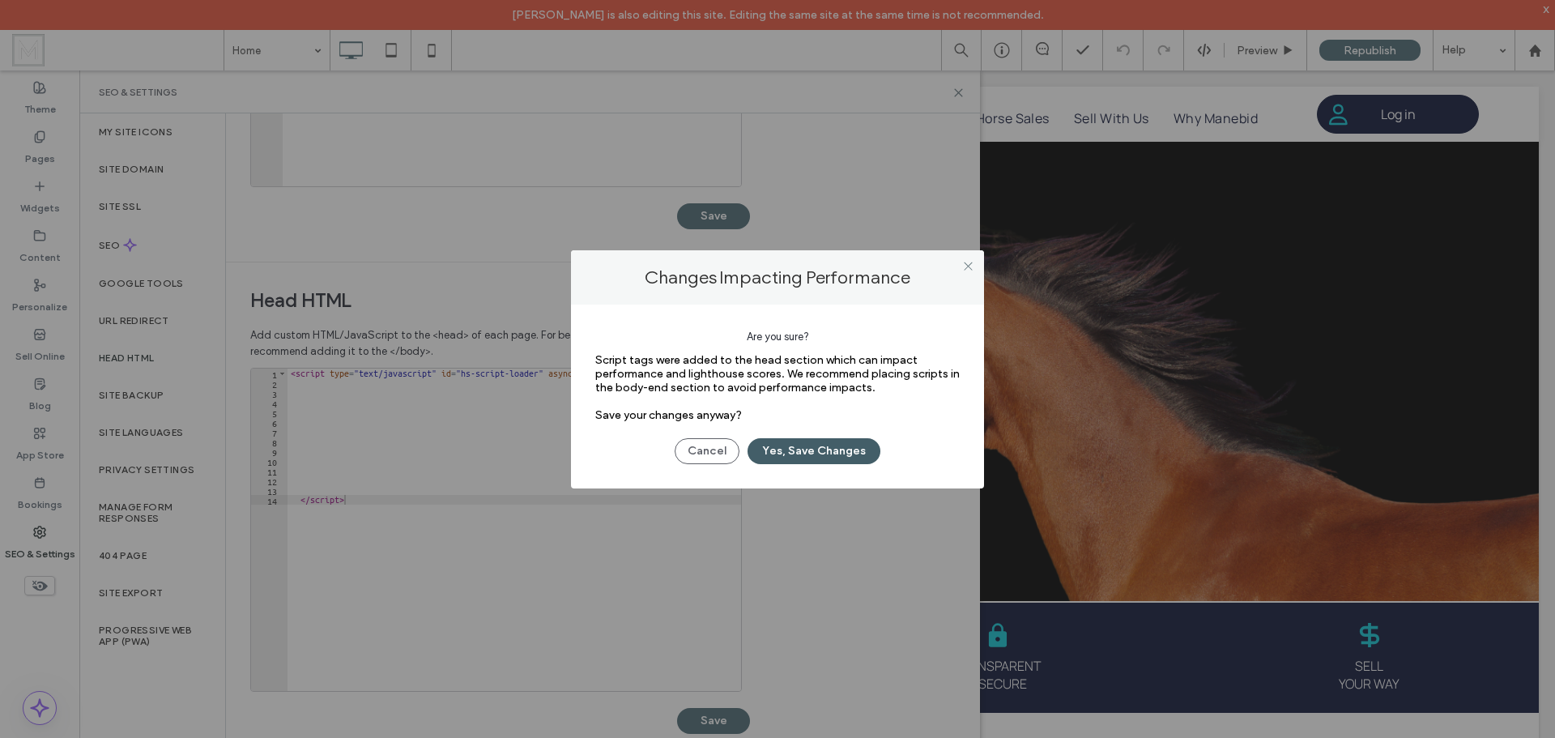
click at [828, 453] on button "Yes, Save Changes" at bounding box center [814, 451] width 133 height 26
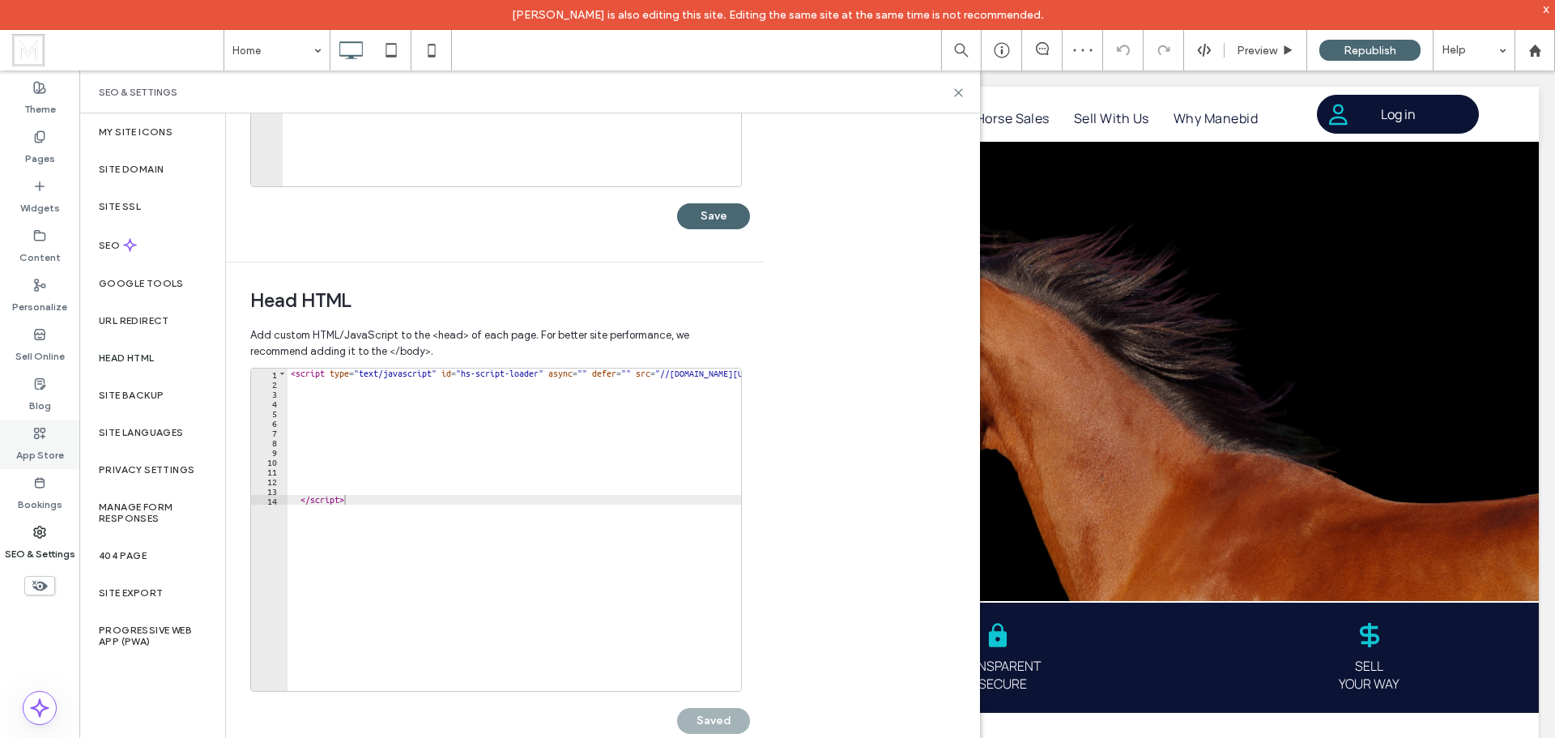
scroll to position [0, 0]
click at [44, 154] on label "Pages" at bounding box center [40, 154] width 30 height 23
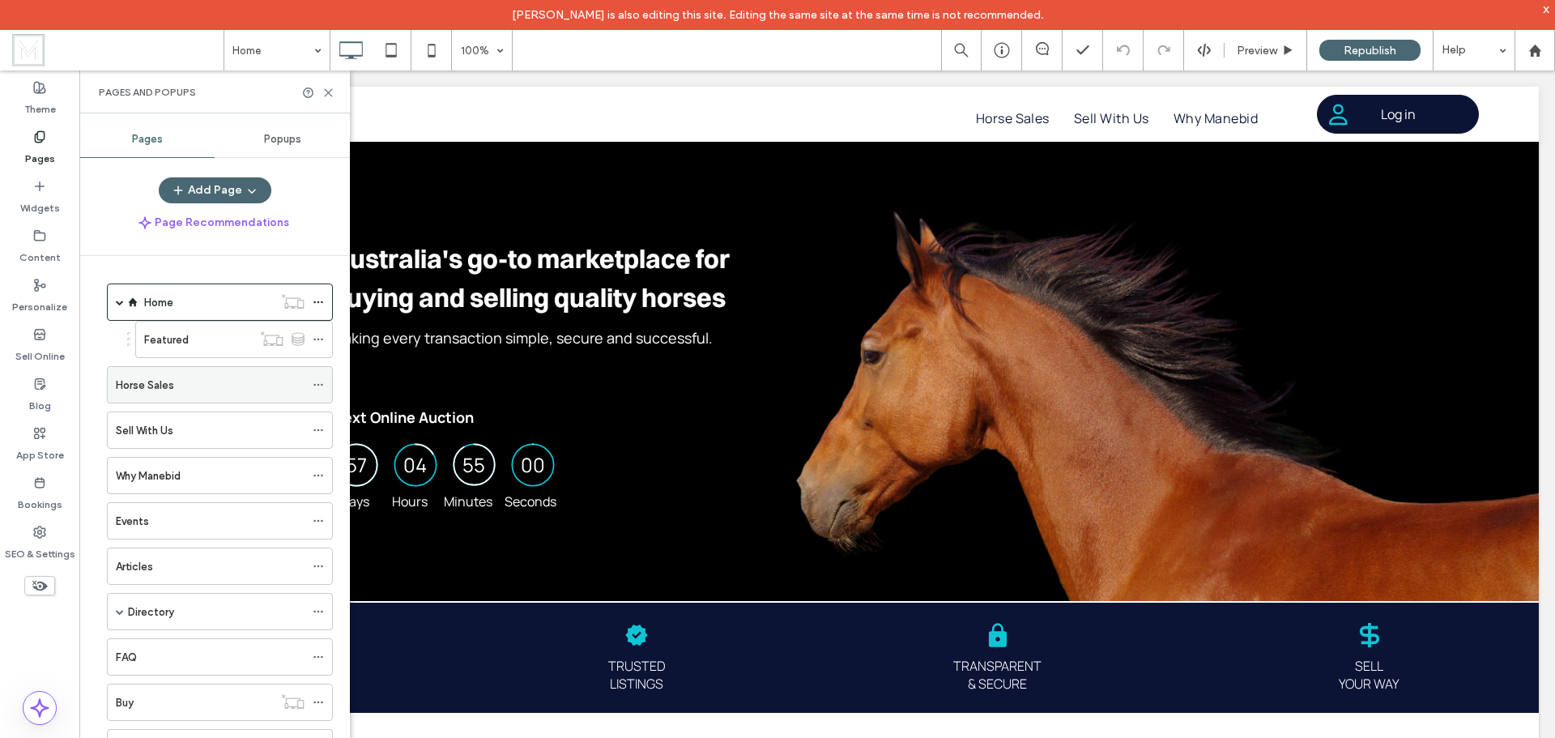
click at [321, 384] on icon at bounding box center [318, 384] width 11 height 11
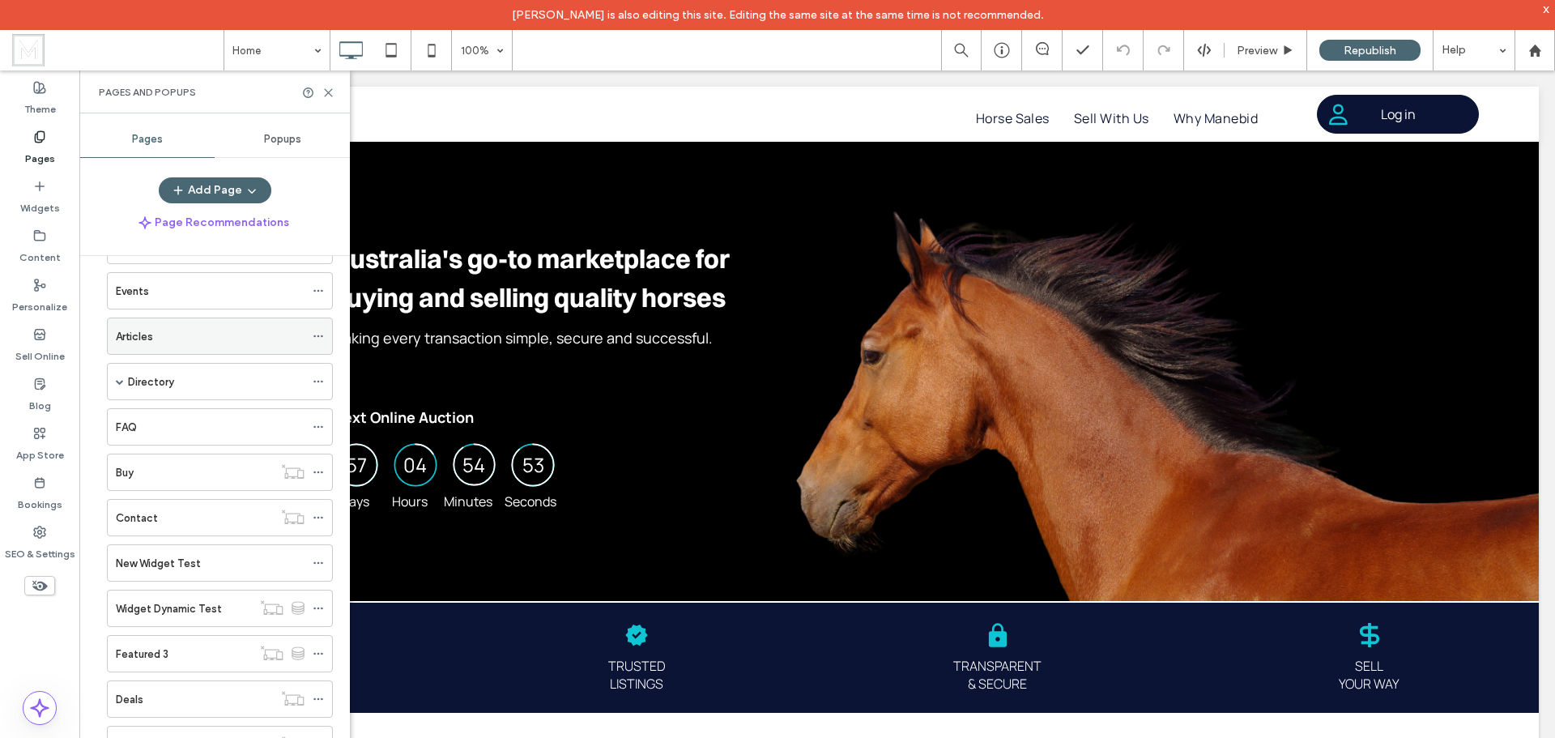
scroll to position [274, 0]
click at [230, 612] on div "Featured 3" at bounding box center [184, 610] width 136 height 17
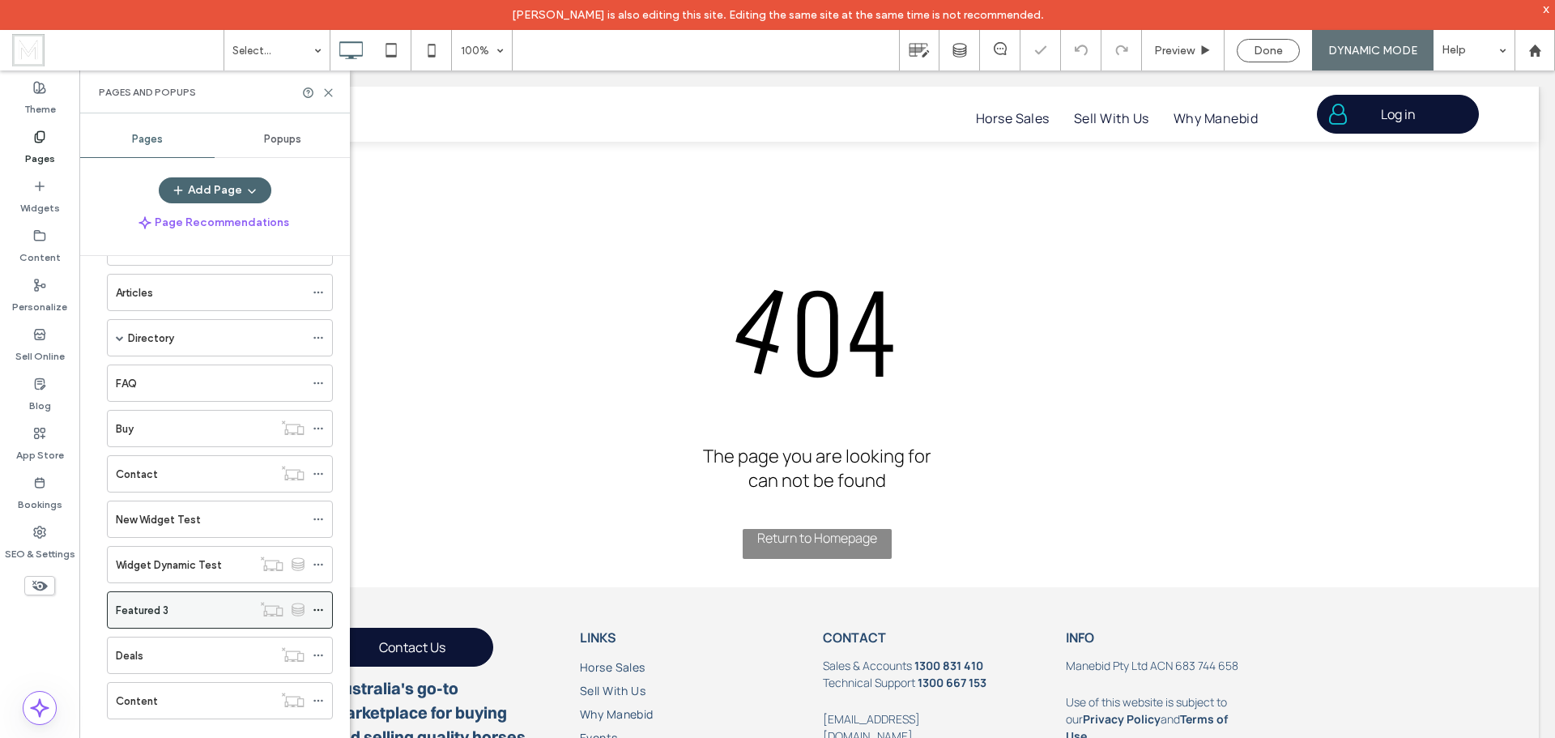
scroll to position [0, 0]
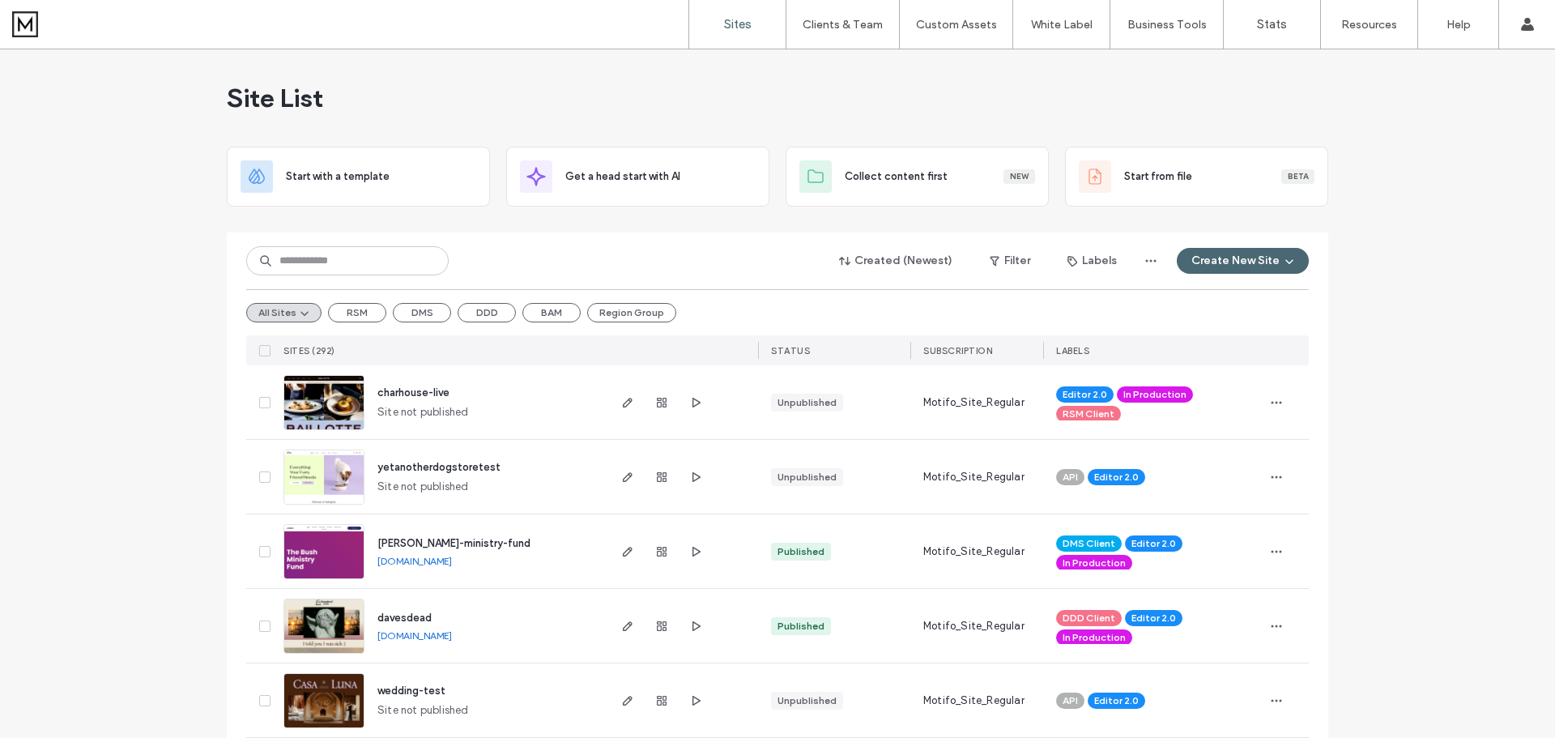
click at [412, 261] on input at bounding box center [347, 260] width 203 height 29
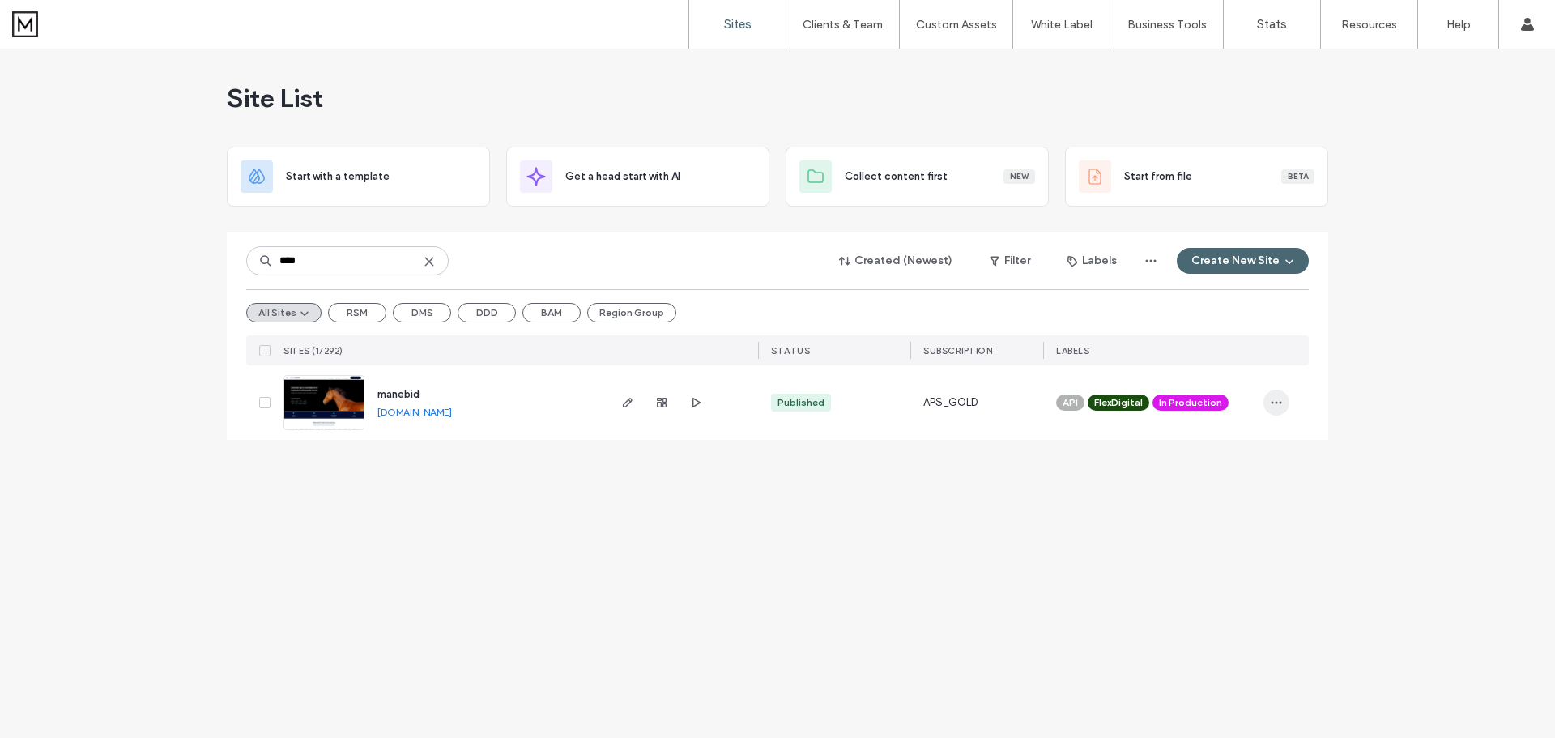
type input "****"
click at [1278, 399] on icon "button" at bounding box center [1276, 402] width 13 height 13
click at [1215, 574] on span "Site Dashboard" at bounding box center [1212, 577] width 75 height 16
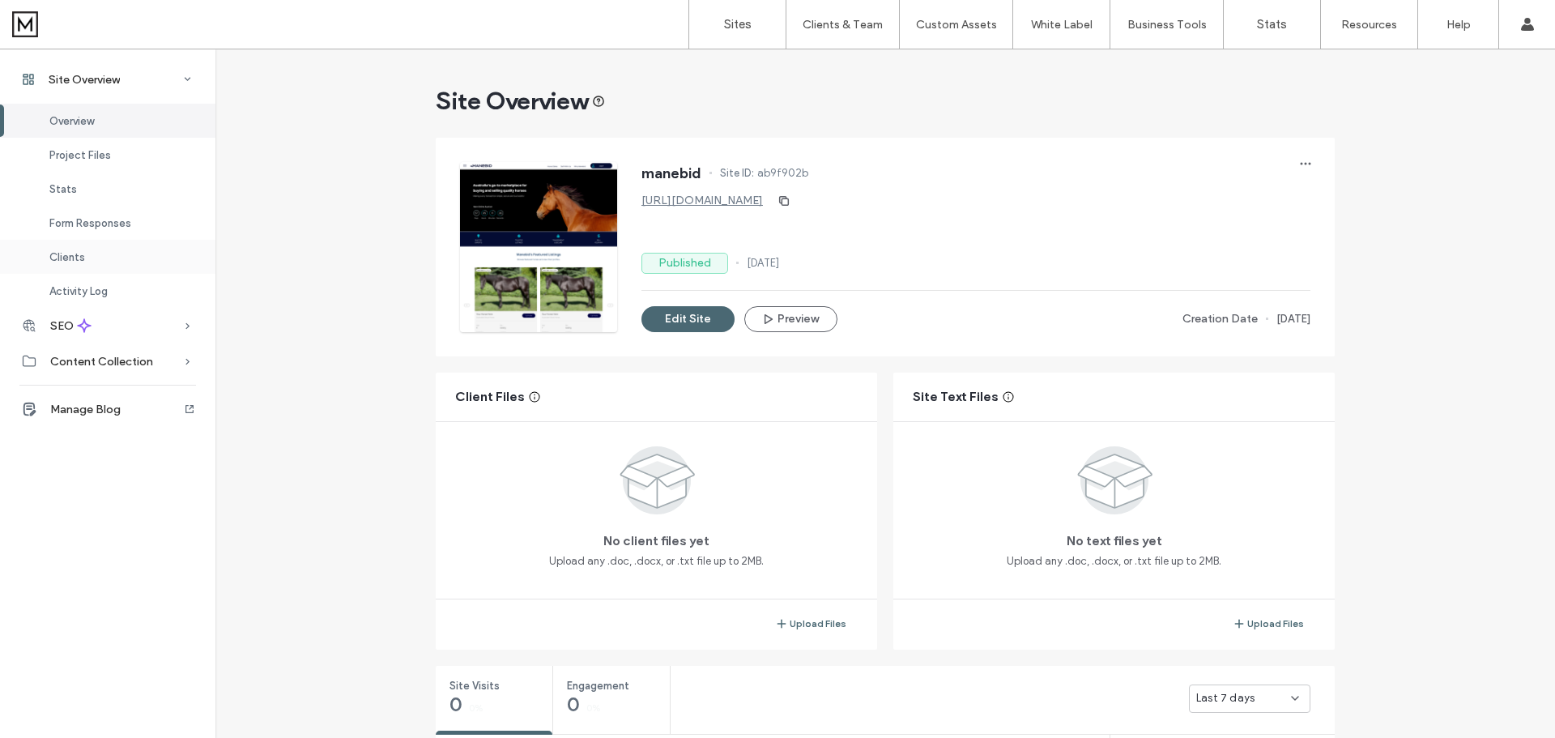
click at [87, 258] on div "Clients" at bounding box center [107, 257] width 215 height 34
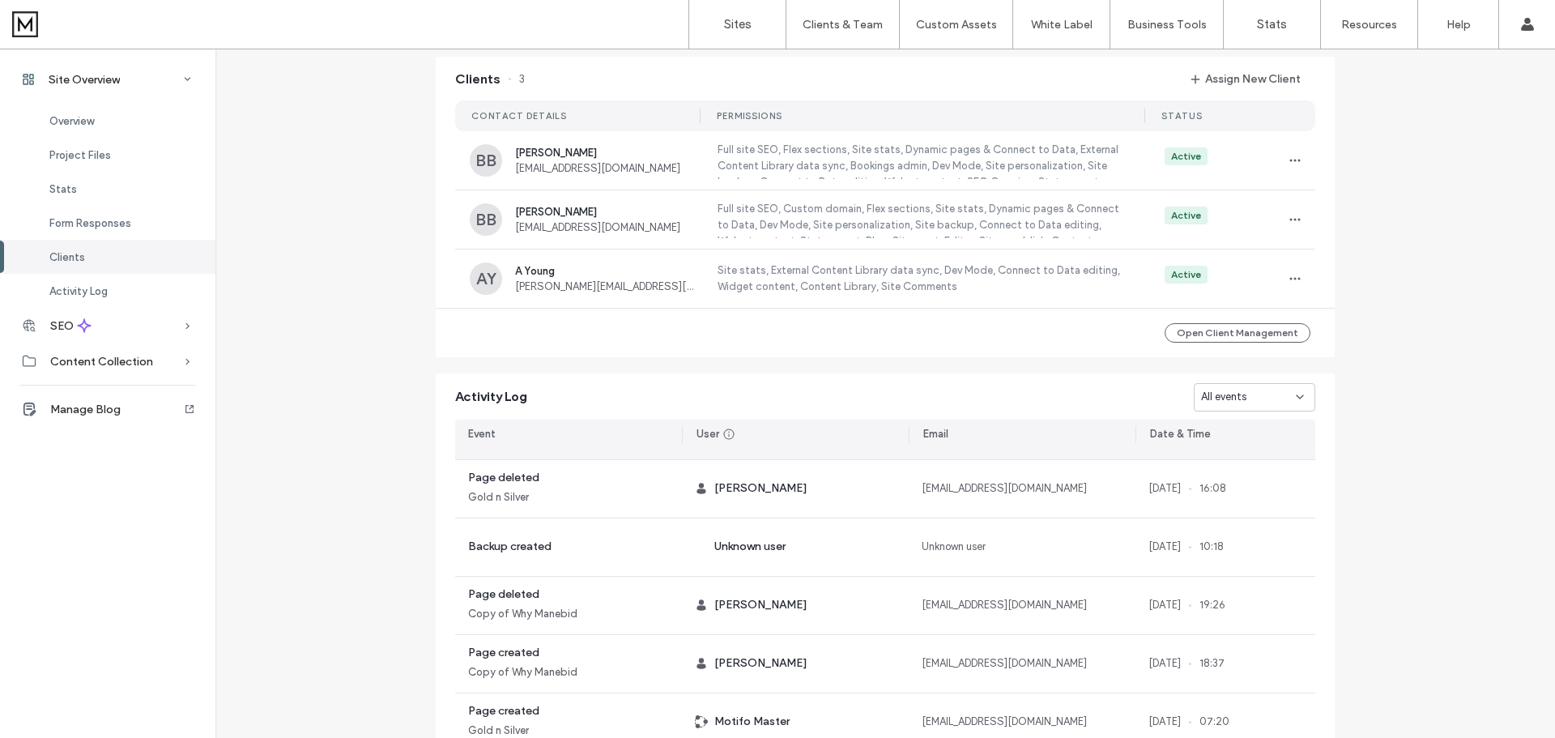
scroll to position [81, 0]
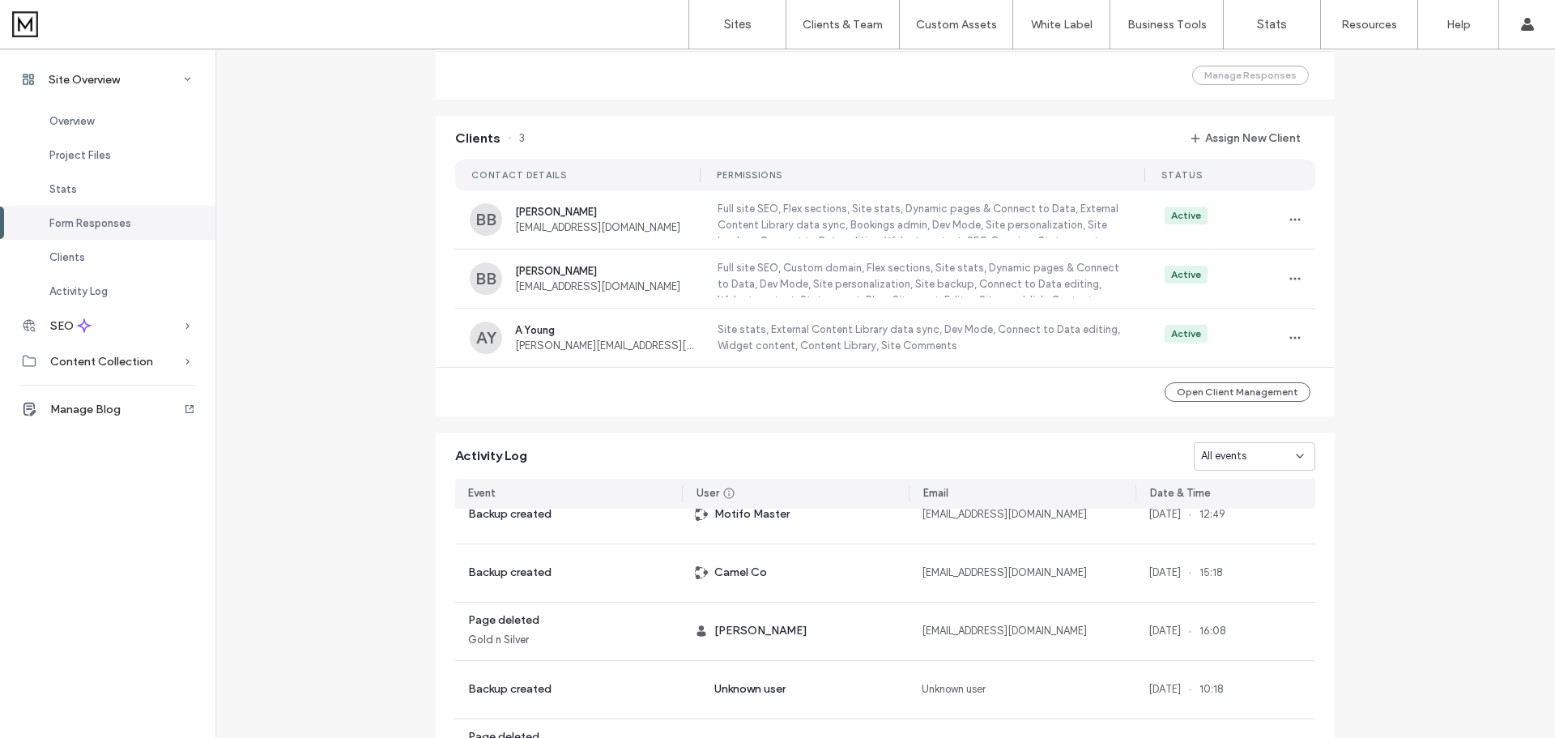
scroll to position [1240, 0]
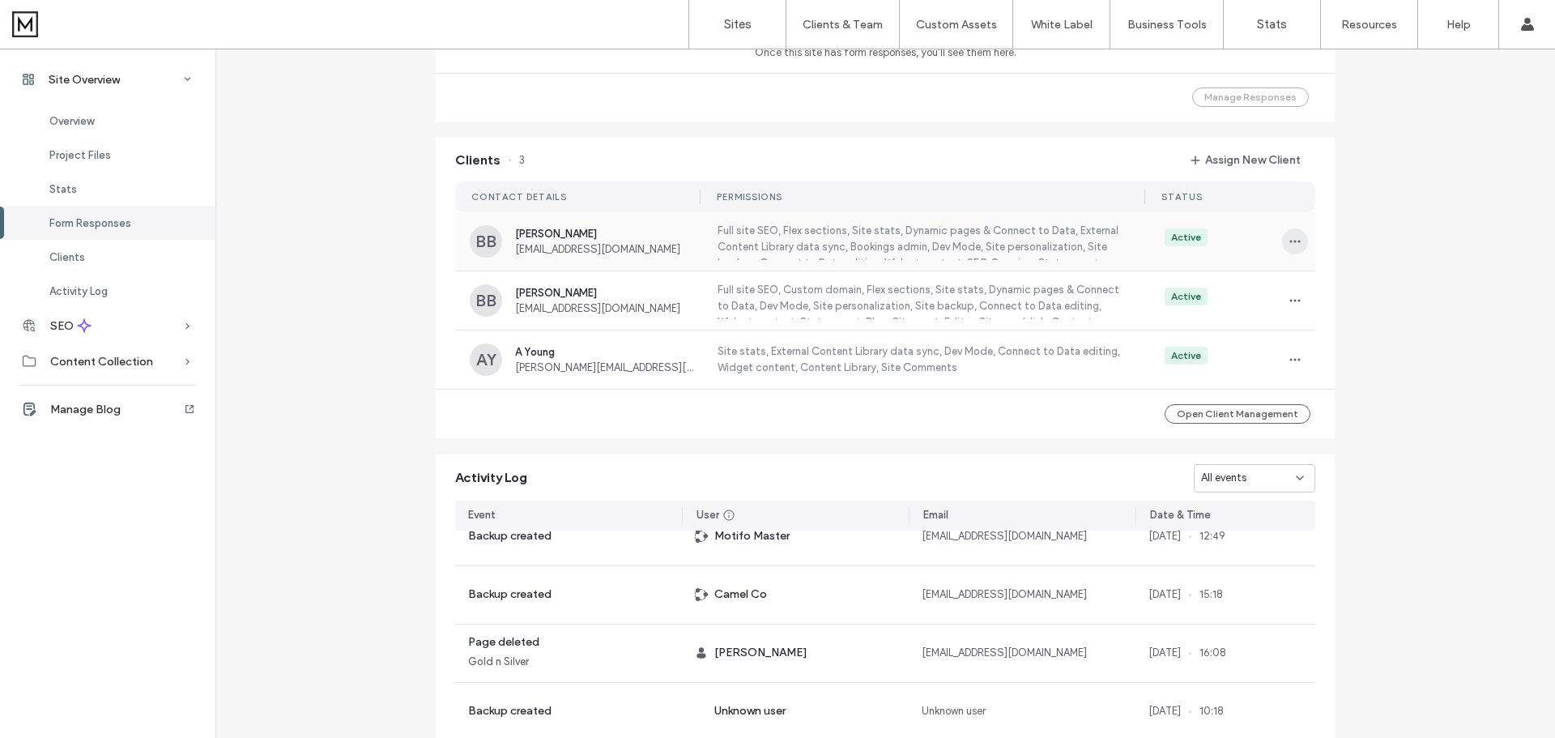
click at [1296, 244] on span "button" at bounding box center [1295, 241] width 26 height 26
click at [1349, 280] on span "Edit Permissions" at bounding box center [1348, 283] width 77 height 16
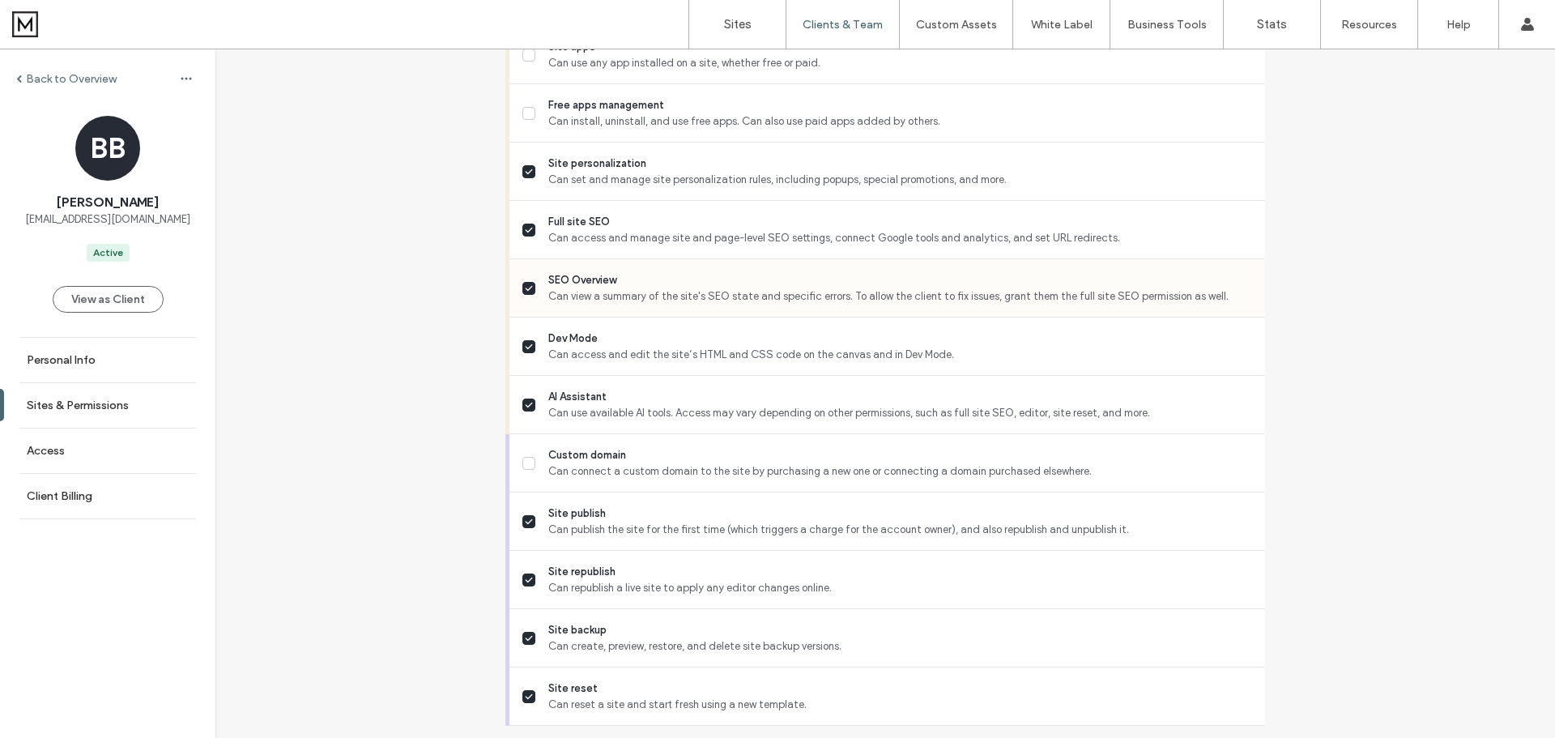
scroll to position [1377, 0]
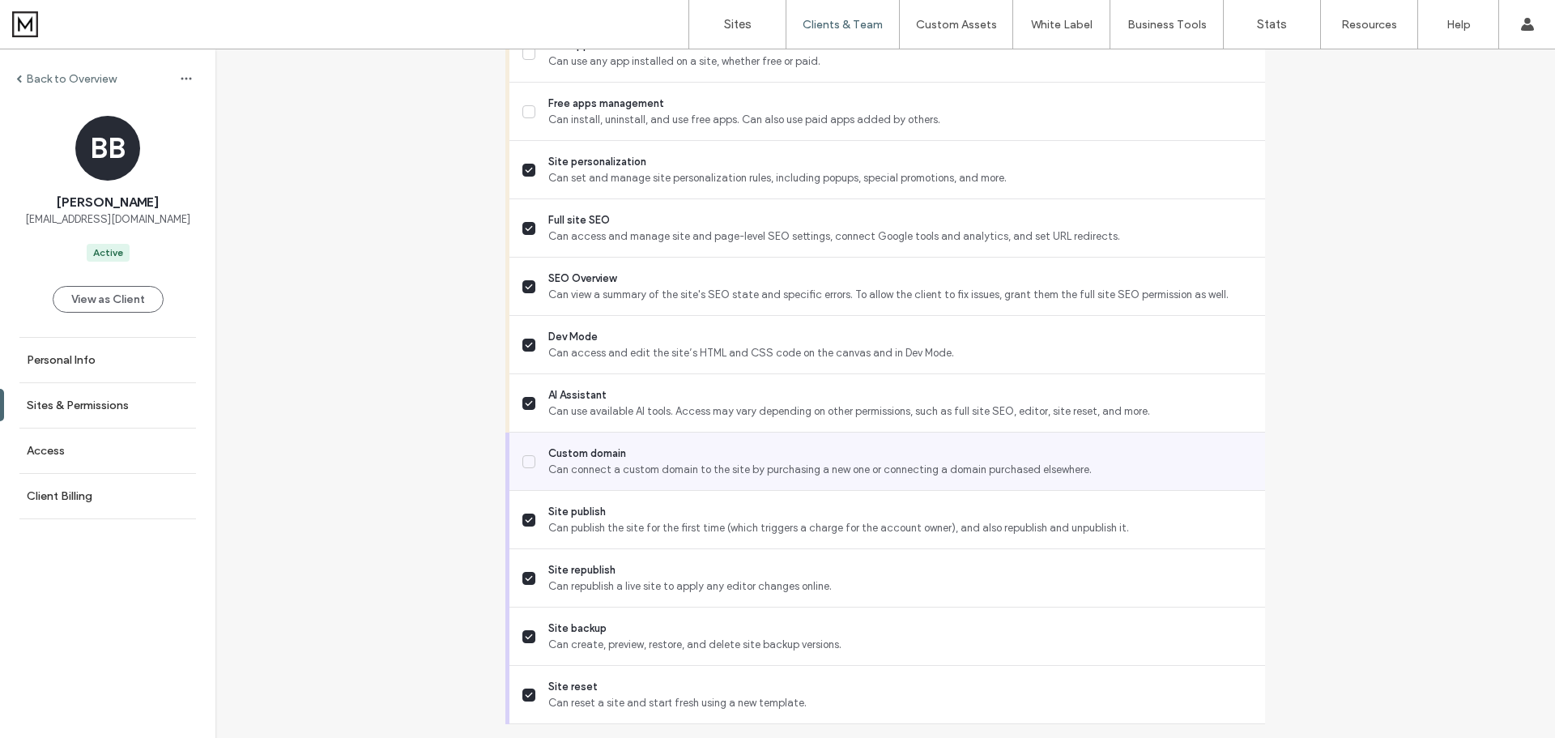
click at [851, 462] on span "Can connect a custom domain to the site by purchasing a new one or connecting a…" at bounding box center [900, 470] width 704 height 16
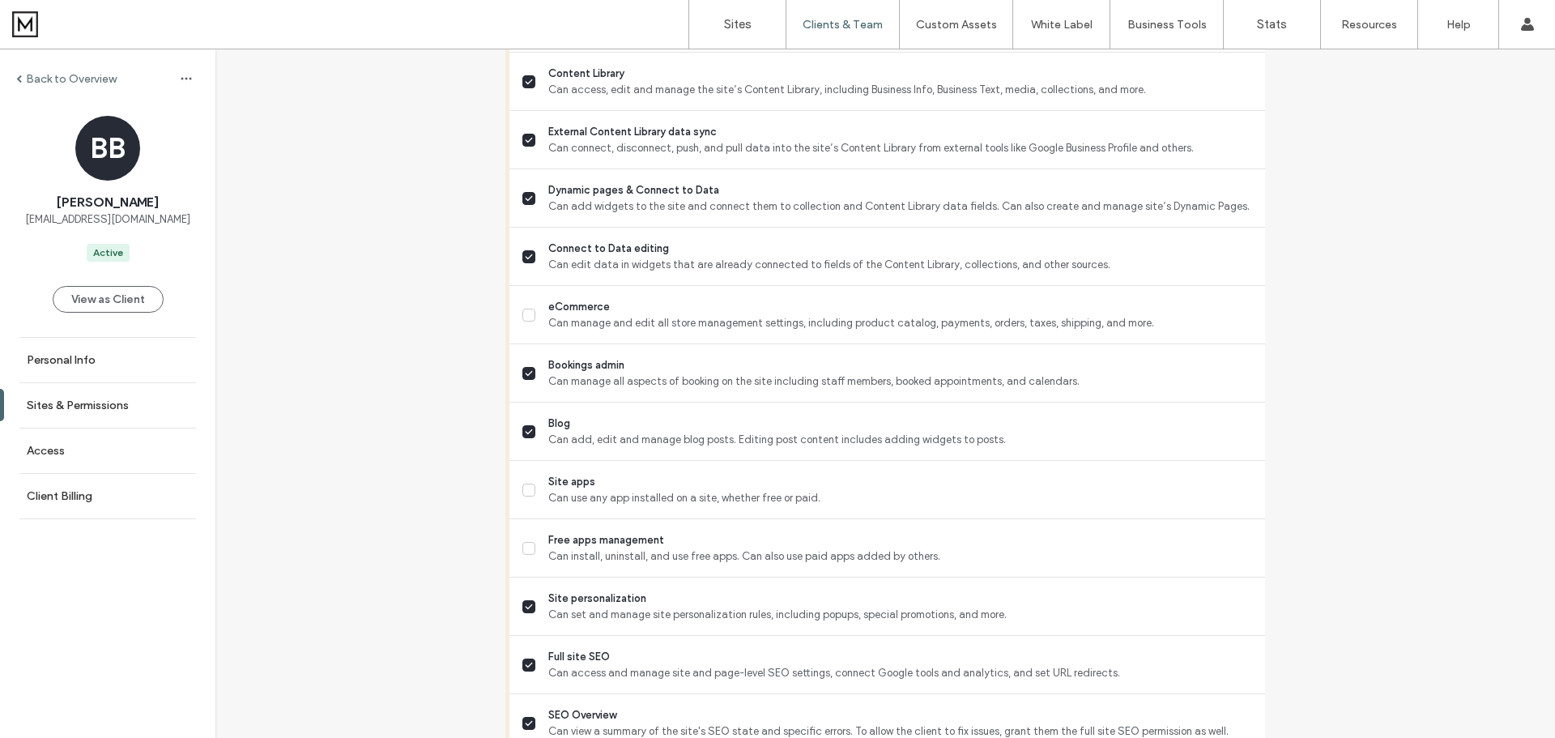
scroll to position [936, 0]
click at [676, 549] on span "Free apps management" at bounding box center [900, 544] width 704 height 16
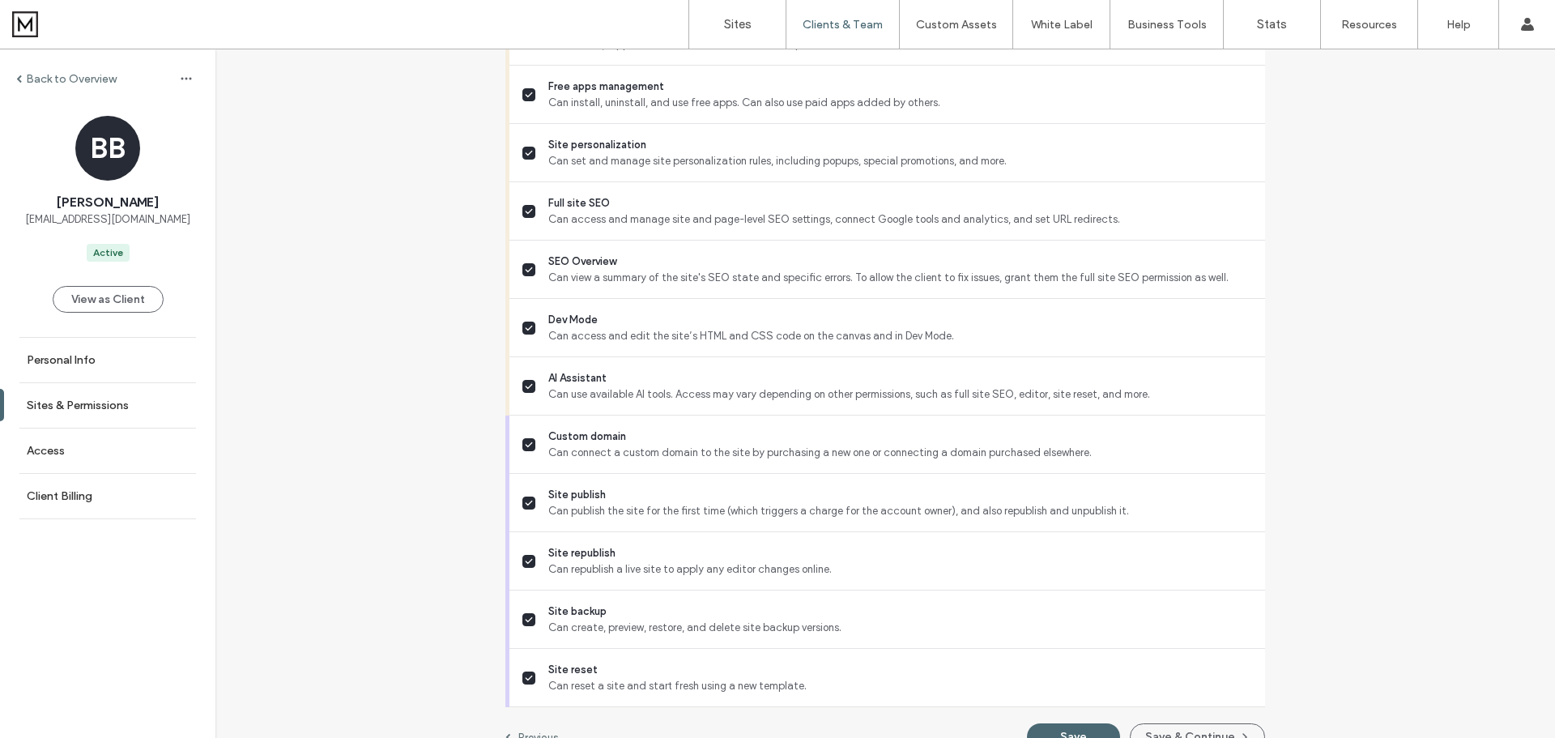
scroll to position [1422, 0]
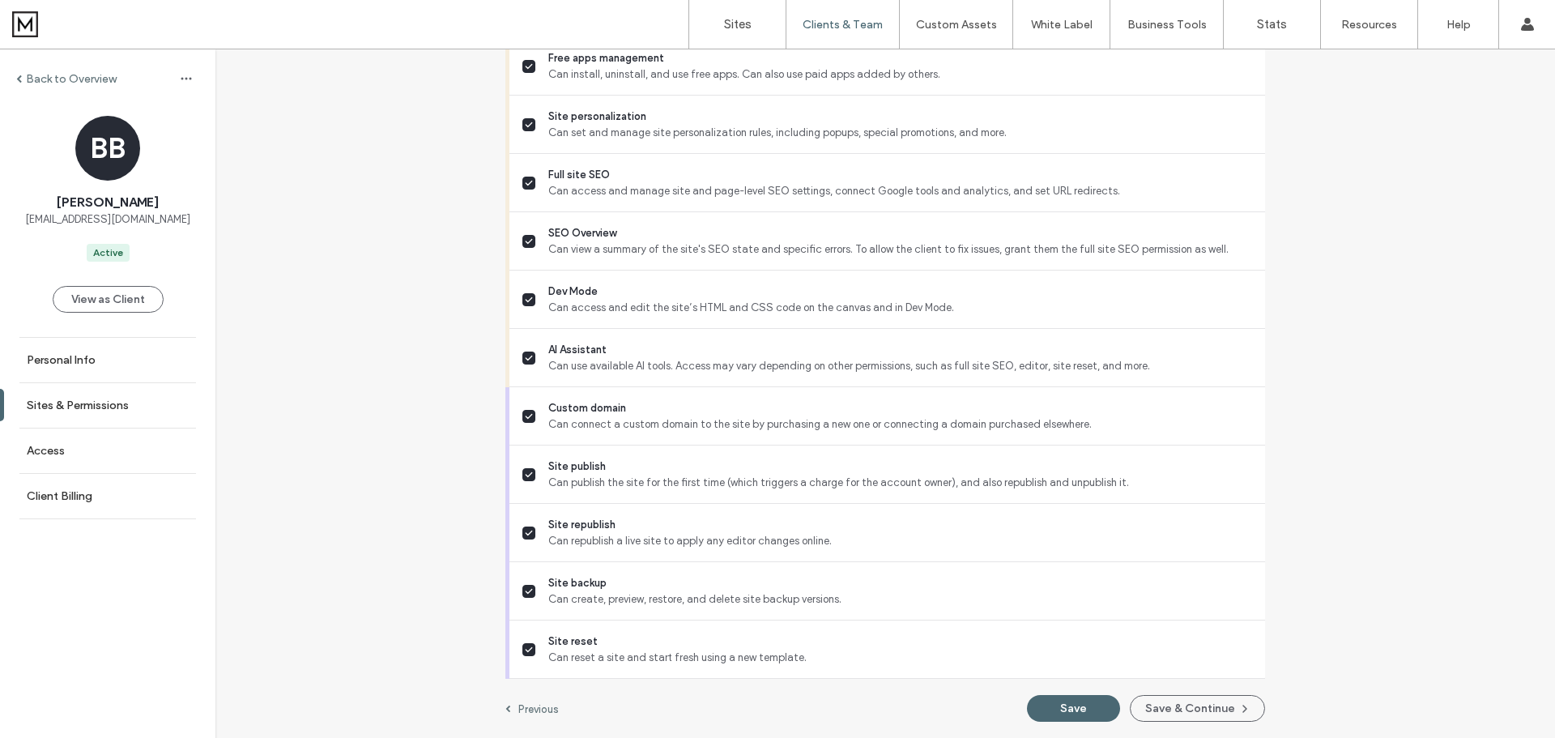
click at [1069, 710] on button "Save" at bounding box center [1073, 708] width 93 height 27
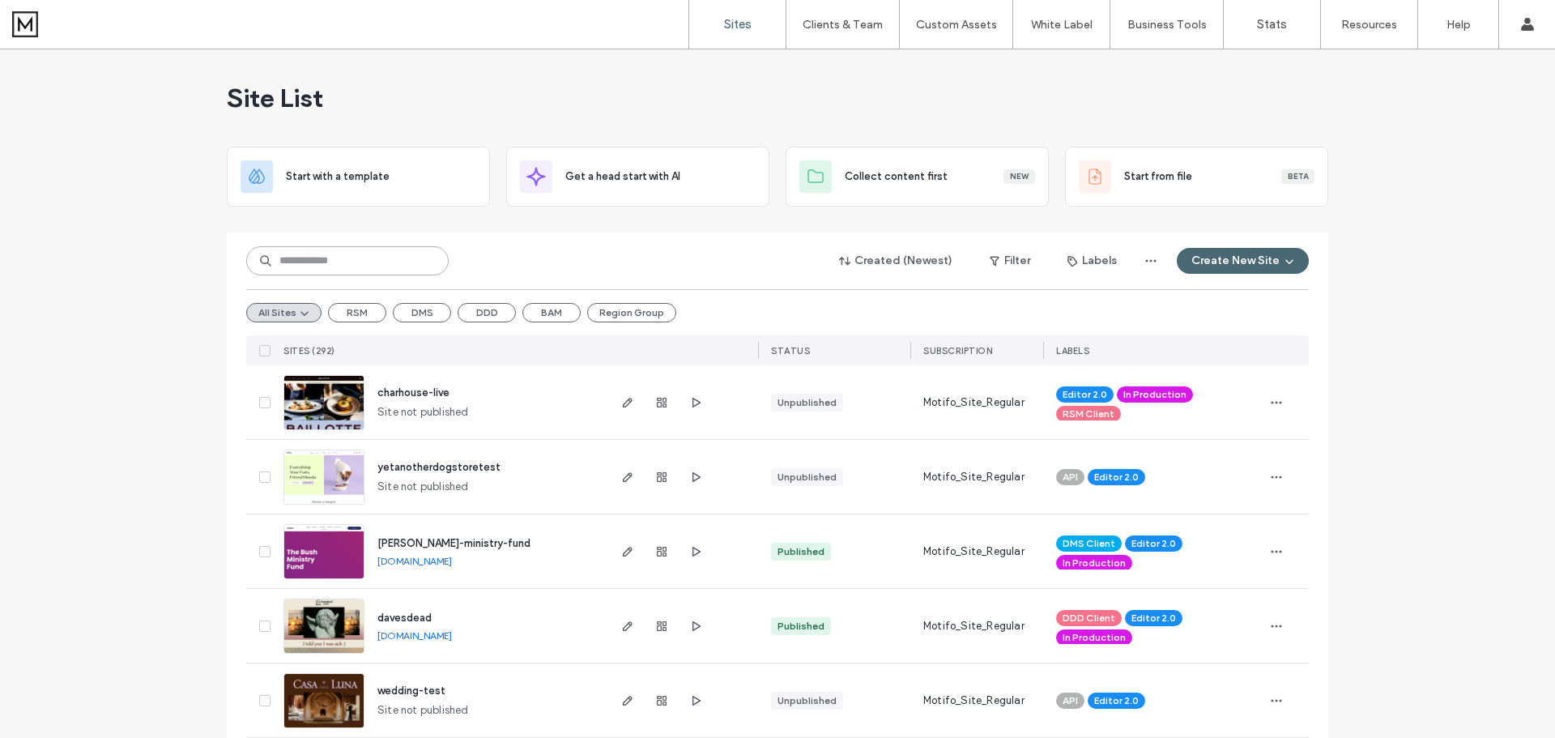
click at [360, 258] on input at bounding box center [347, 260] width 203 height 29
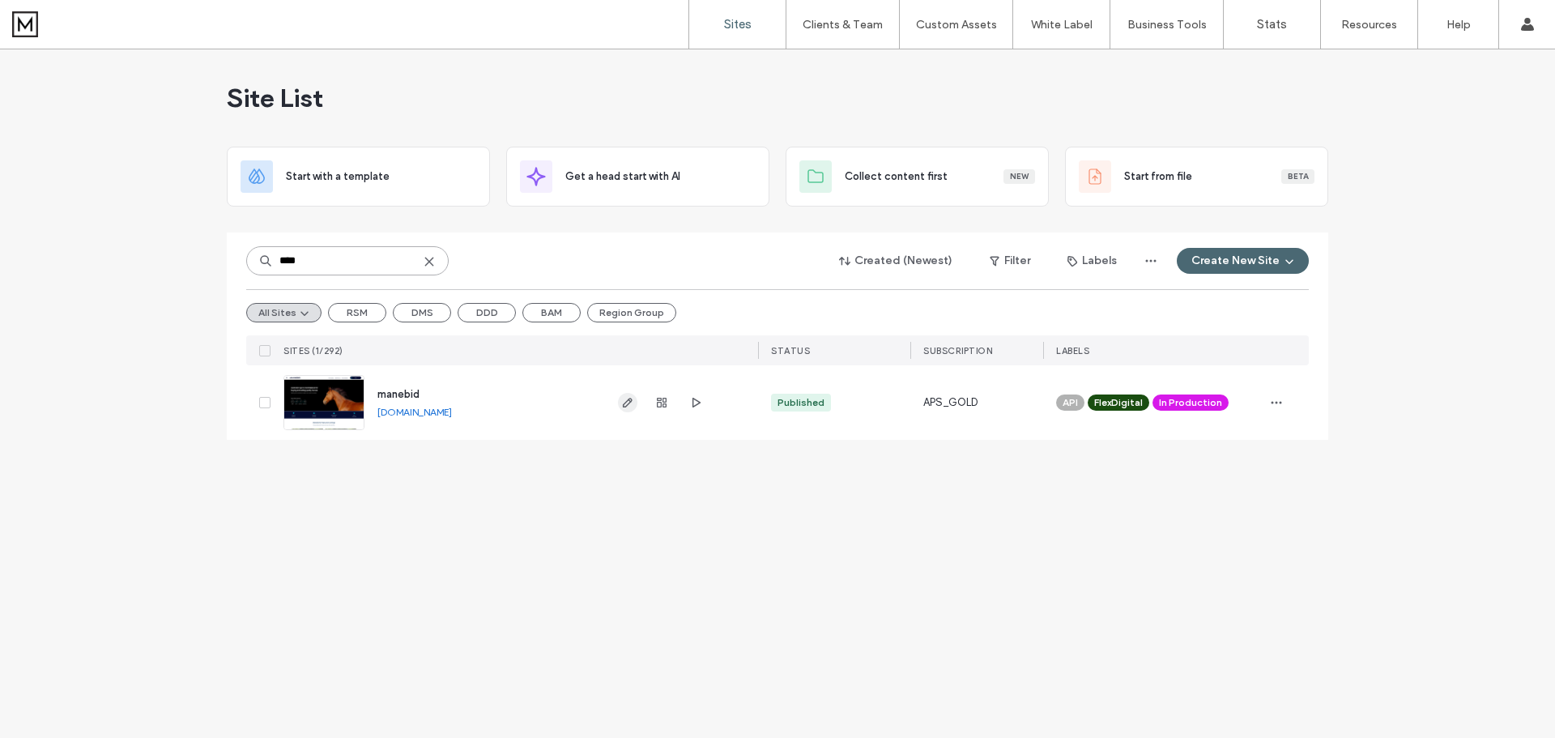
type input "****"
click at [624, 399] on icon "button" at bounding box center [627, 402] width 13 height 13
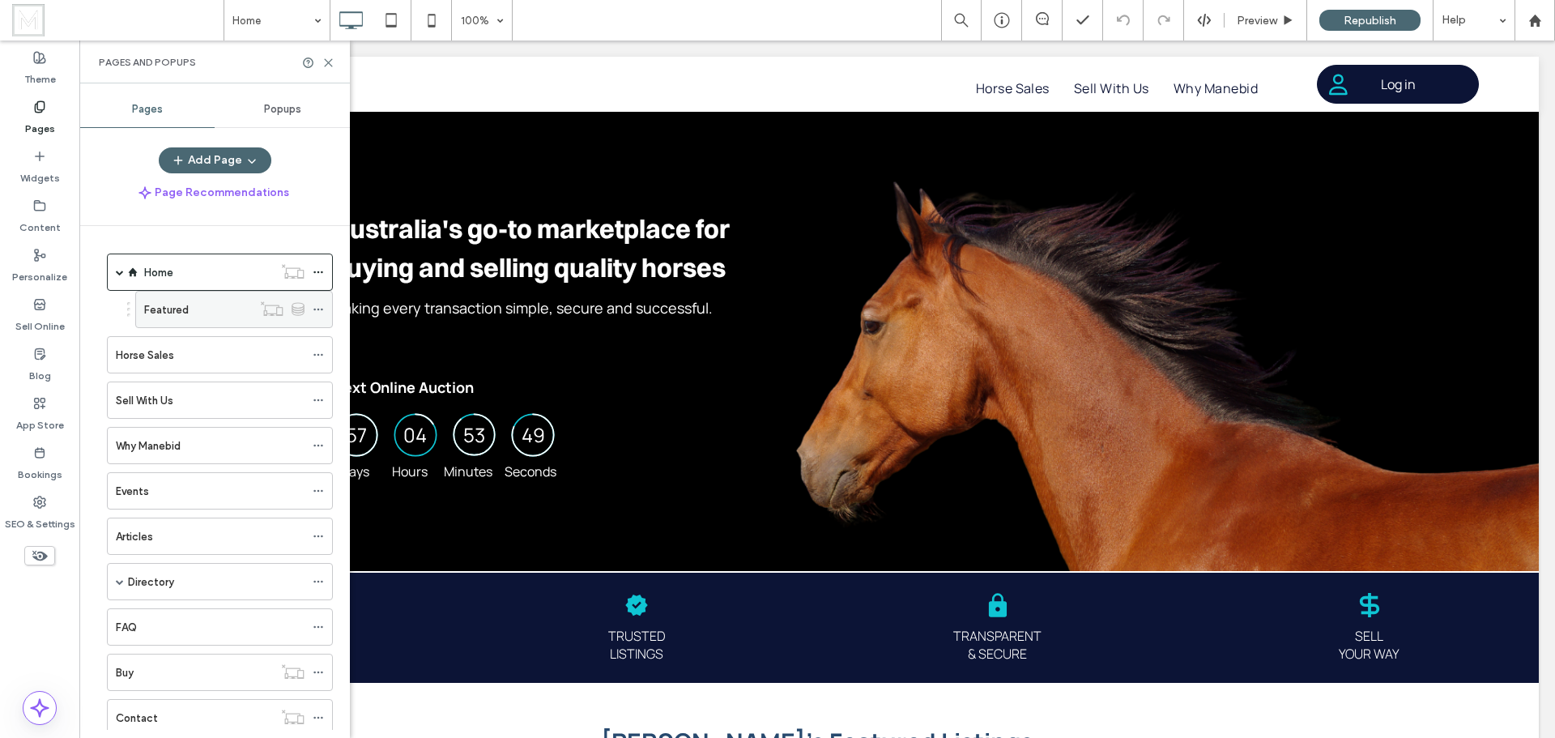
click at [231, 305] on div "Featured" at bounding box center [198, 309] width 108 height 17
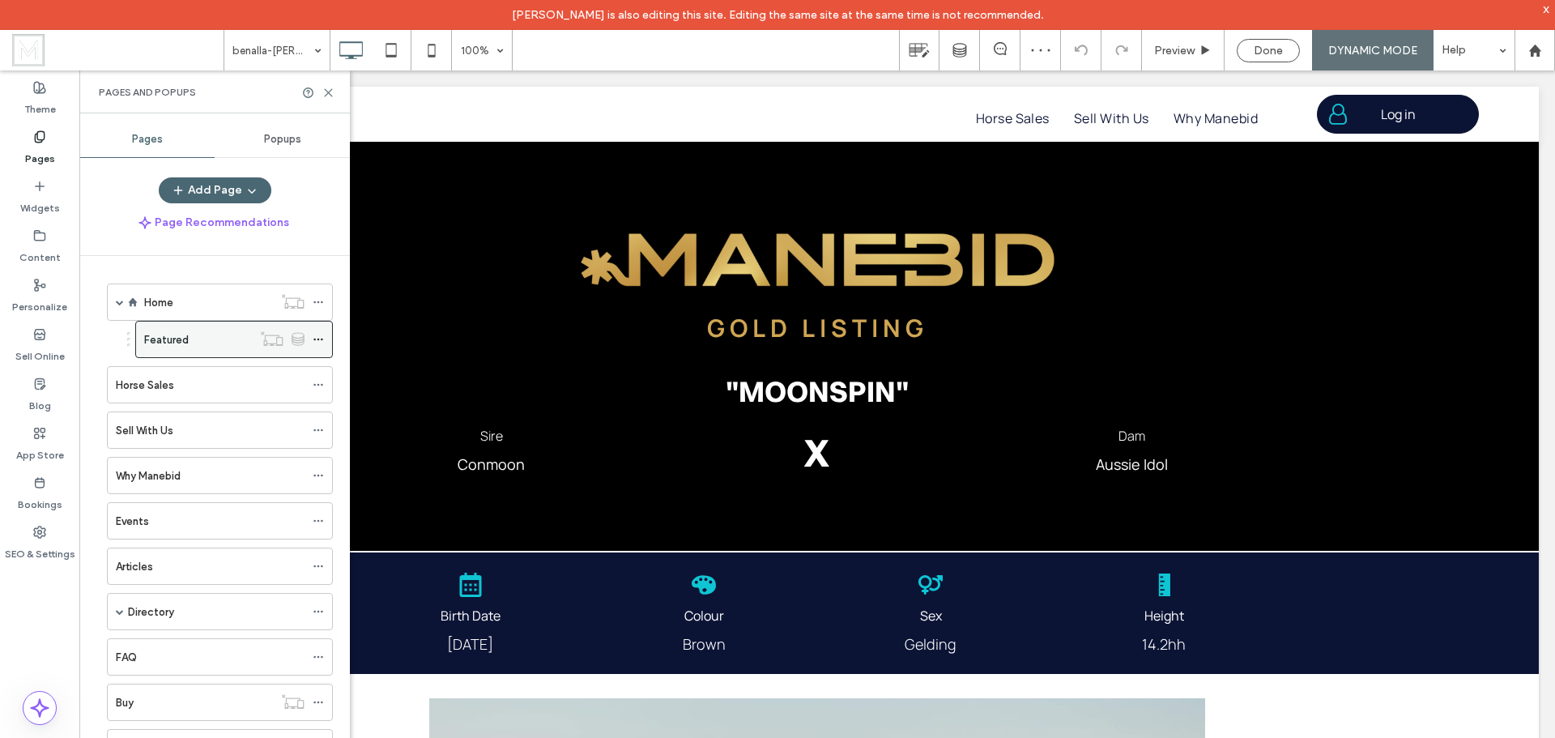
click at [318, 339] on use at bounding box center [317, 340] width 9 height 2
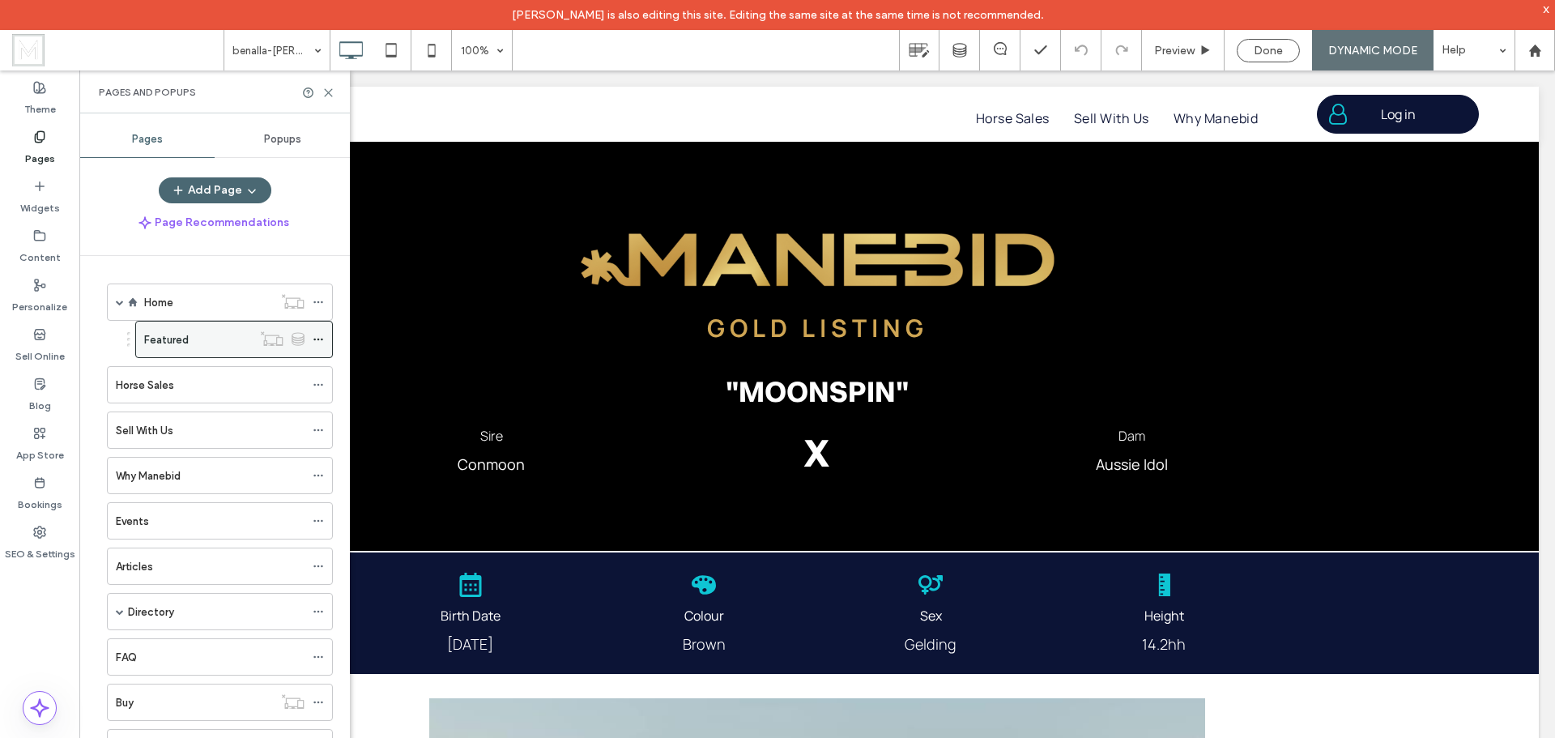
click at [320, 339] on icon at bounding box center [318, 339] width 11 height 11
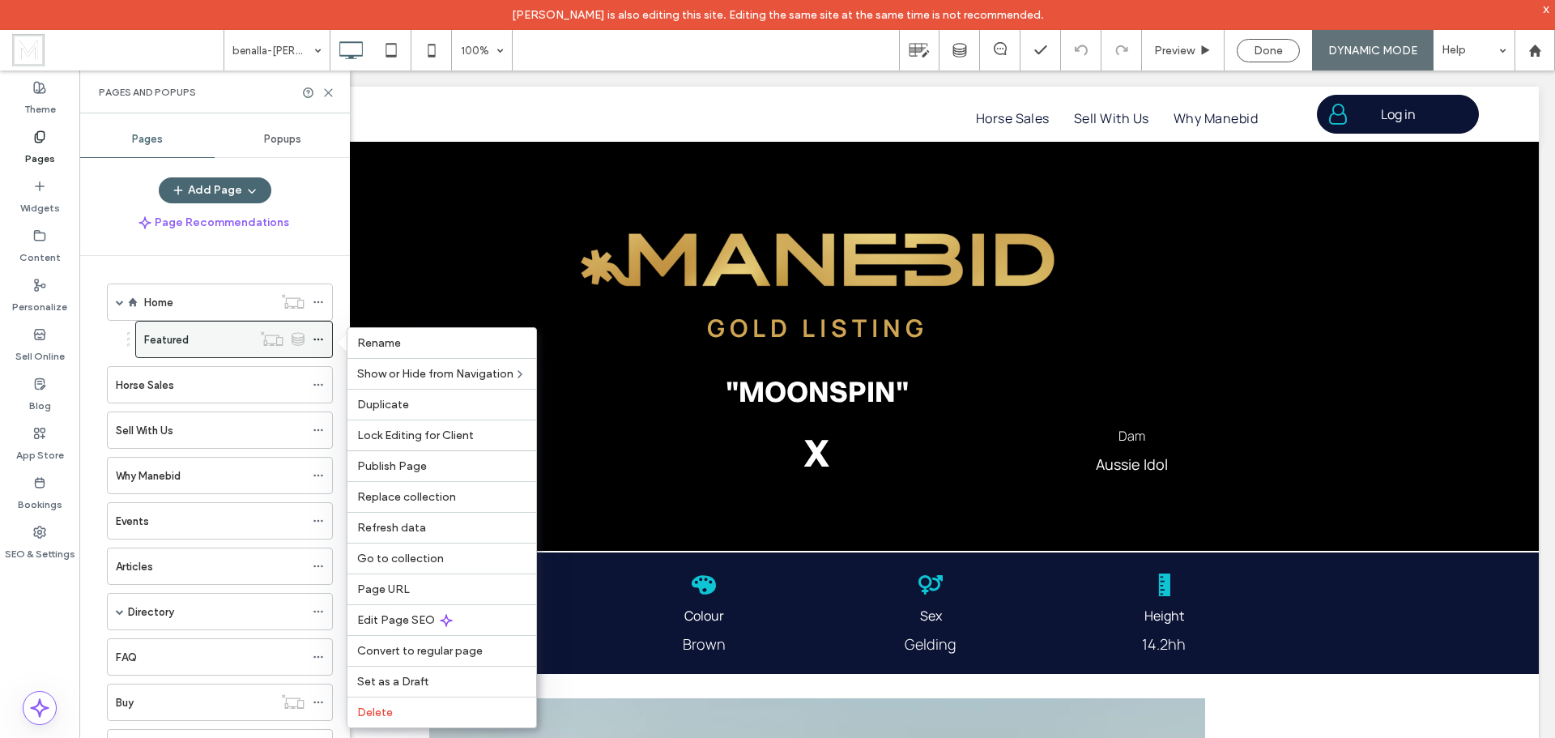
click at [320, 339] on icon at bounding box center [318, 339] width 11 height 11
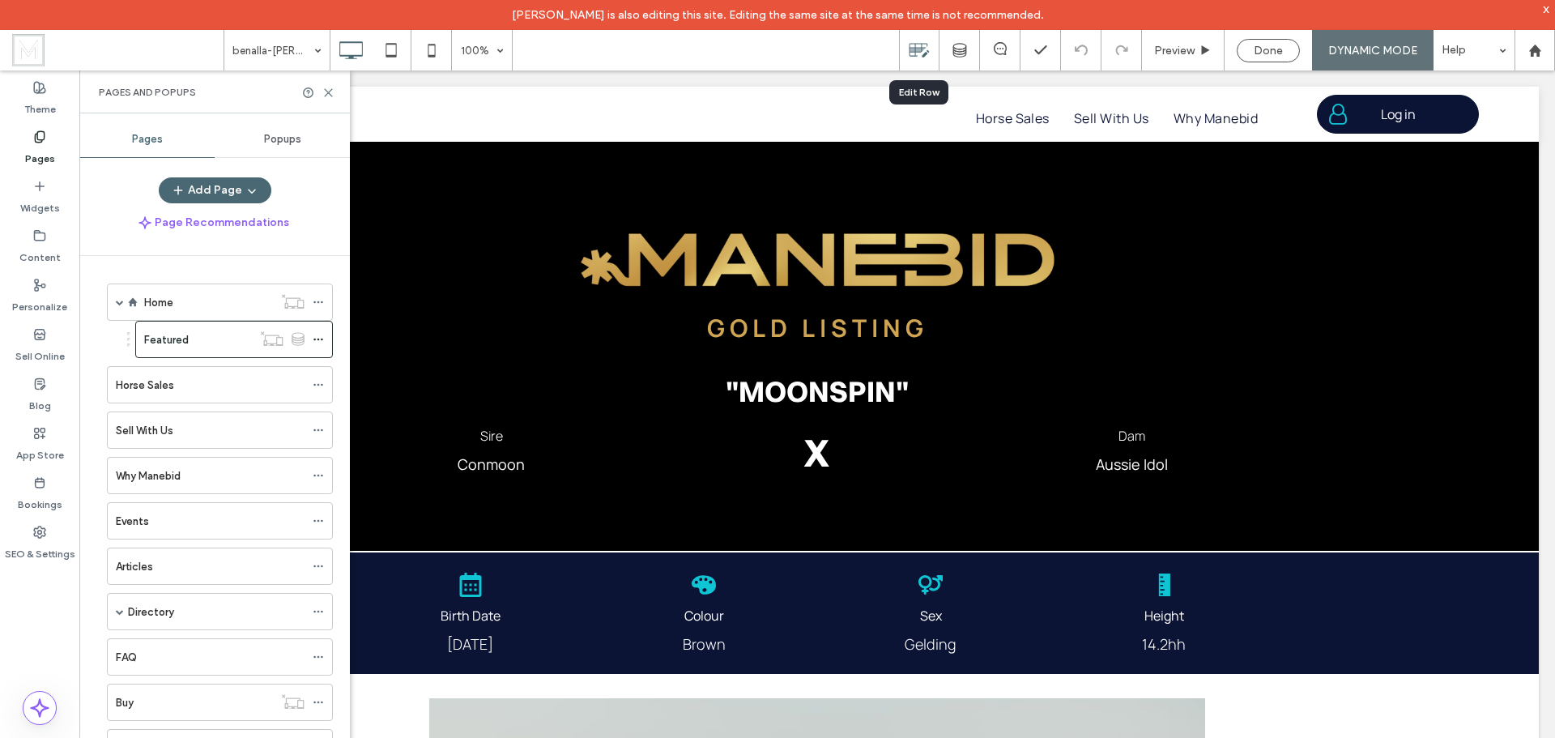
click at [925, 50] on icon at bounding box center [919, 50] width 21 height 21
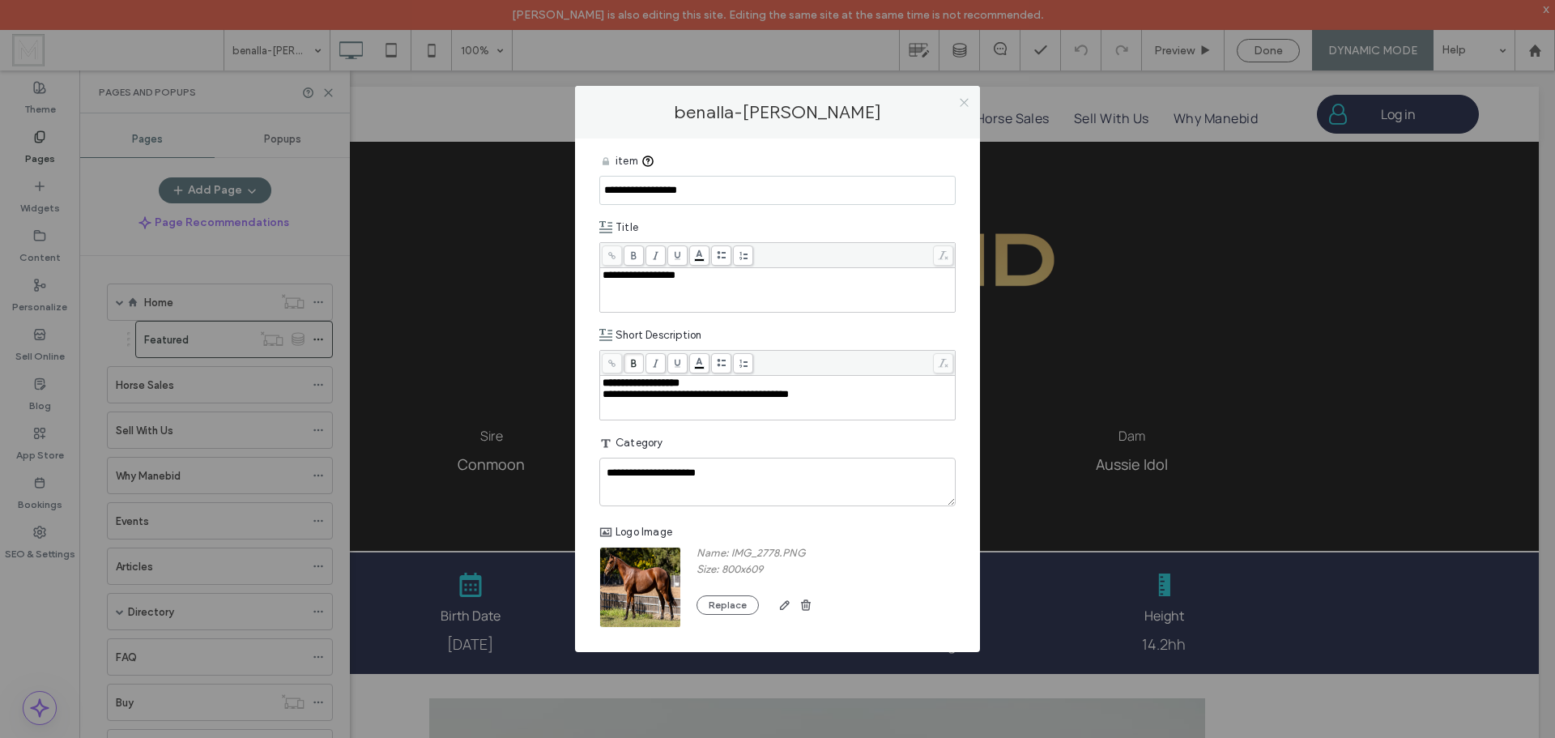
click at [966, 100] on use at bounding box center [964, 102] width 8 height 8
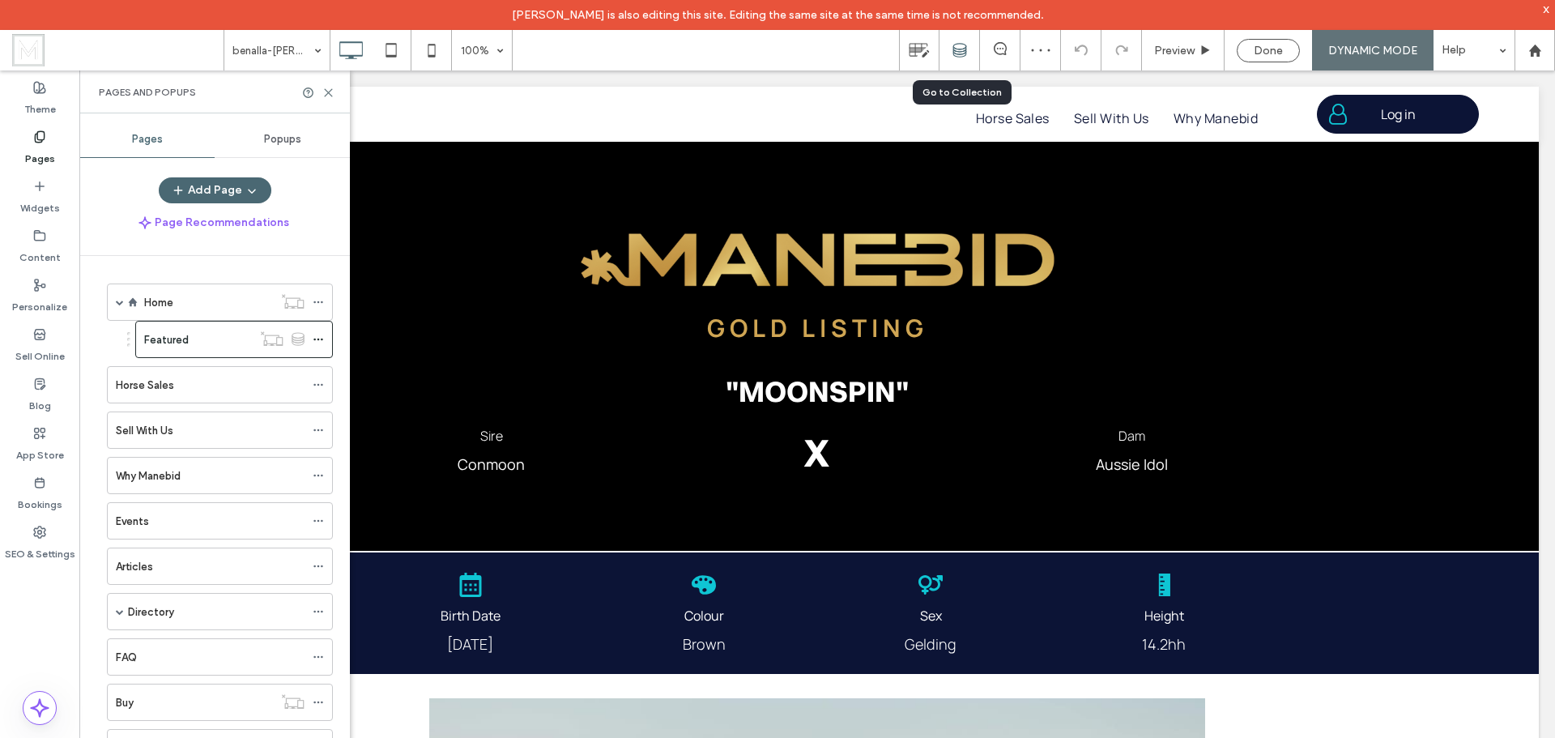
click at [961, 53] on icon at bounding box center [960, 50] width 15 height 15
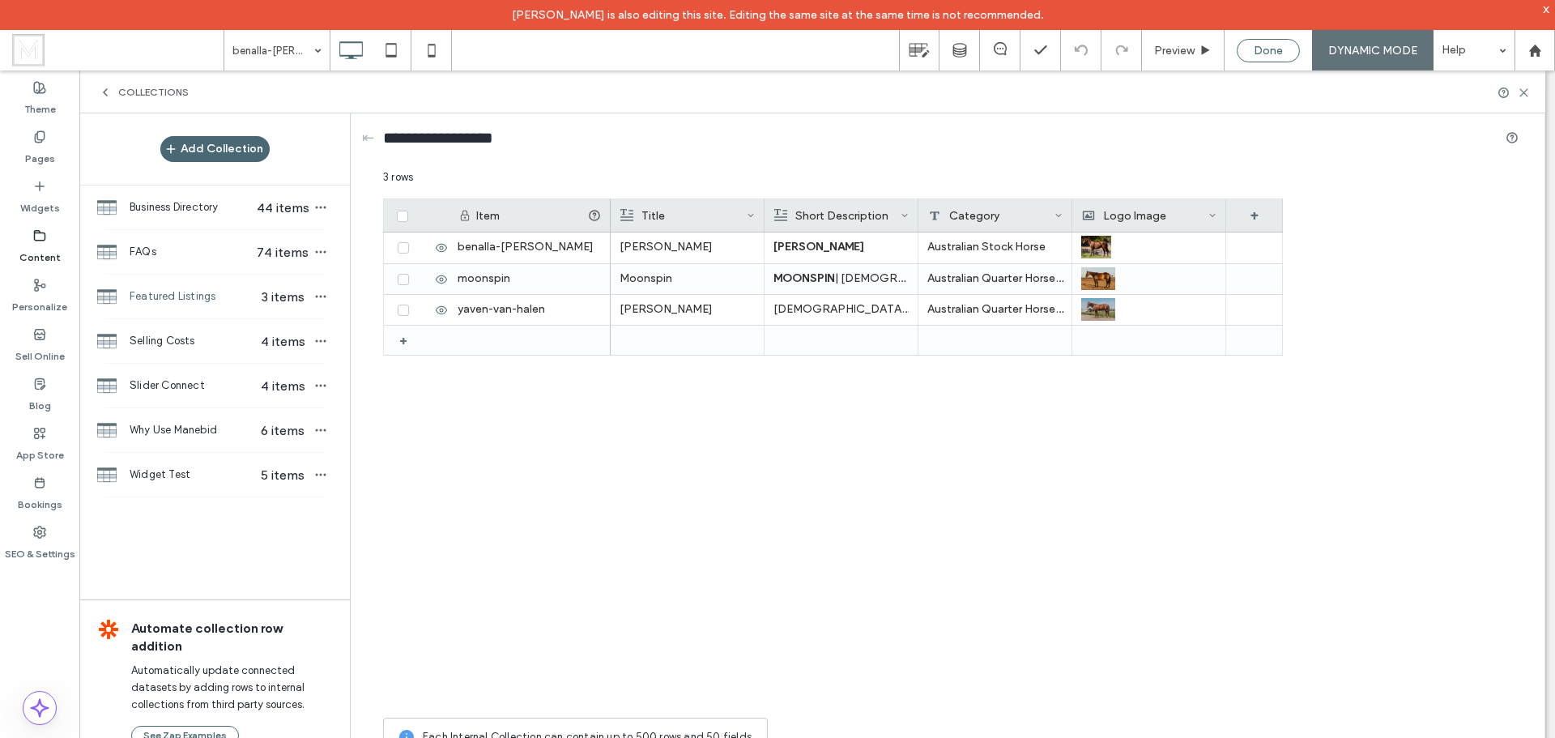
click at [1272, 50] on span "Done" at bounding box center [1268, 51] width 29 height 14
click at [1533, 44] on icon at bounding box center [1536, 51] width 14 height 14
